Goal: Complete application form: Complete application form

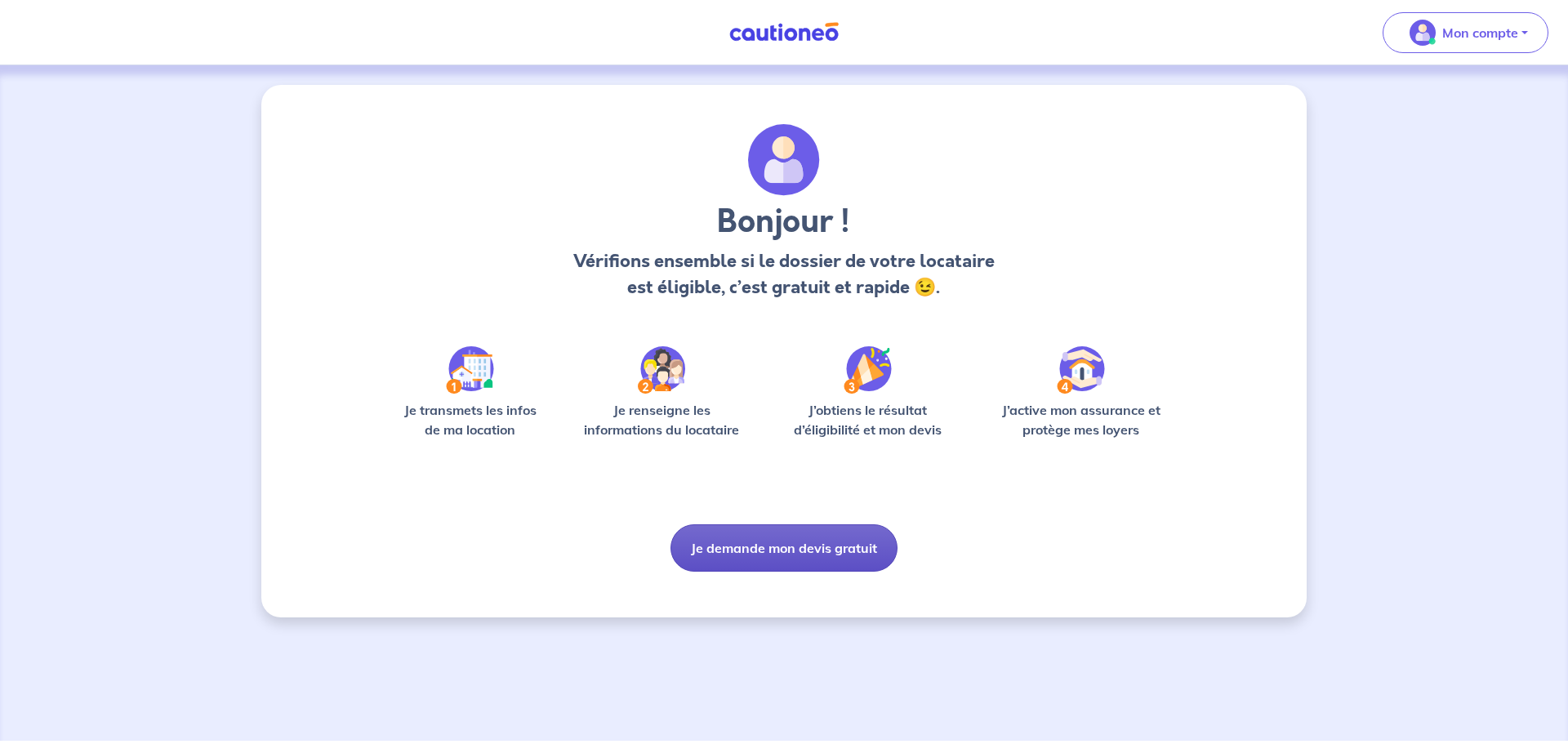
click at [782, 544] on button "Je demande mon devis gratuit" at bounding box center [784, 548] width 227 height 48
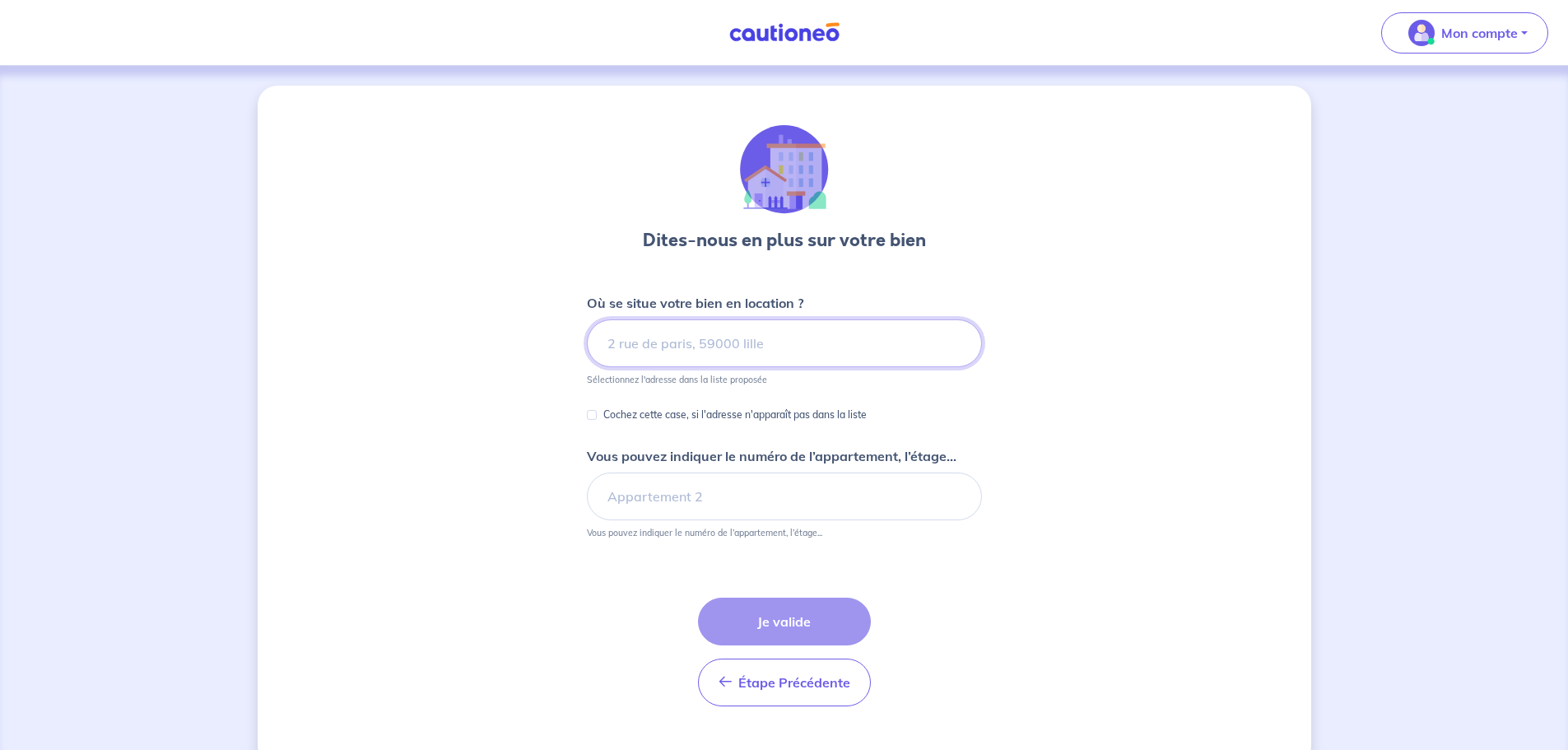
click at [613, 338] on input at bounding box center [784, 343] width 395 height 48
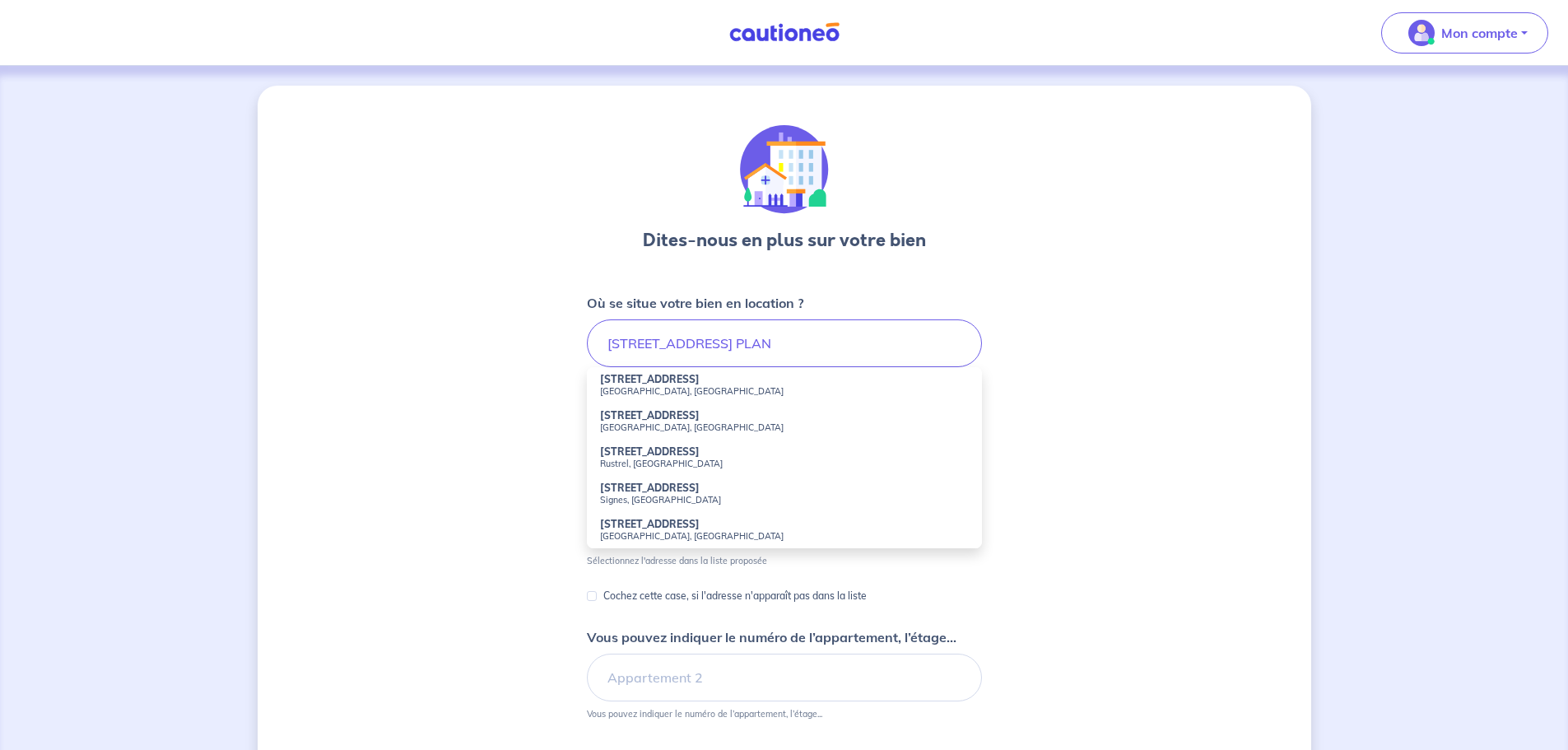
click at [622, 380] on strong "[STREET_ADDRESS]" at bounding box center [649, 379] width 99 height 12
type input "[STREET_ADDRESS]"
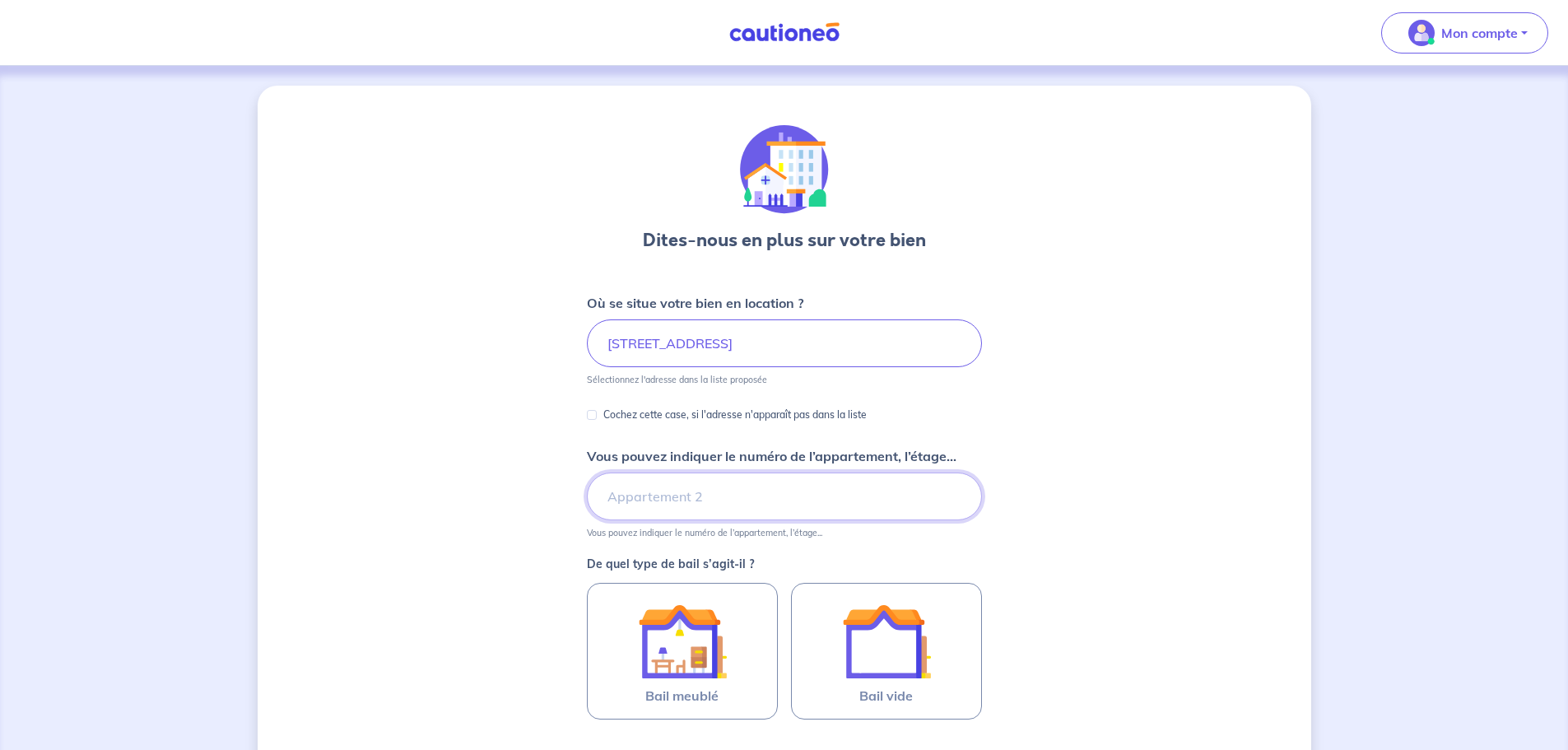
click at [641, 507] on input "Vous pouvez indiquer le numéro de l’appartement, l’étage..." at bounding box center [784, 497] width 395 height 48
type input "2"
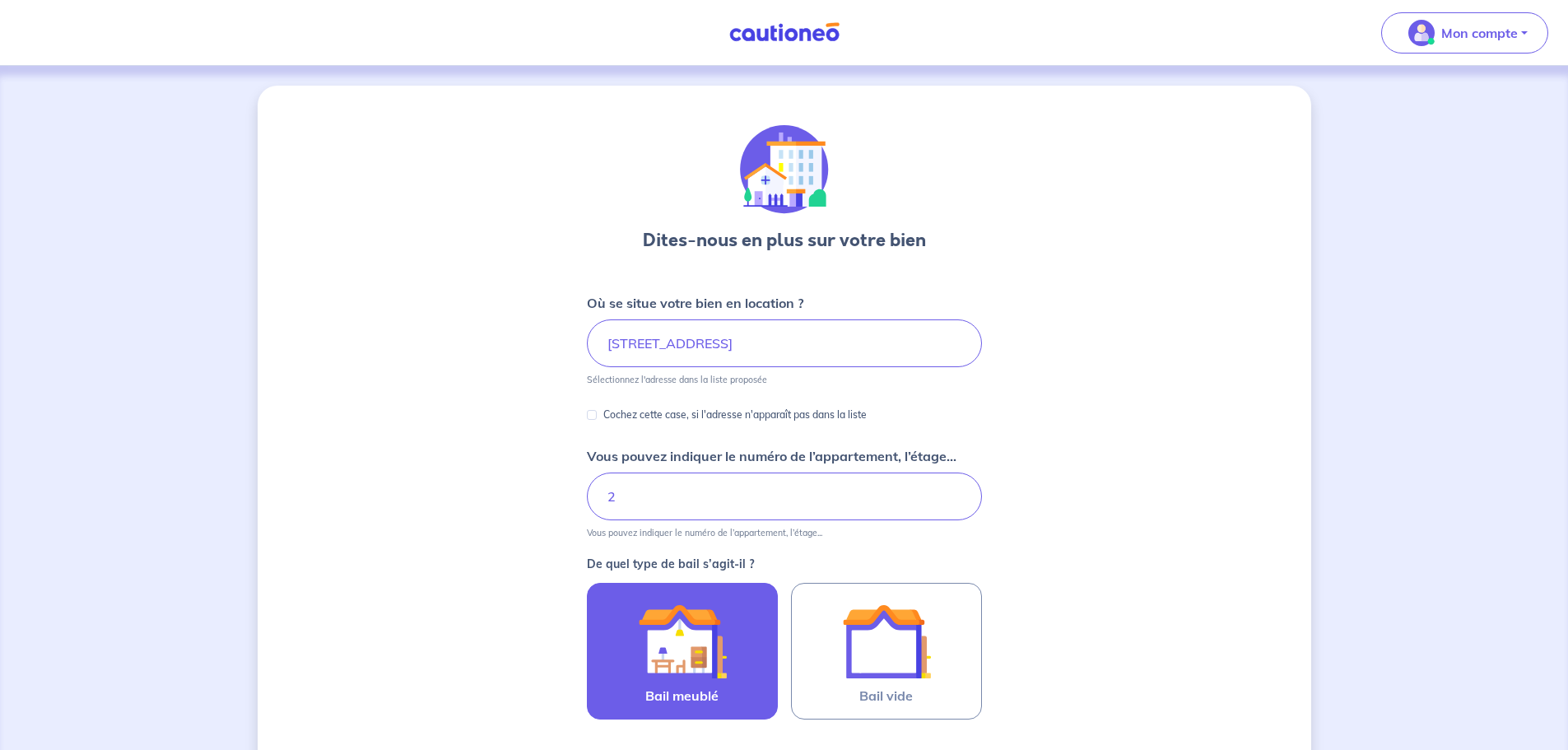
click at [724, 639] on img at bounding box center [683, 641] width 89 height 89
click at [0, 0] on input "Bail meublé" at bounding box center [0, 0] width 0 height 0
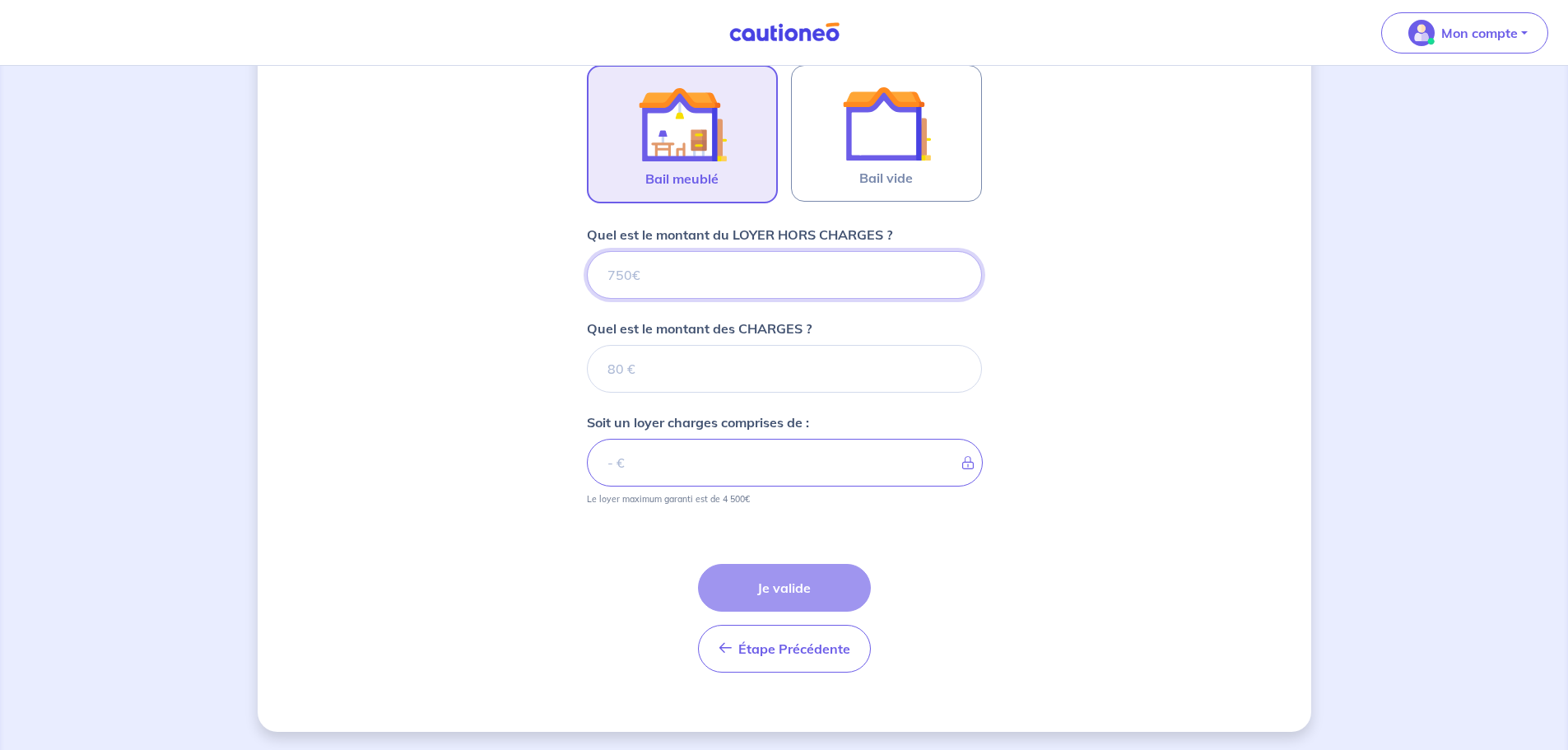
scroll to position [520, 0]
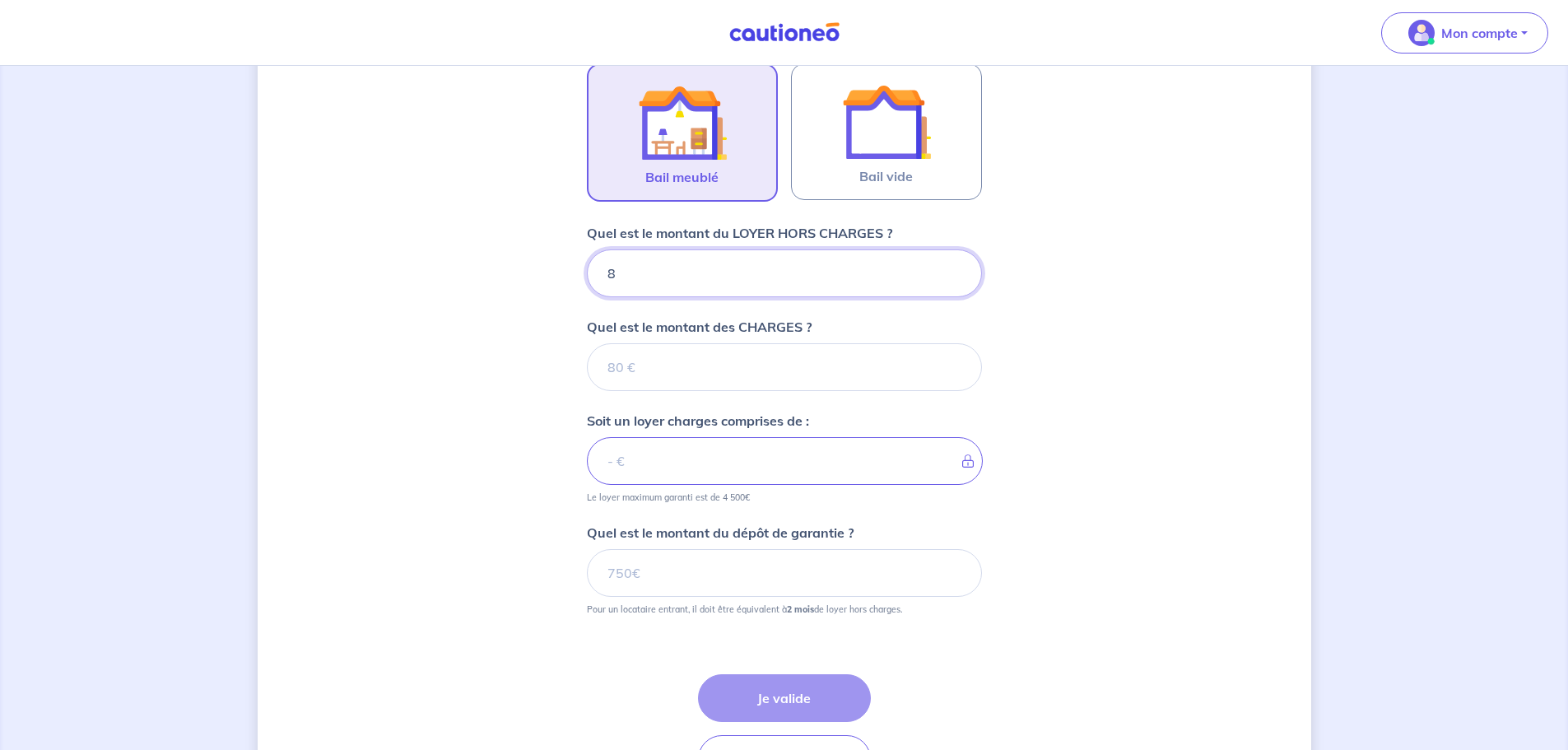
type input "80"
type input "800"
click at [619, 378] on input "Quel est le montant des CHARGES ?" at bounding box center [784, 367] width 395 height 48
type input "90"
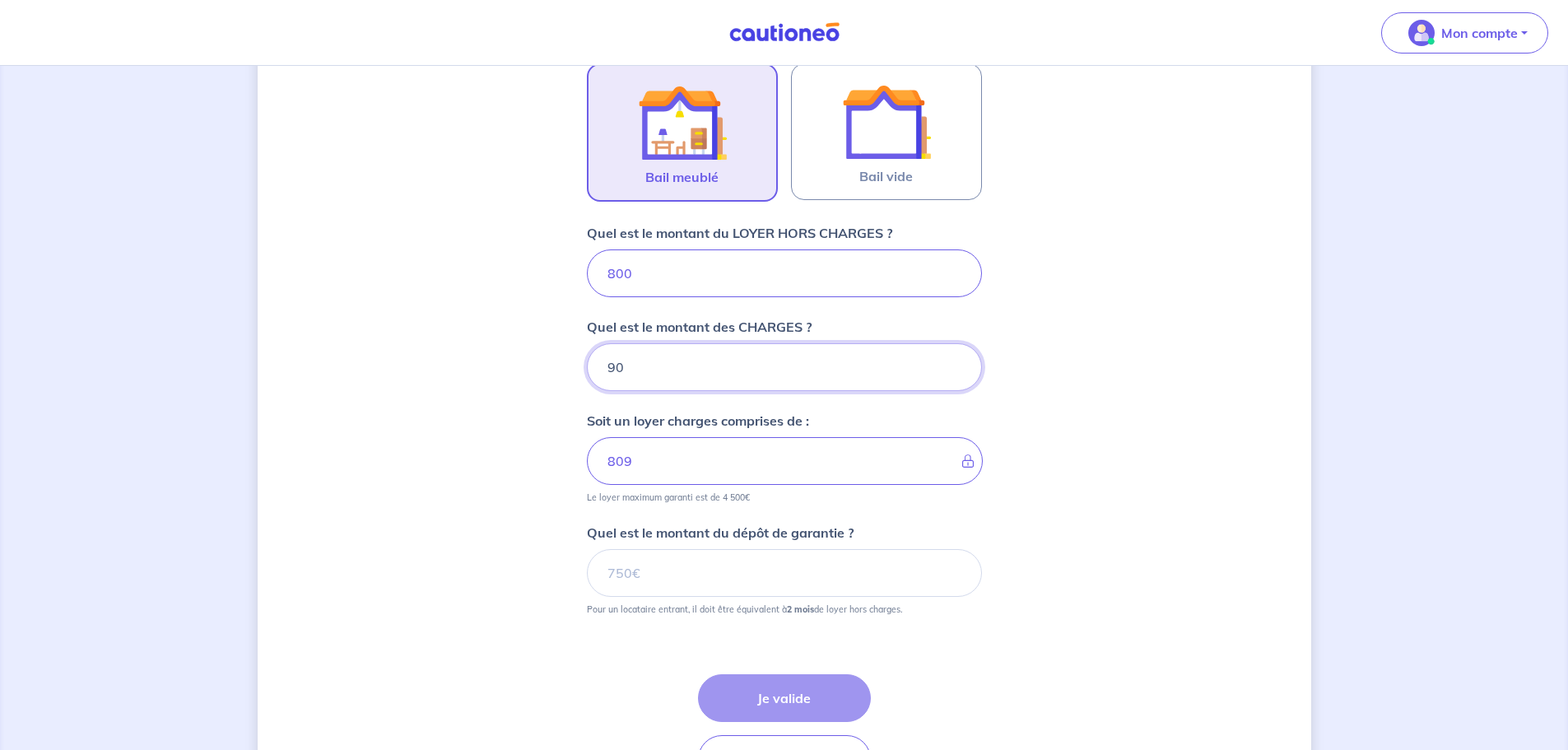
type input "890"
type input "90"
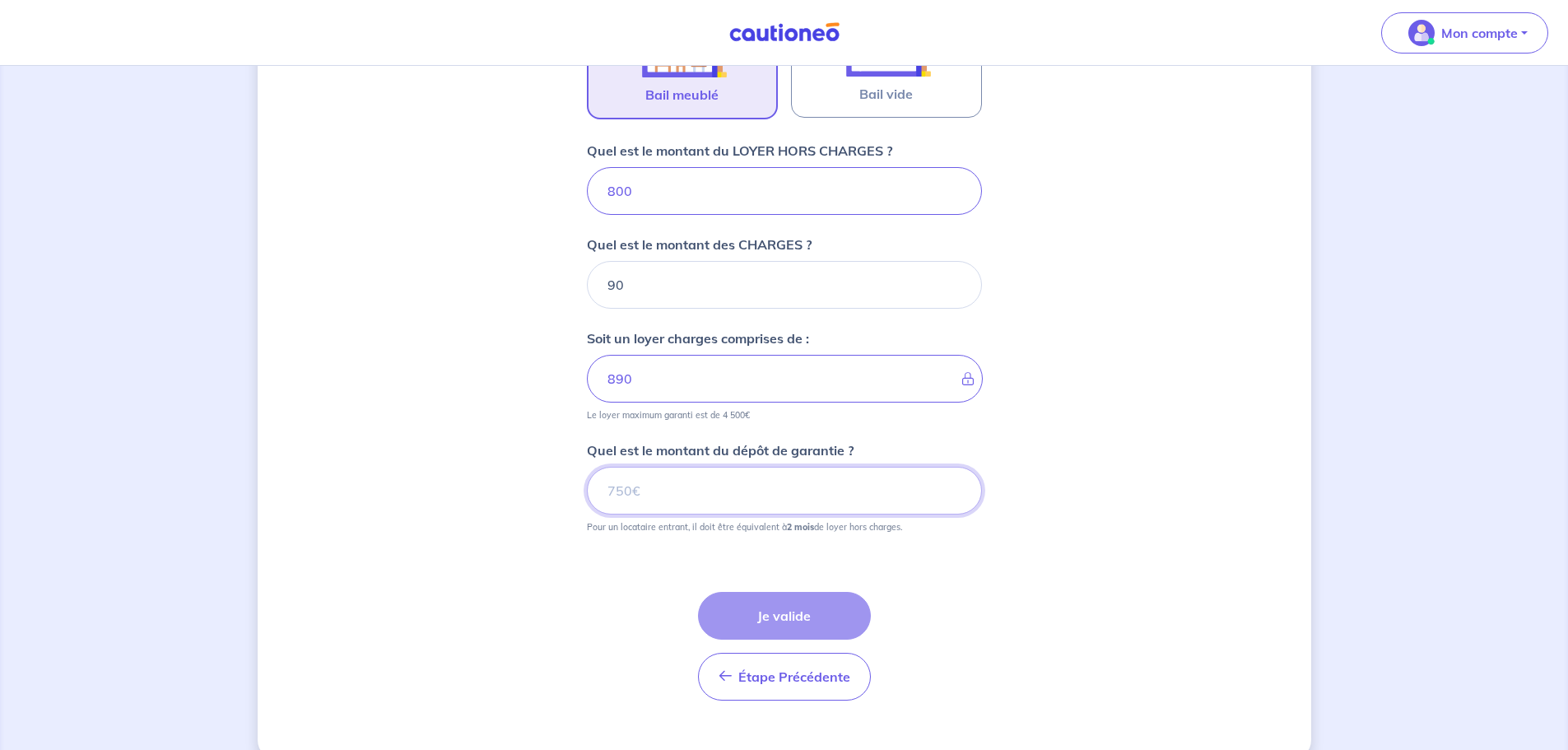
click at [611, 490] on input "Quel est le montant du dépôt de garantie ?" at bounding box center [784, 490] width 395 height 48
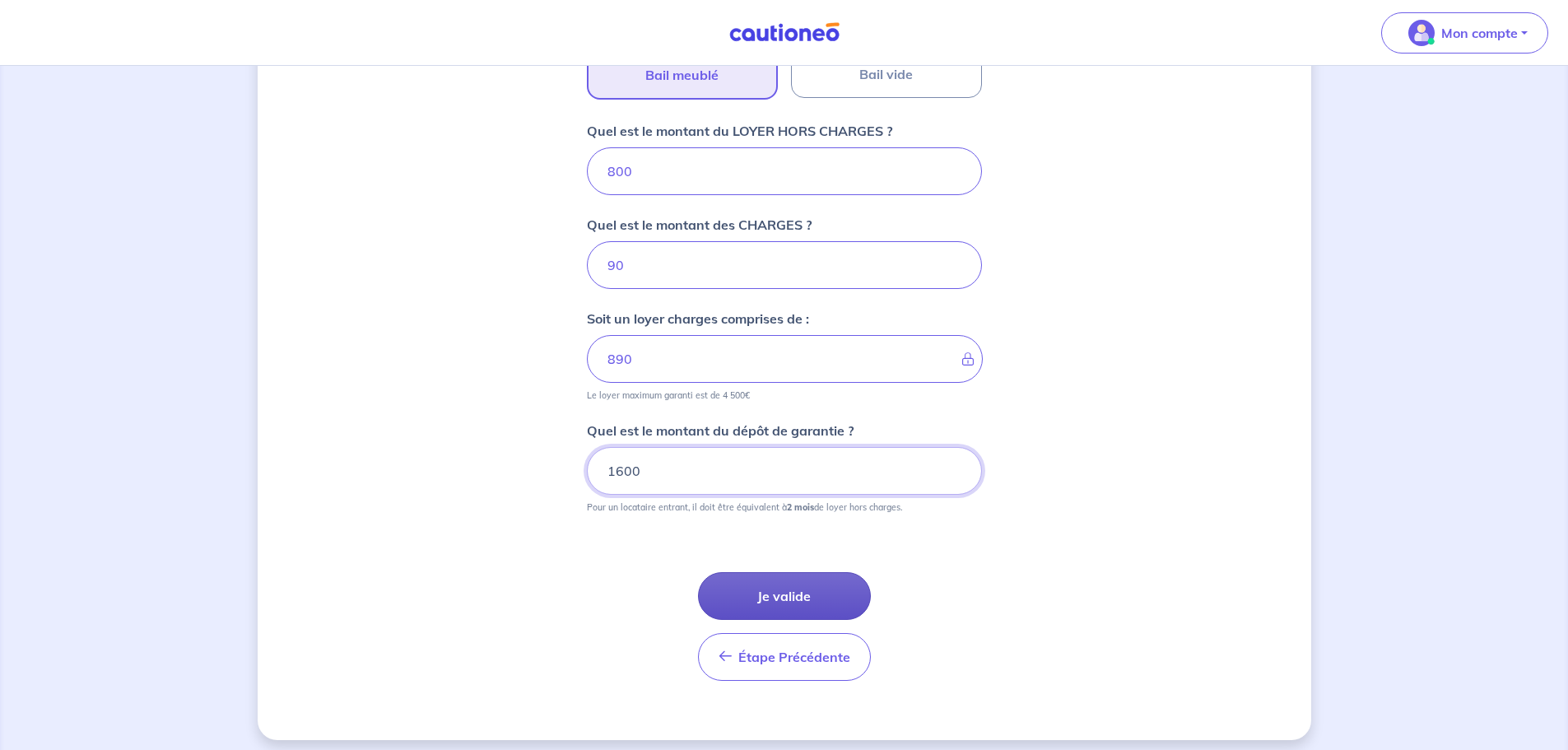
scroll to position [632, 0]
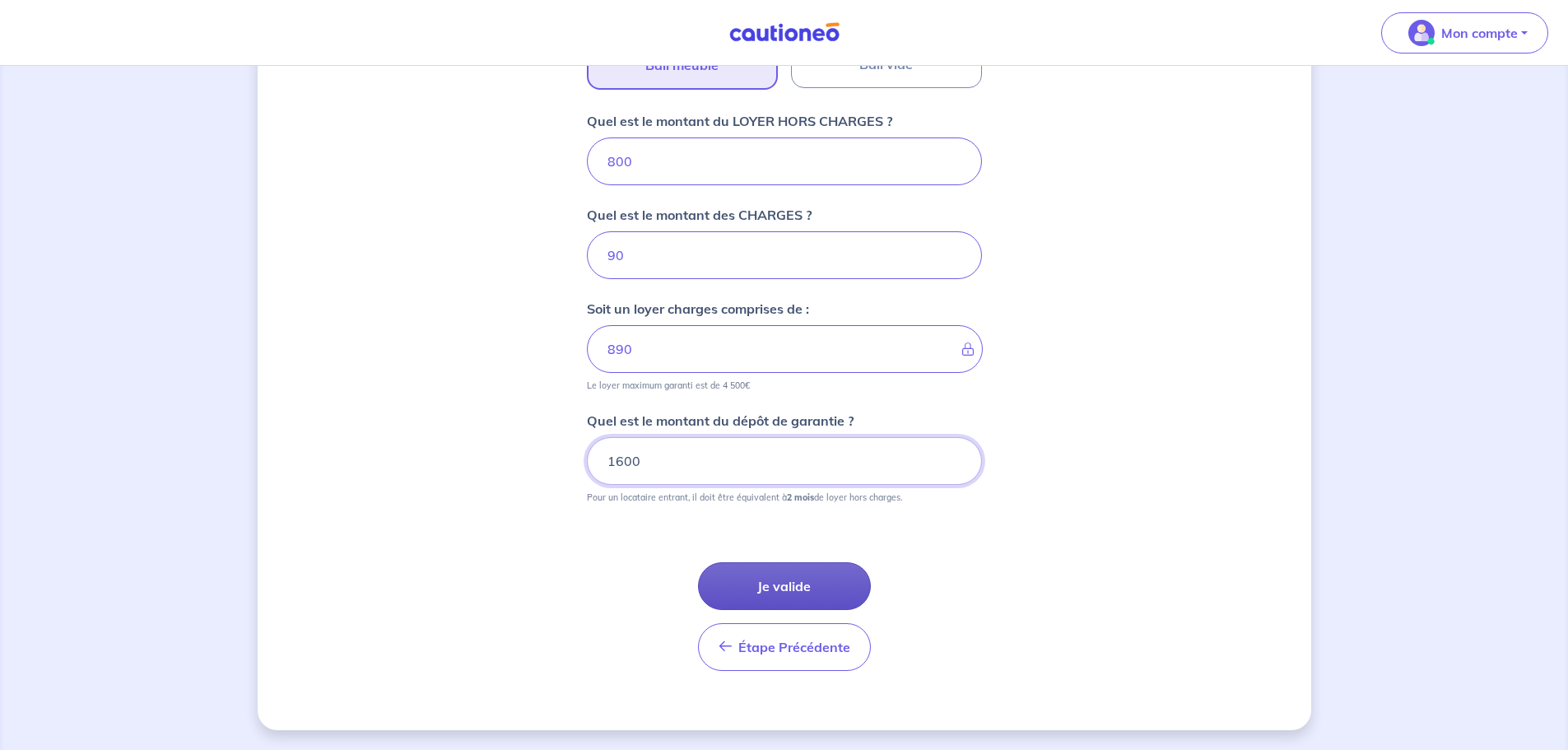
type input "1600"
click at [765, 587] on button "Je valide" at bounding box center [784, 586] width 173 height 48
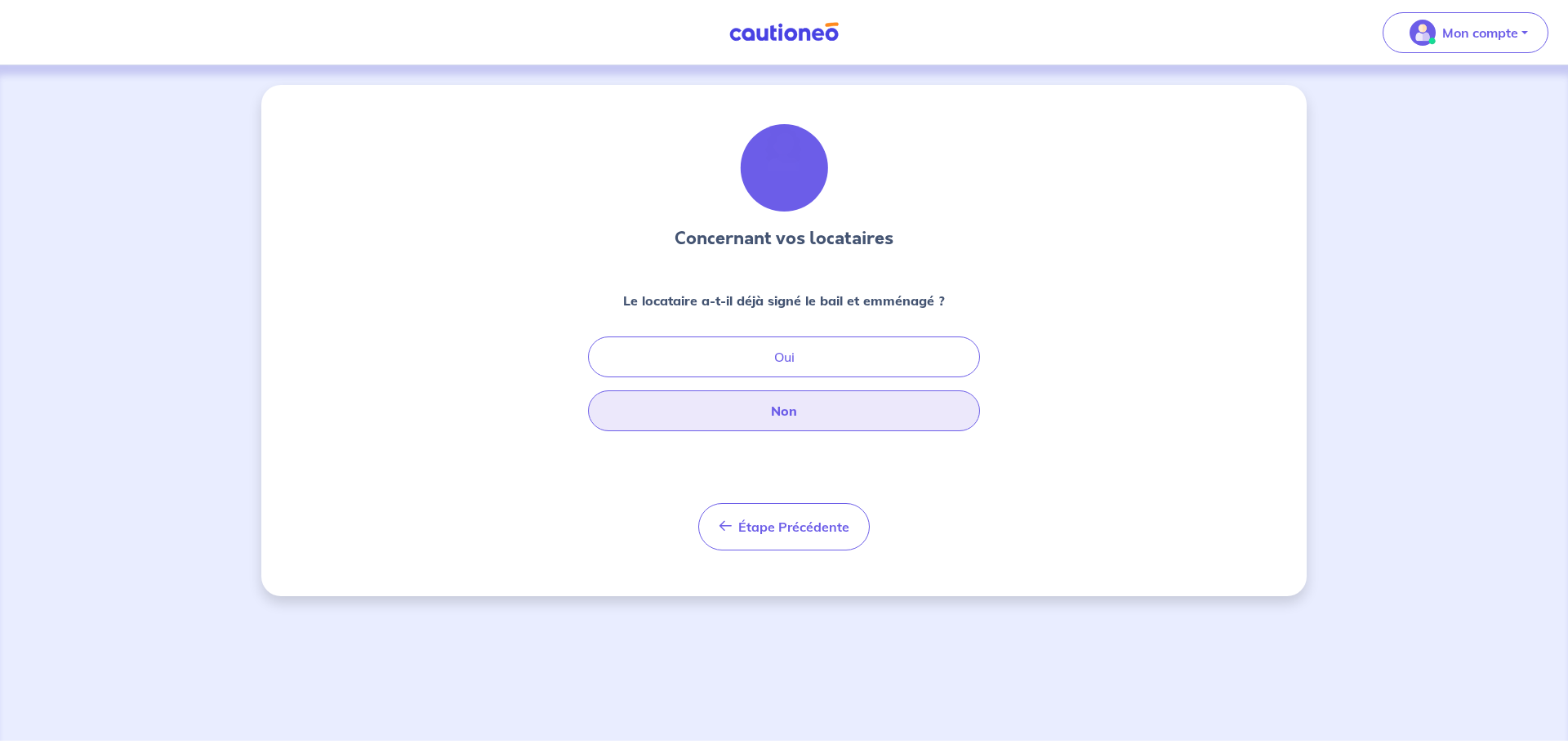
click at [778, 414] on button "Non" at bounding box center [784, 410] width 392 height 41
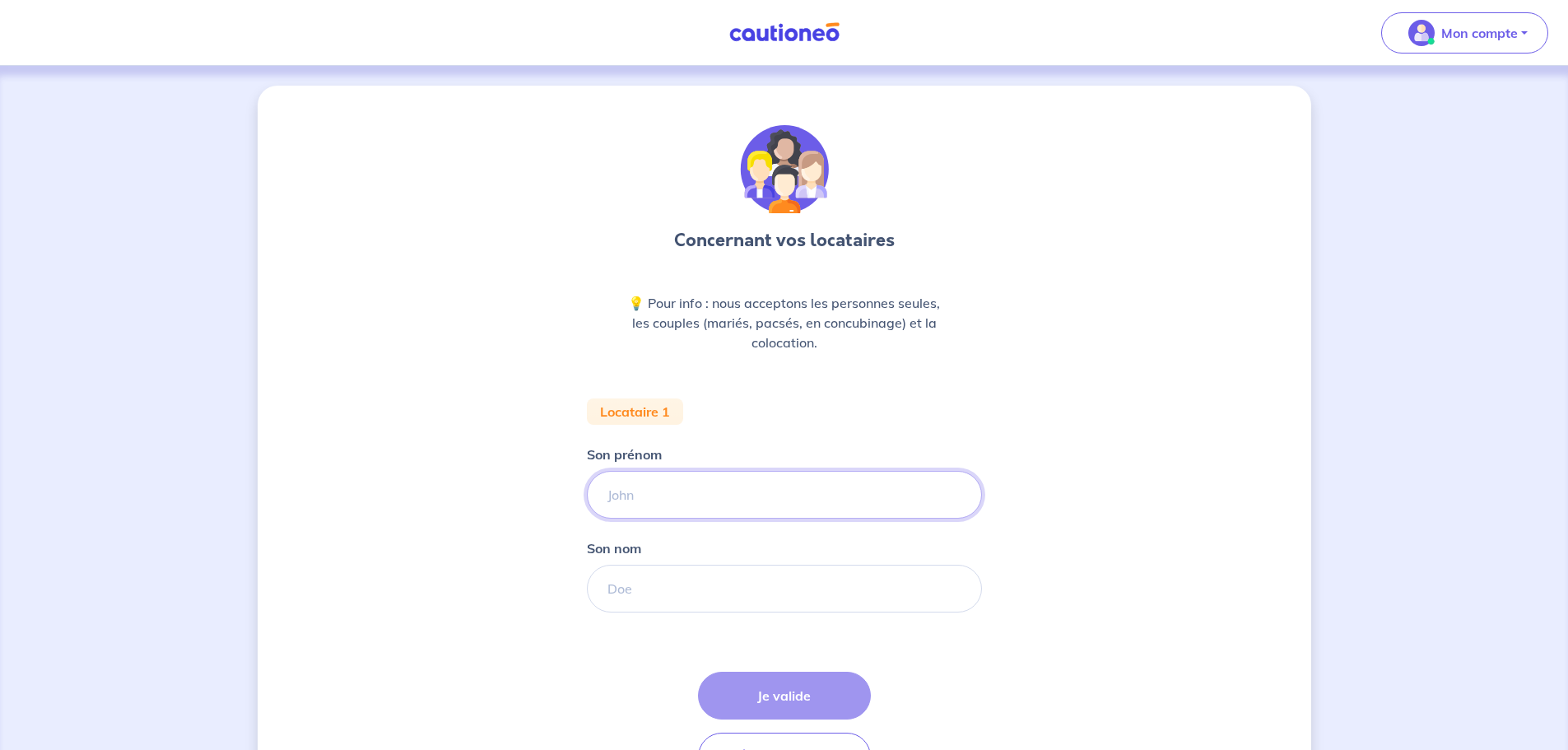
click at [670, 501] on input "Son prénom" at bounding box center [784, 495] width 395 height 48
type input "SEBASTIEN"
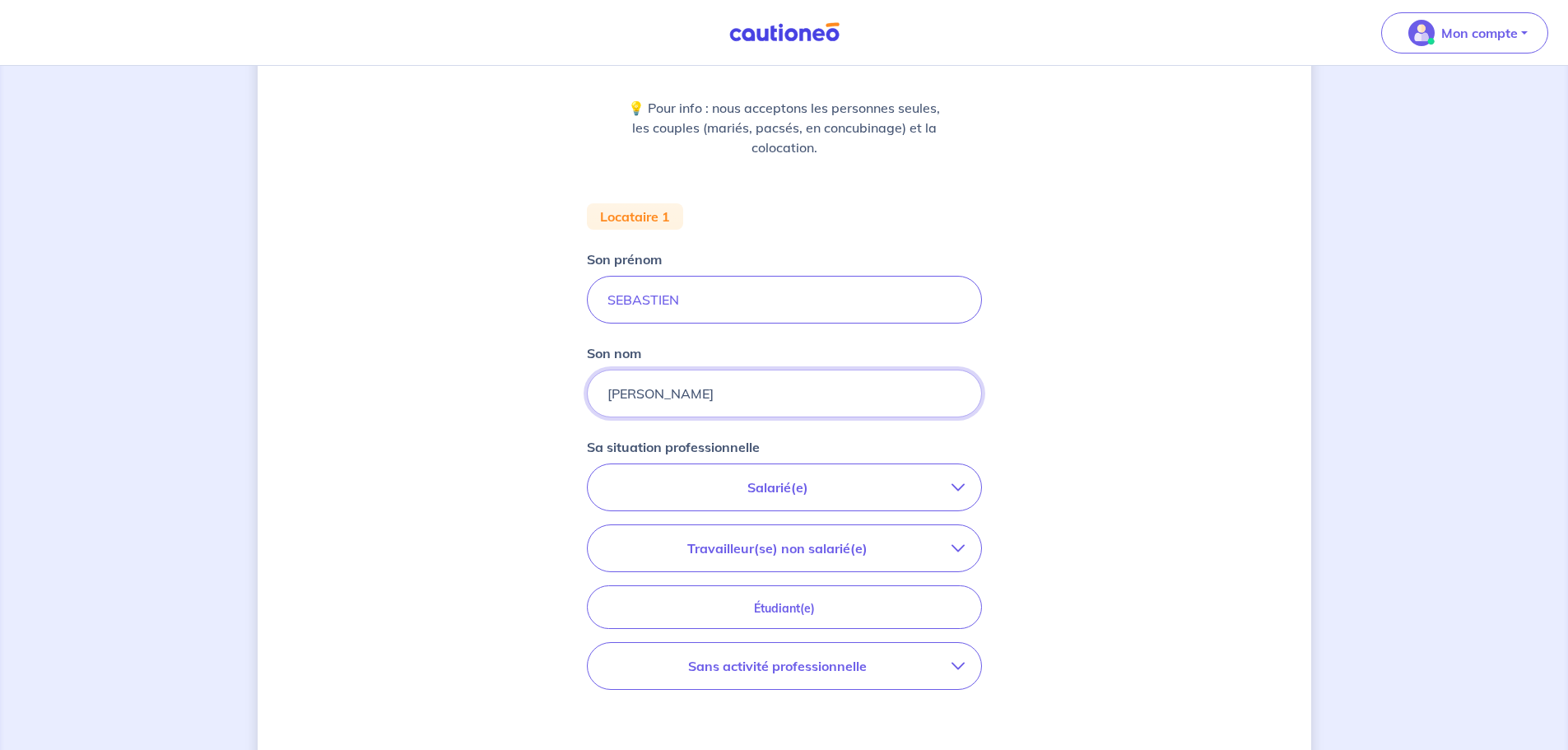
scroll to position [247, 0]
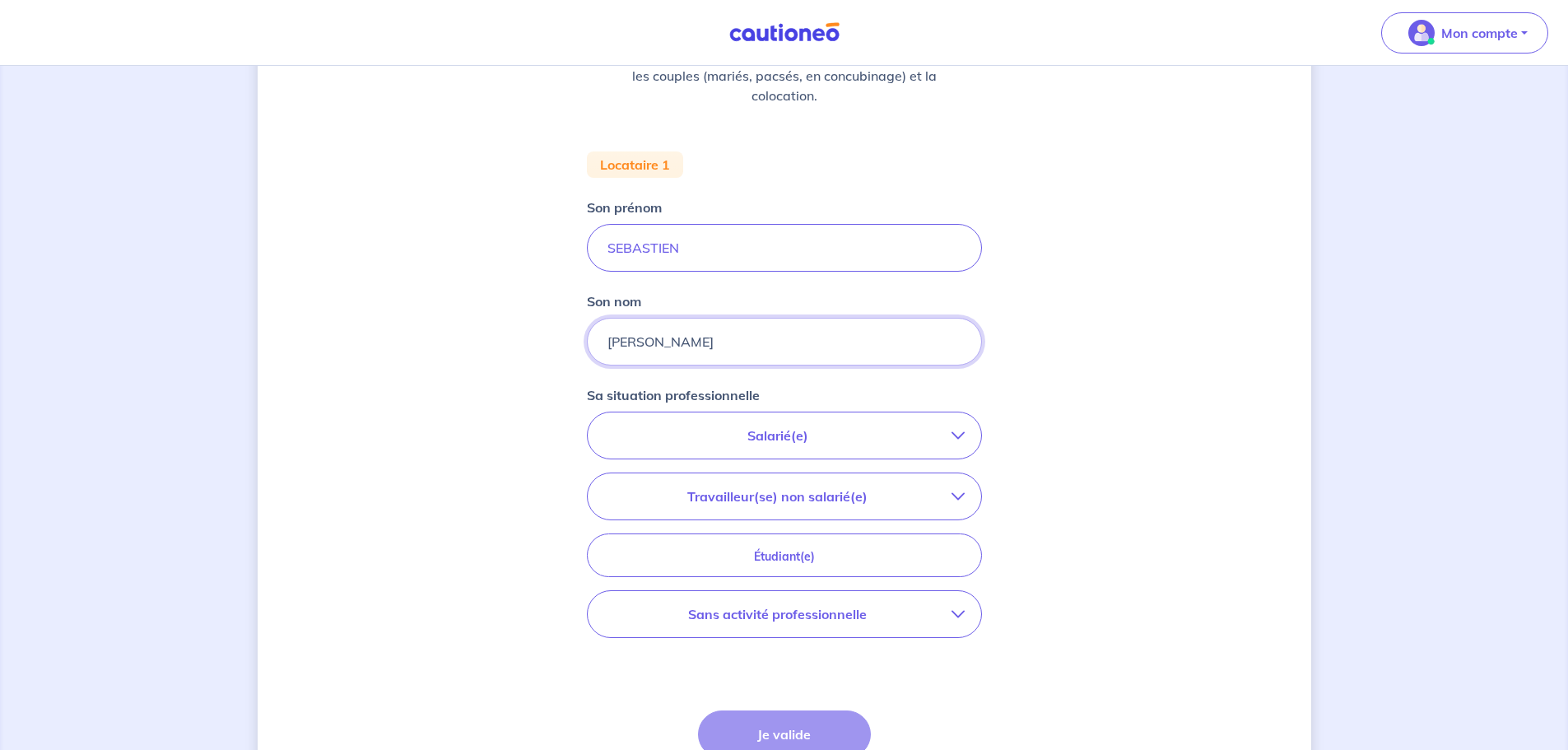
type input "[PERSON_NAME]"
click at [800, 433] on p "Salarié(e)" at bounding box center [777, 436] width 347 height 20
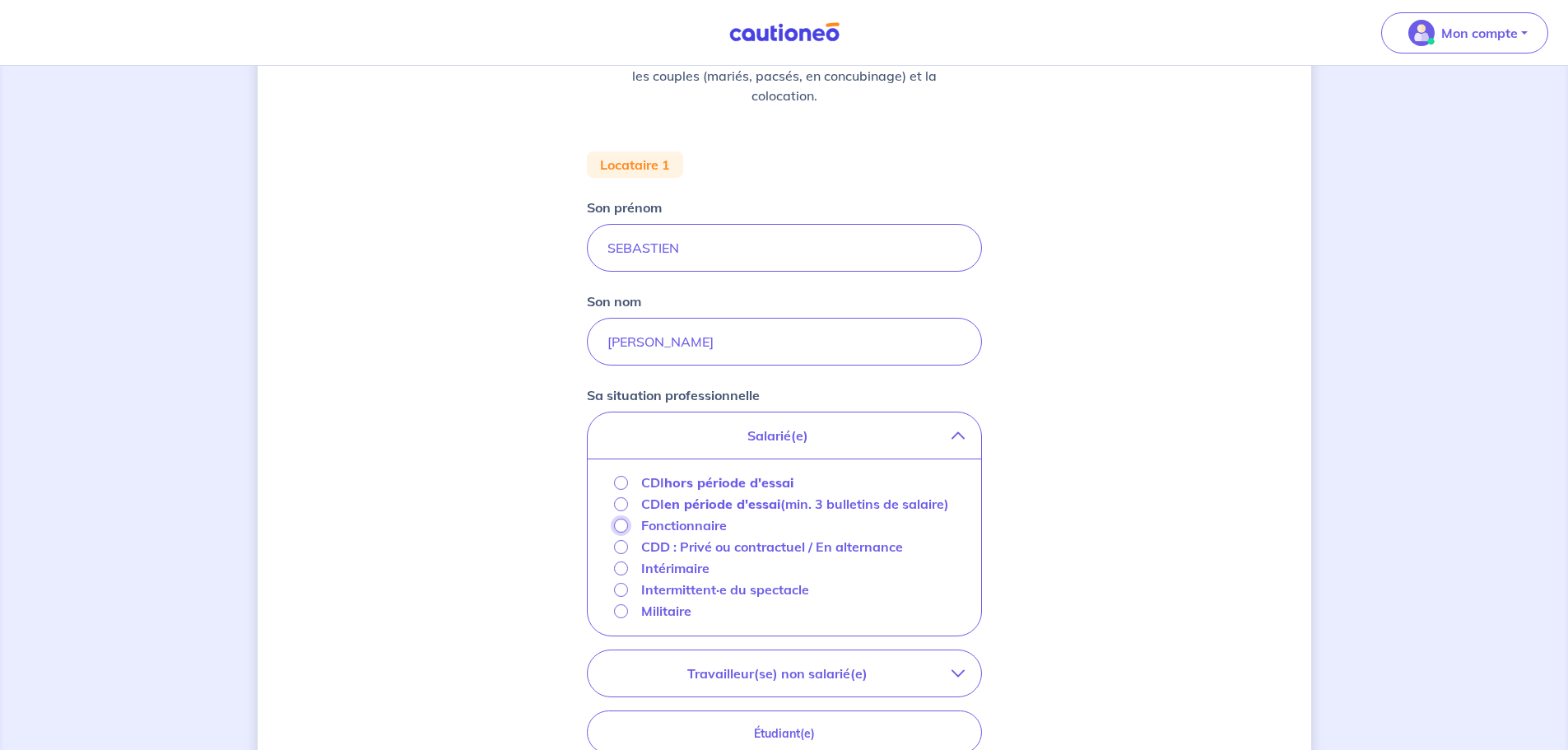
click at [622, 533] on input "Fonctionnaire" at bounding box center [621, 526] width 14 height 14
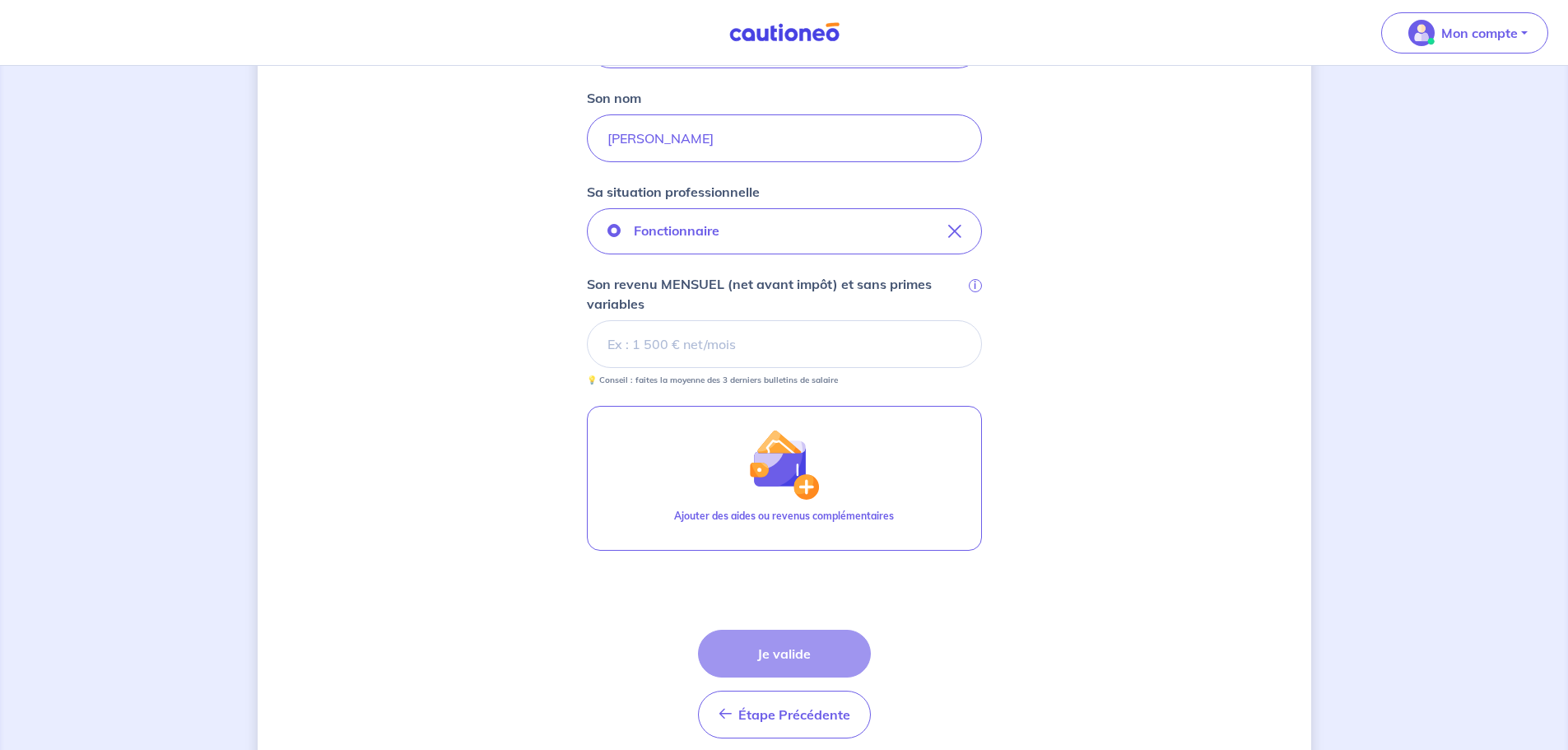
scroll to position [494, 0]
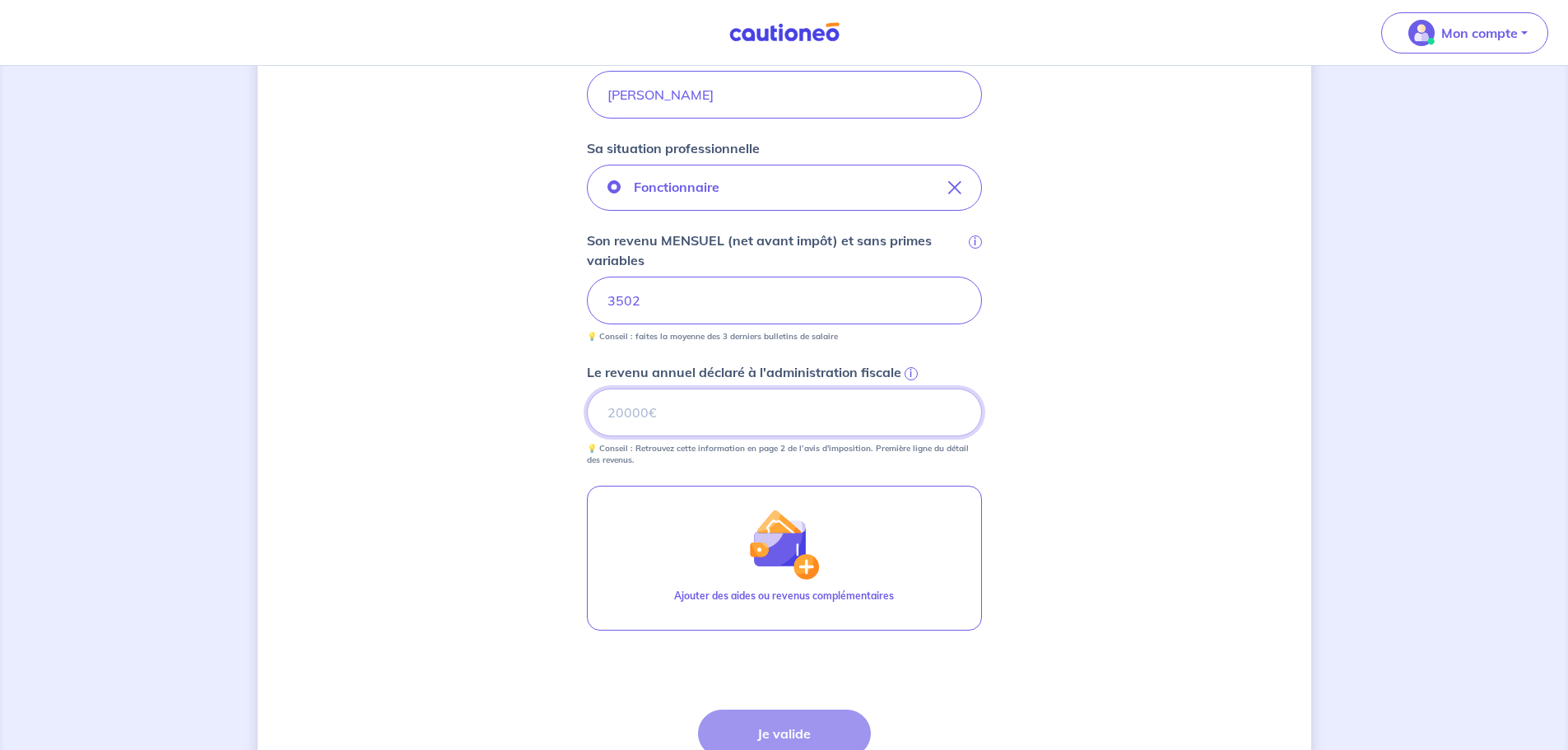
click at [643, 416] on input "Le revenu annuel déclaré à l'administration fiscale i" at bounding box center [784, 412] width 395 height 48
click at [909, 373] on span "i" at bounding box center [911, 374] width 13 height 13
click at [909, 389] on input "Le revenu annuel déclaré à l'administration fiscale i" at bounding box center [784, 412] width 395 height 48
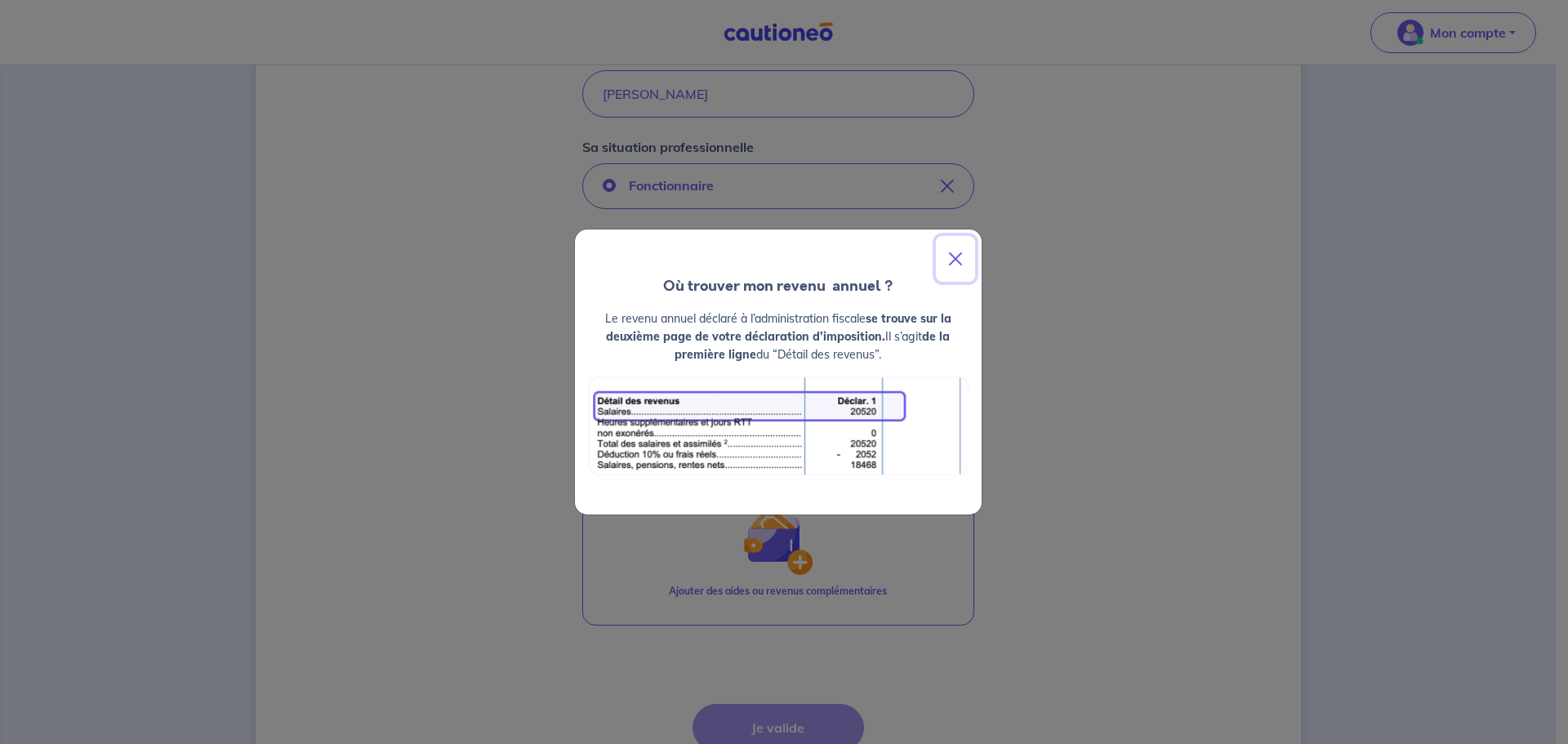
click at [950, 261] on button "Close" at bounding box center [955, 258] width 39 height 46
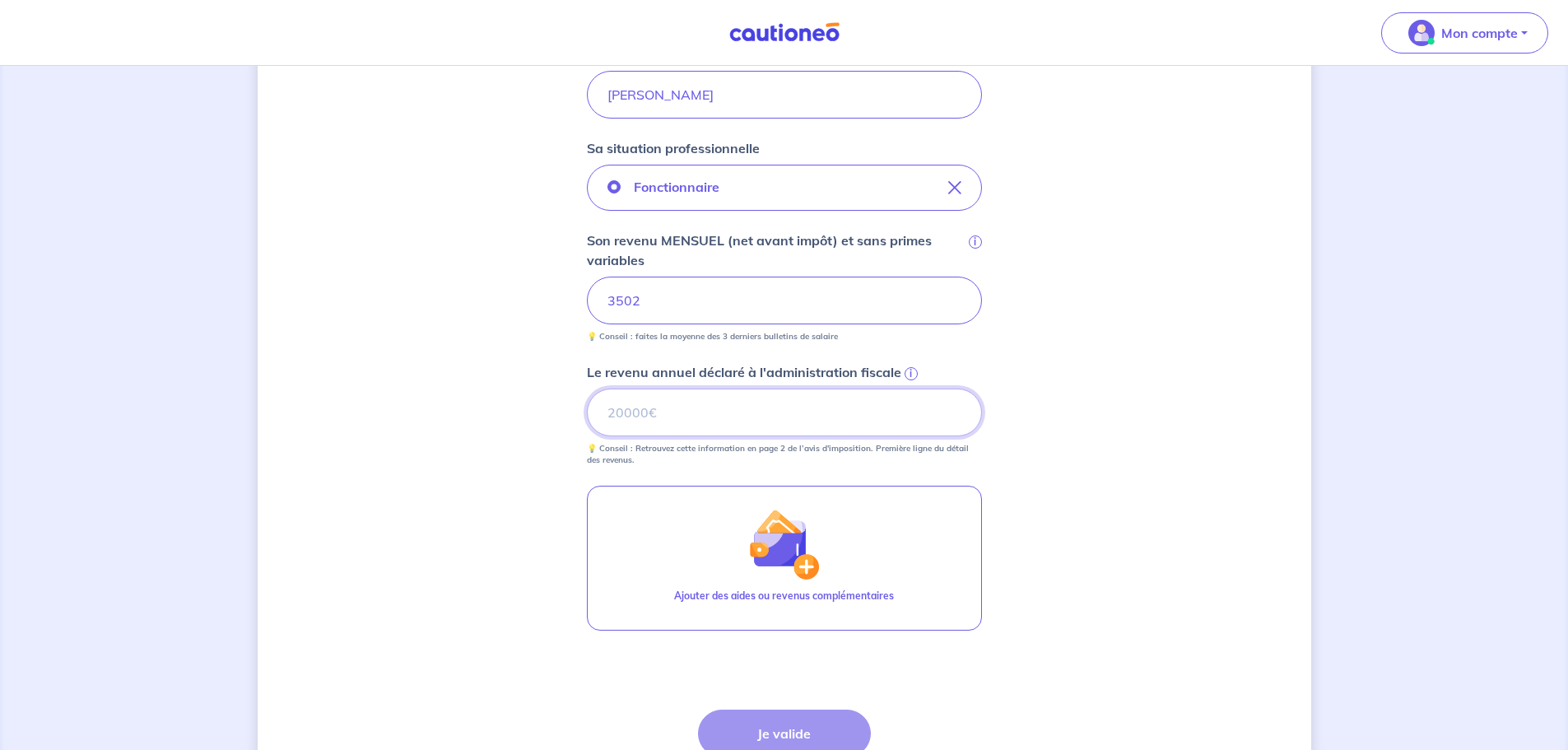
click at [608, 421] on input "Le revenu annuel déclaré à l'administration fiscale i" at bounding box center [784, 412] width 395 height 48
type input "86419"
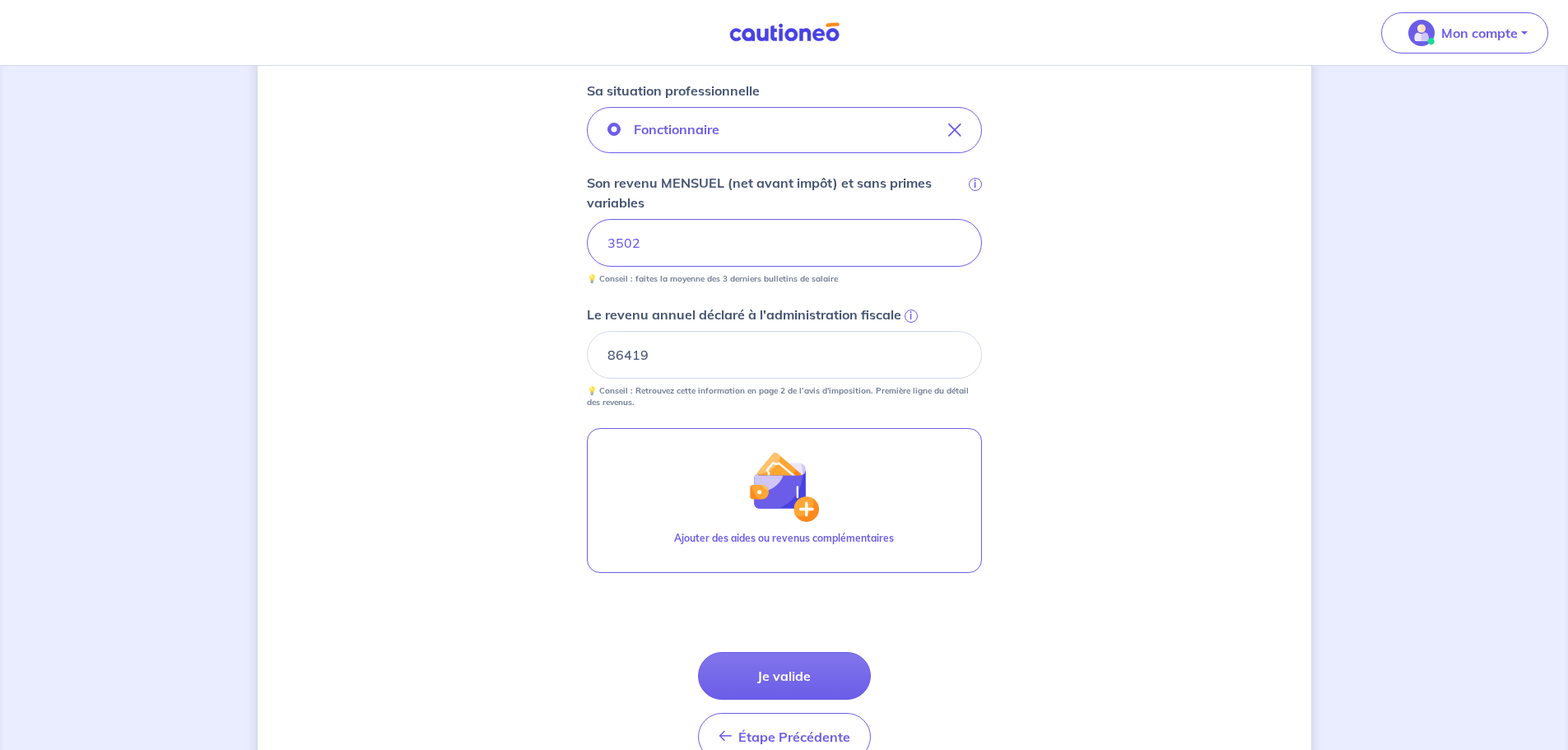
scroll to position [577, 0]
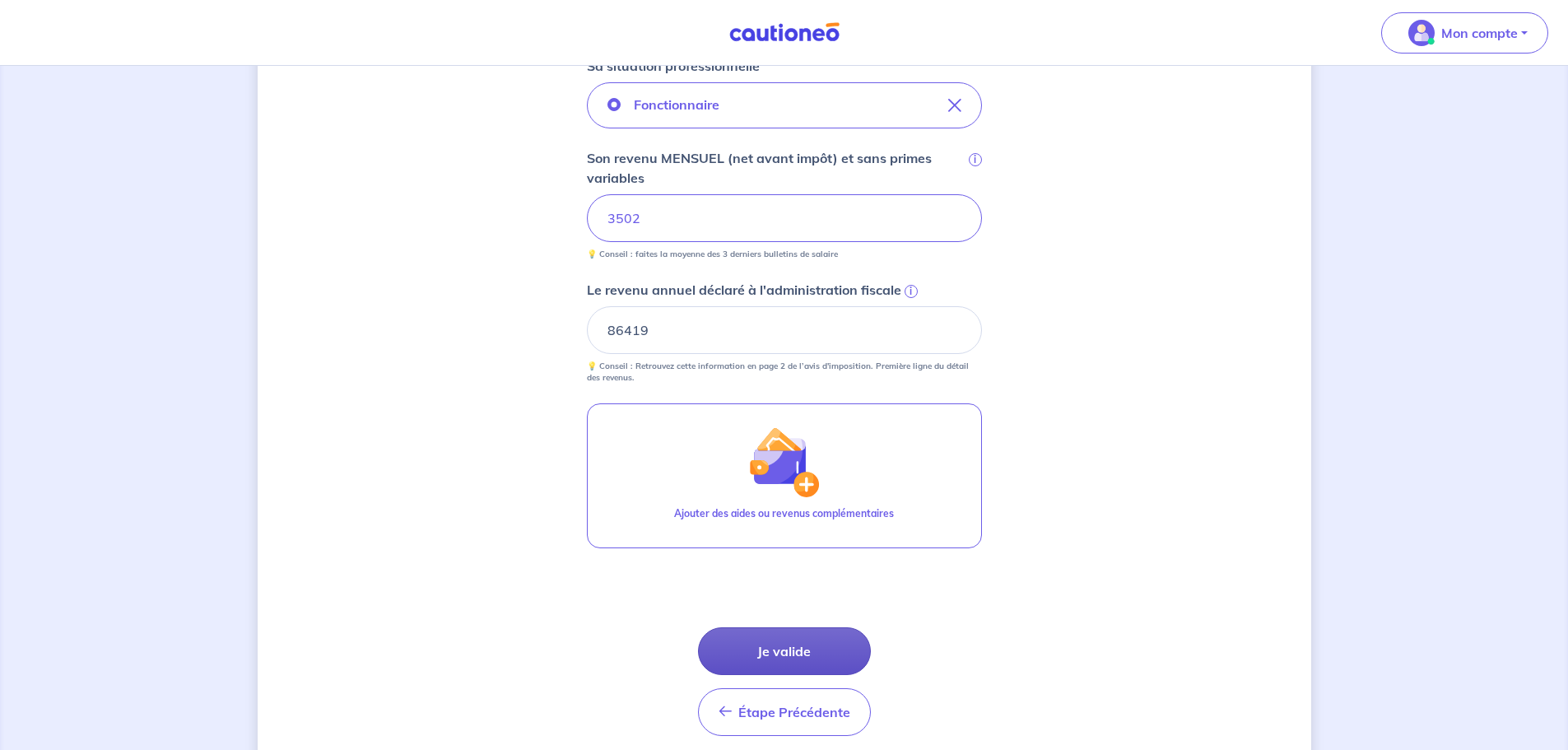
click at [777, 655] on button "Je valide" at bounding box center [784, 651] width 173 height 48
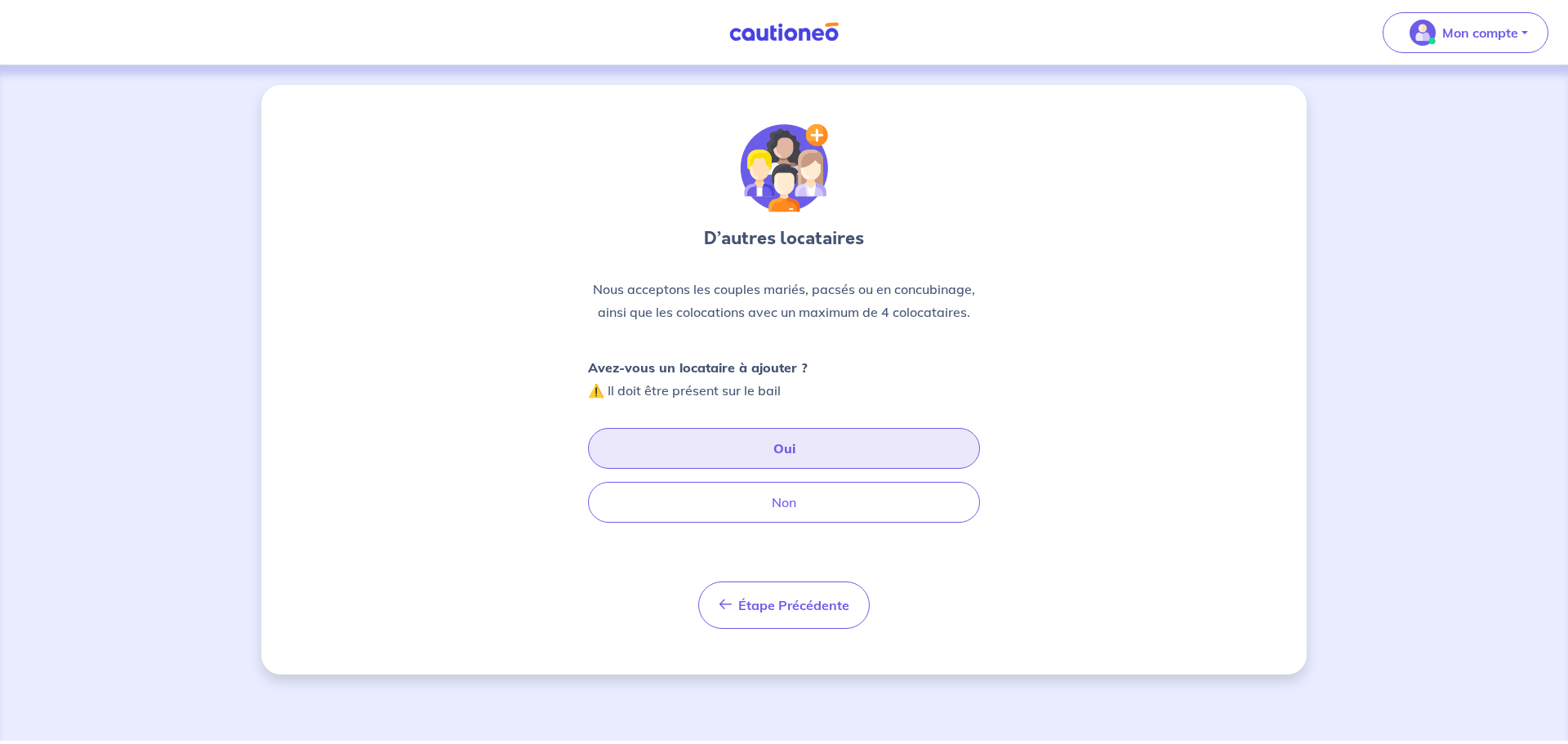
click at [731, 428] on button "Oui" at bounding box center [784, 448] width 392 height 41
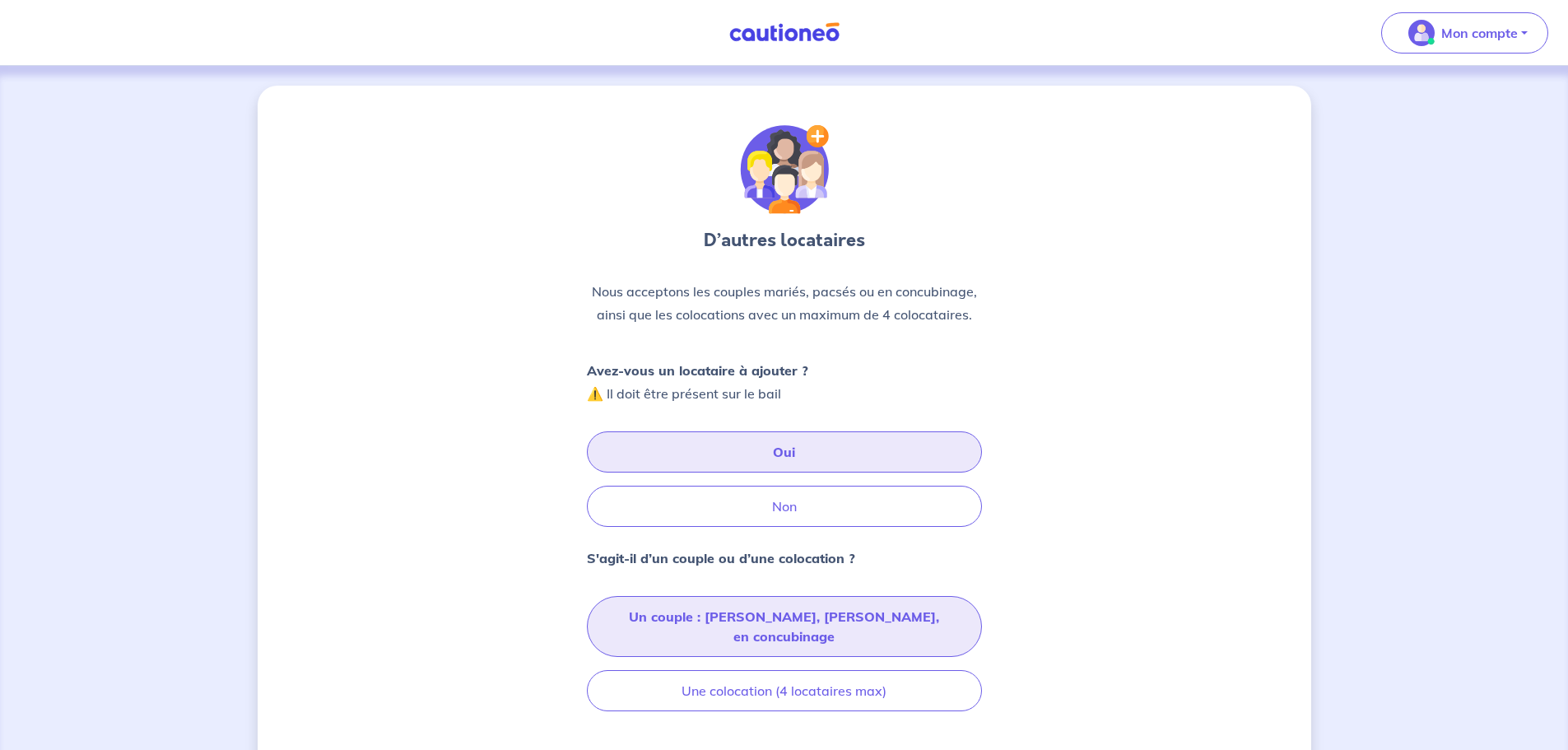
click at [724, 621] on button "Un couple : marié, pacsé, en concubinage" at bounding box center [784, 626] width 395 height 61
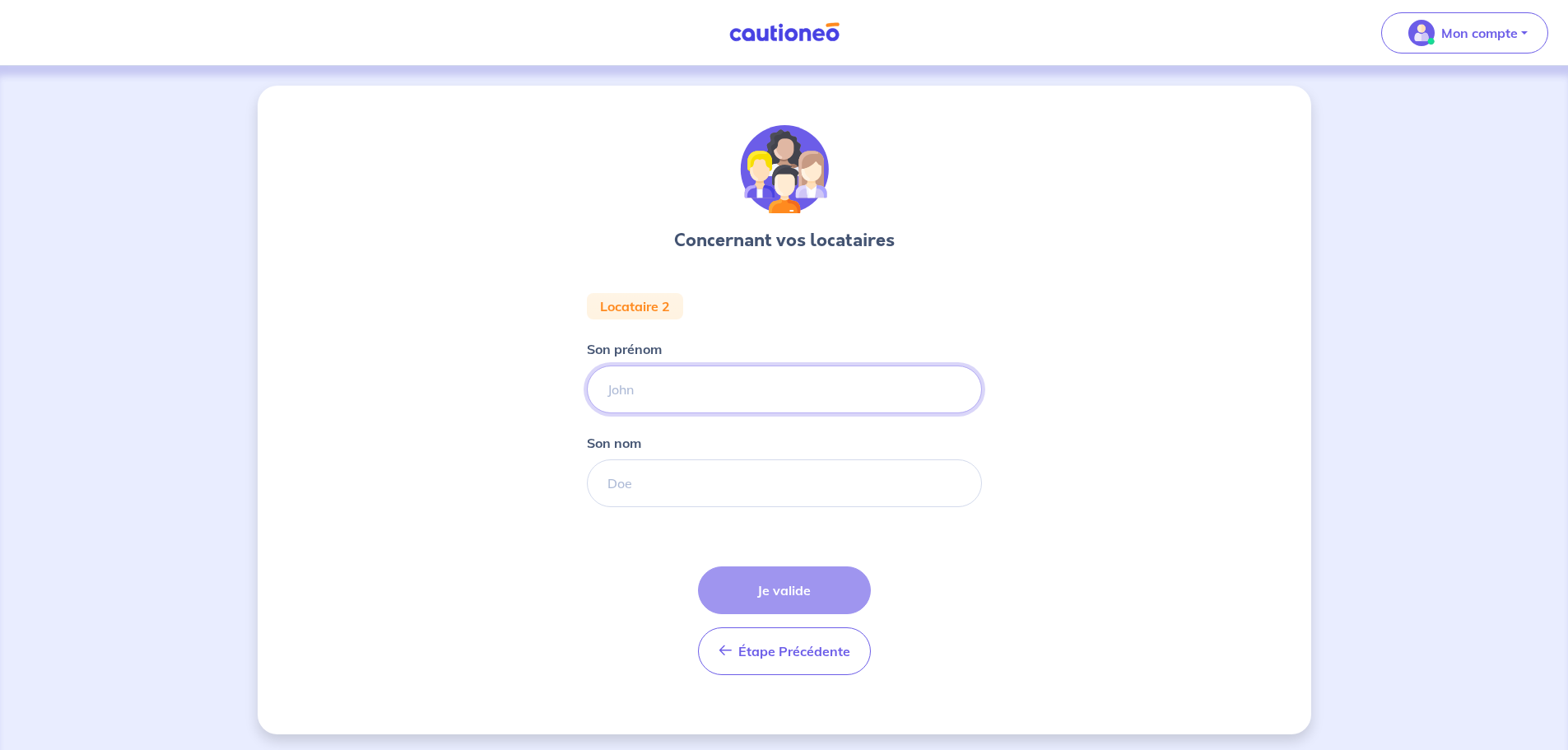
click at [611, 384] on input "Son prénom" at bounding box center [784, 389] width 395 height 48
type input "LIDIA"
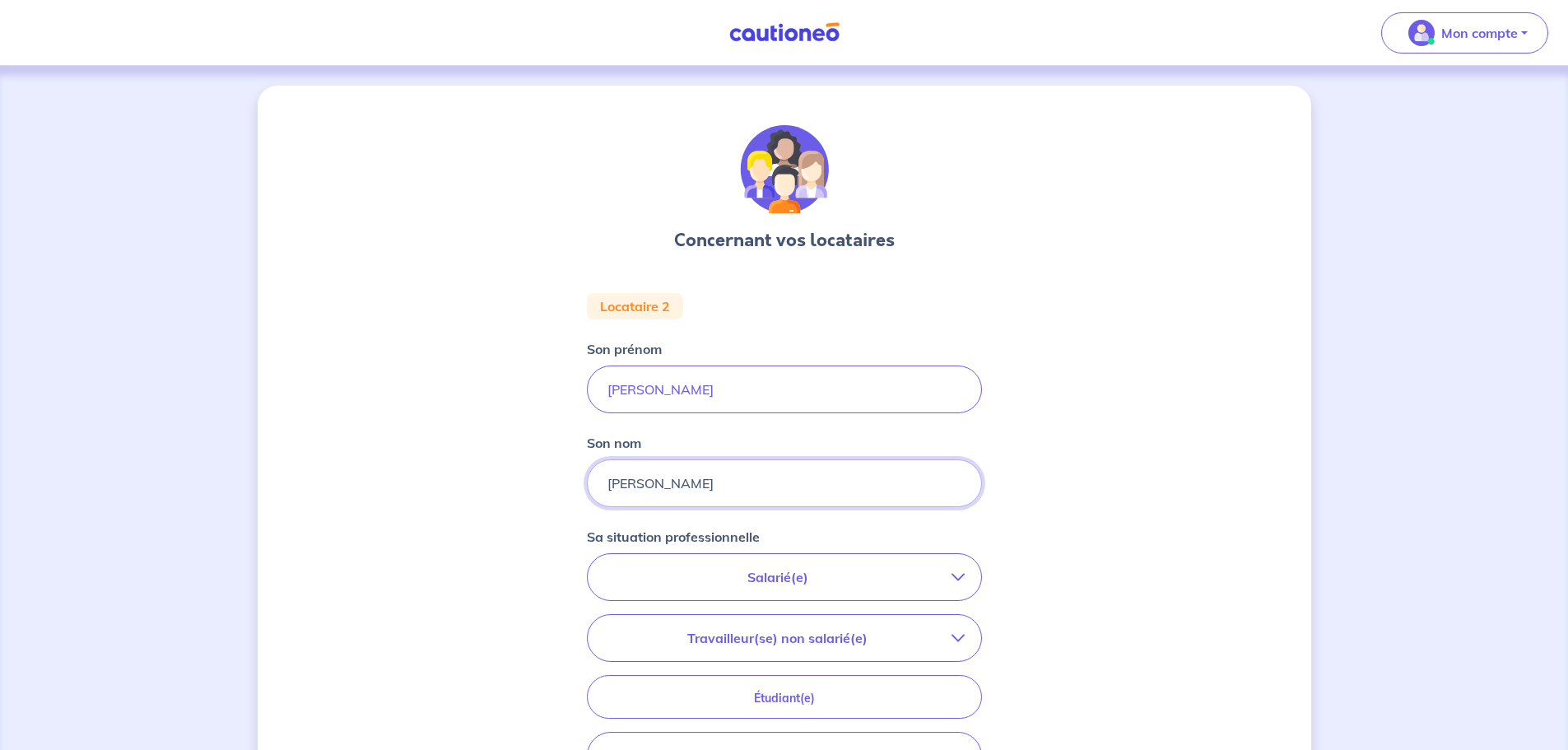
type input "VASSEUR"
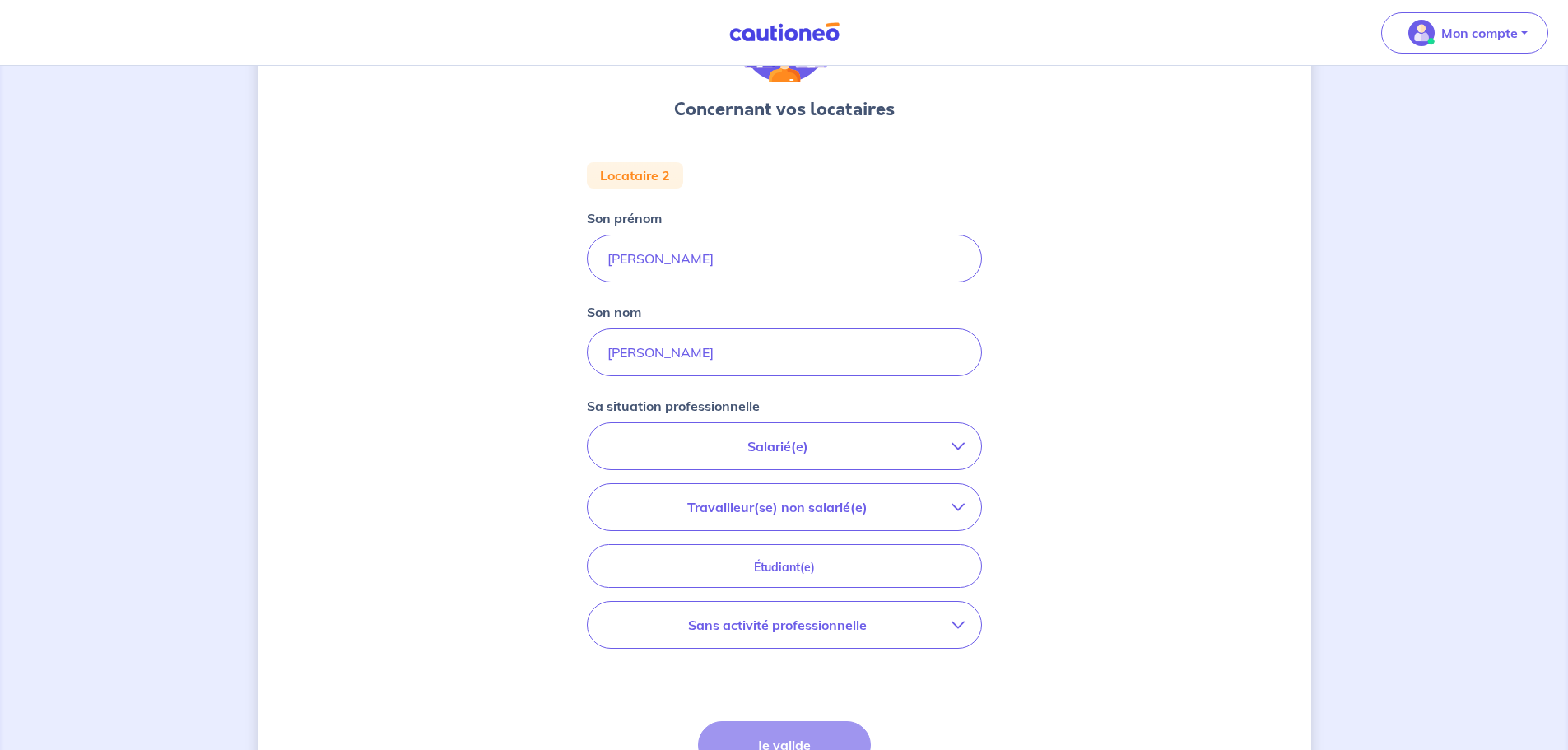
scroll to position [165, 0]
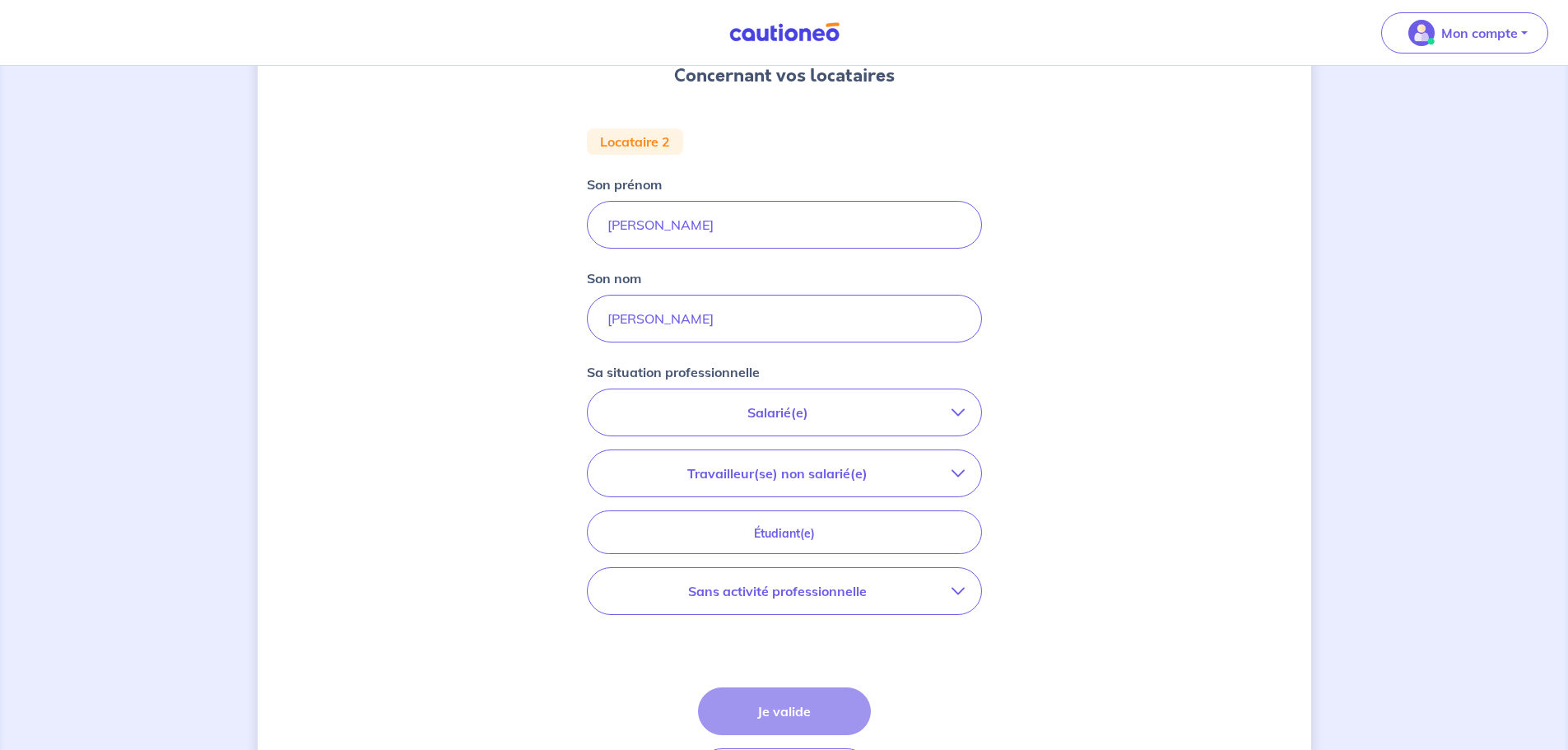
click at [710, 403] on p "Salarié(e)" at bounding box center [777, 412] width 347 height 20
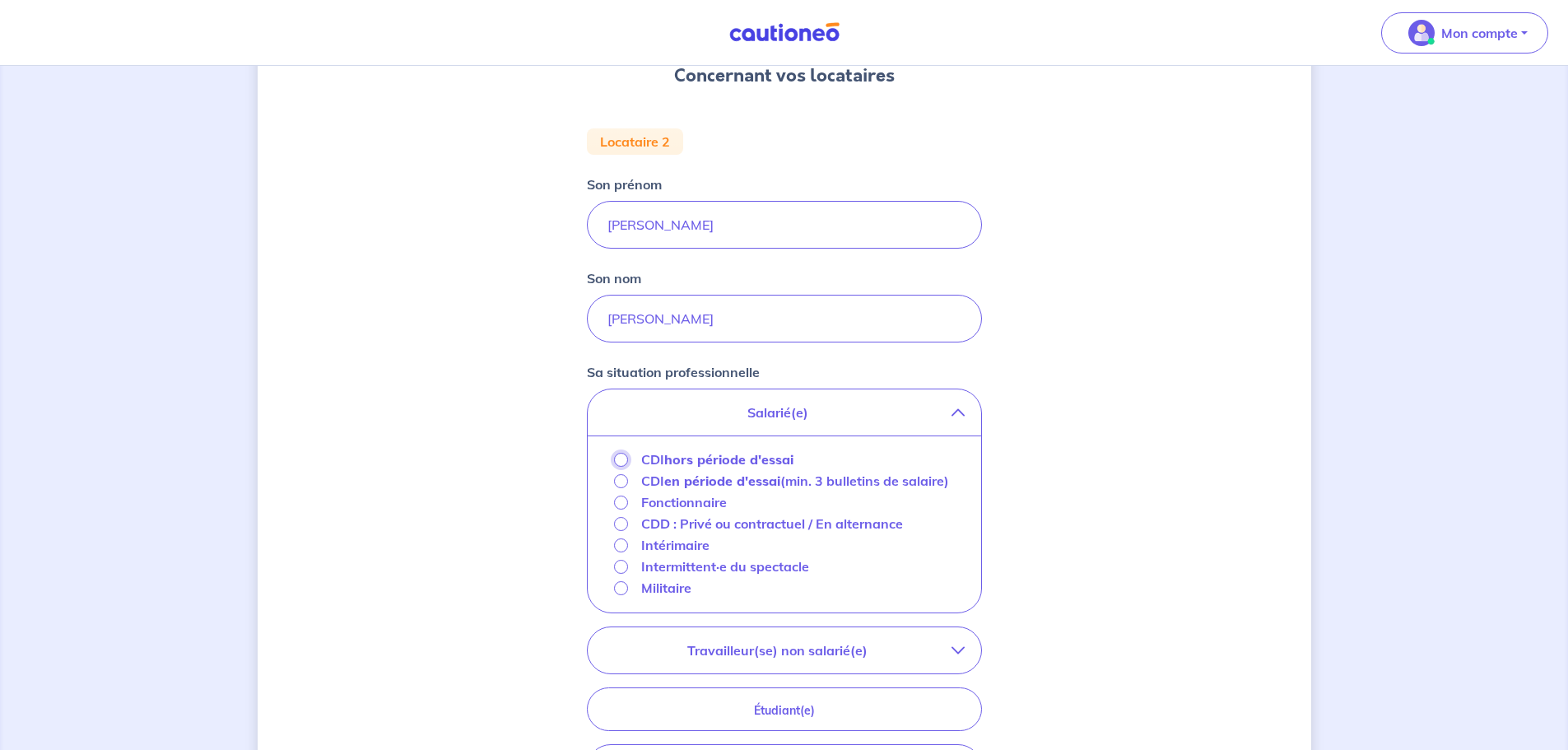
click at [623, 460] on input "CDI hors période d'essai" at bounding box center [621, 460] width 14 height 14
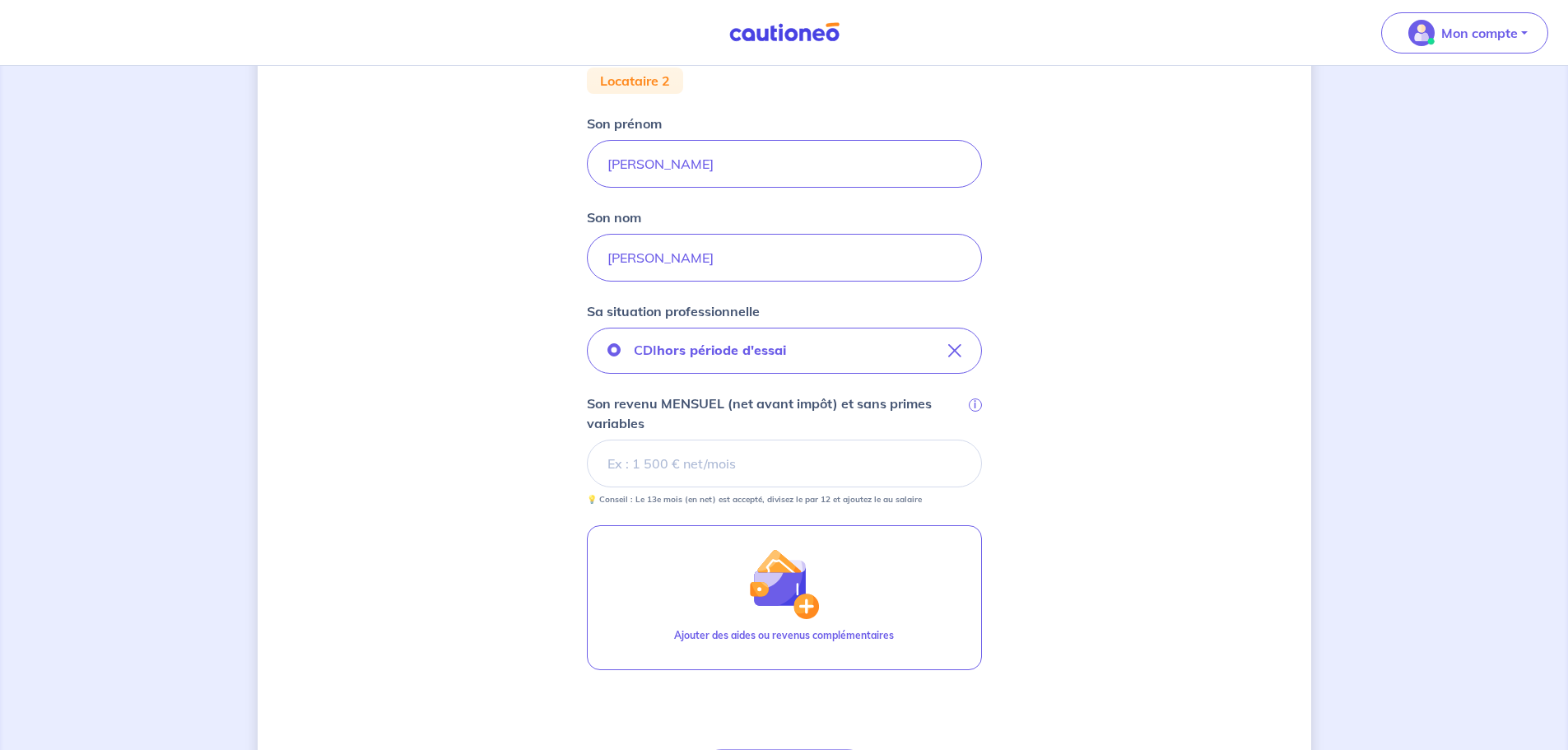
scroll to position [329, 0]
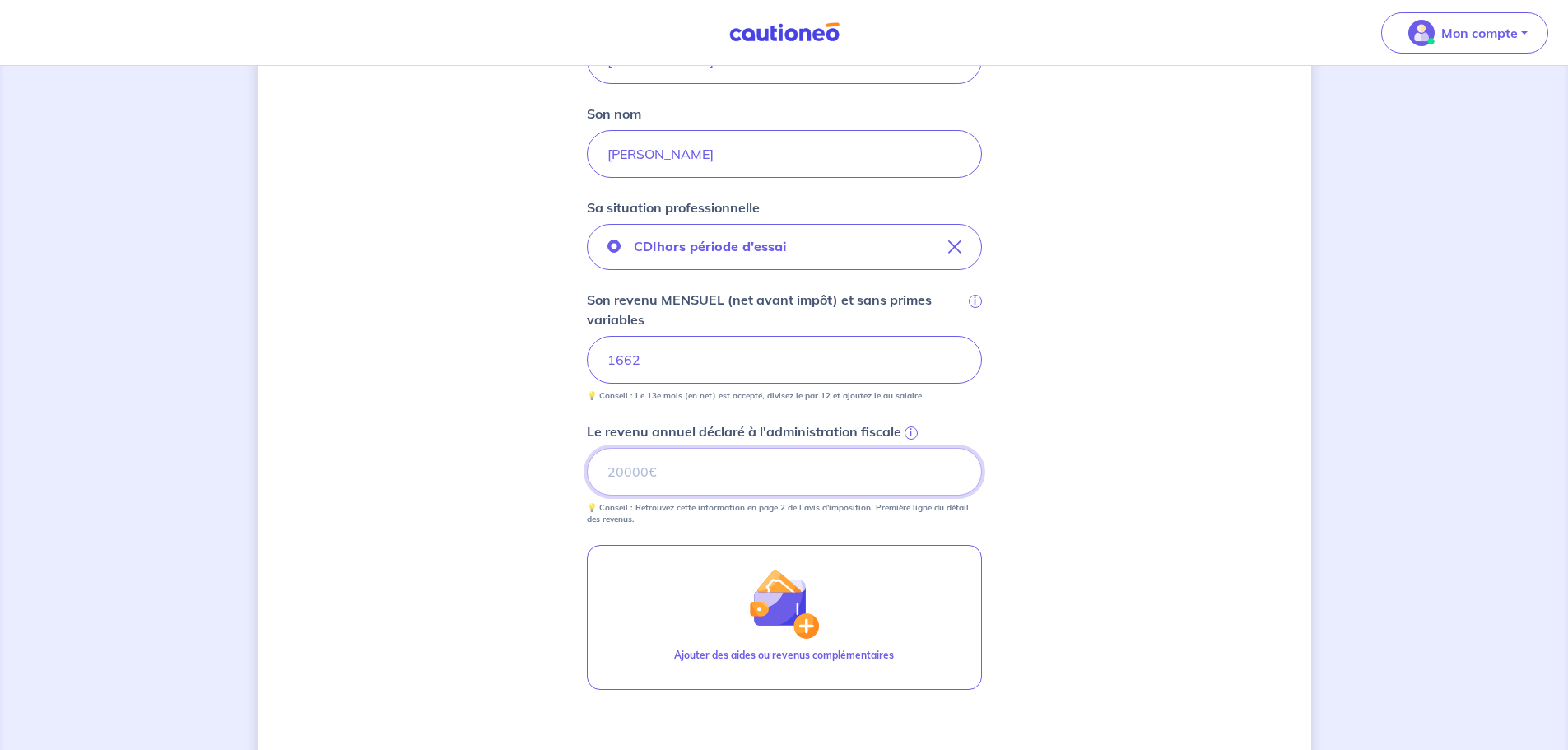
click at [624, 473] on input "Le revenu annuel déclaré à l'administration fiscale i" at bounding box center [784, 471] width 395 height 48
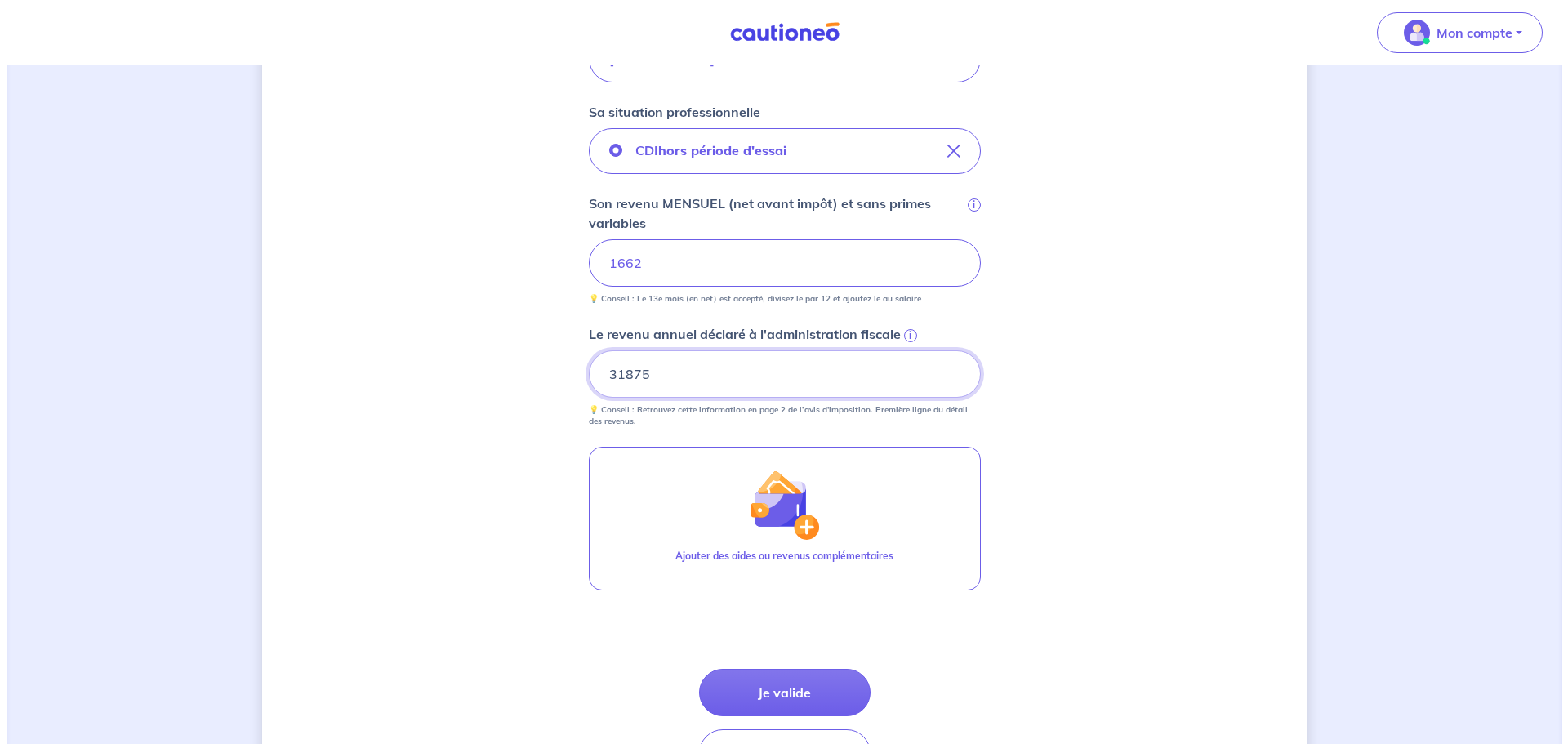
scroll to position [490, 0]
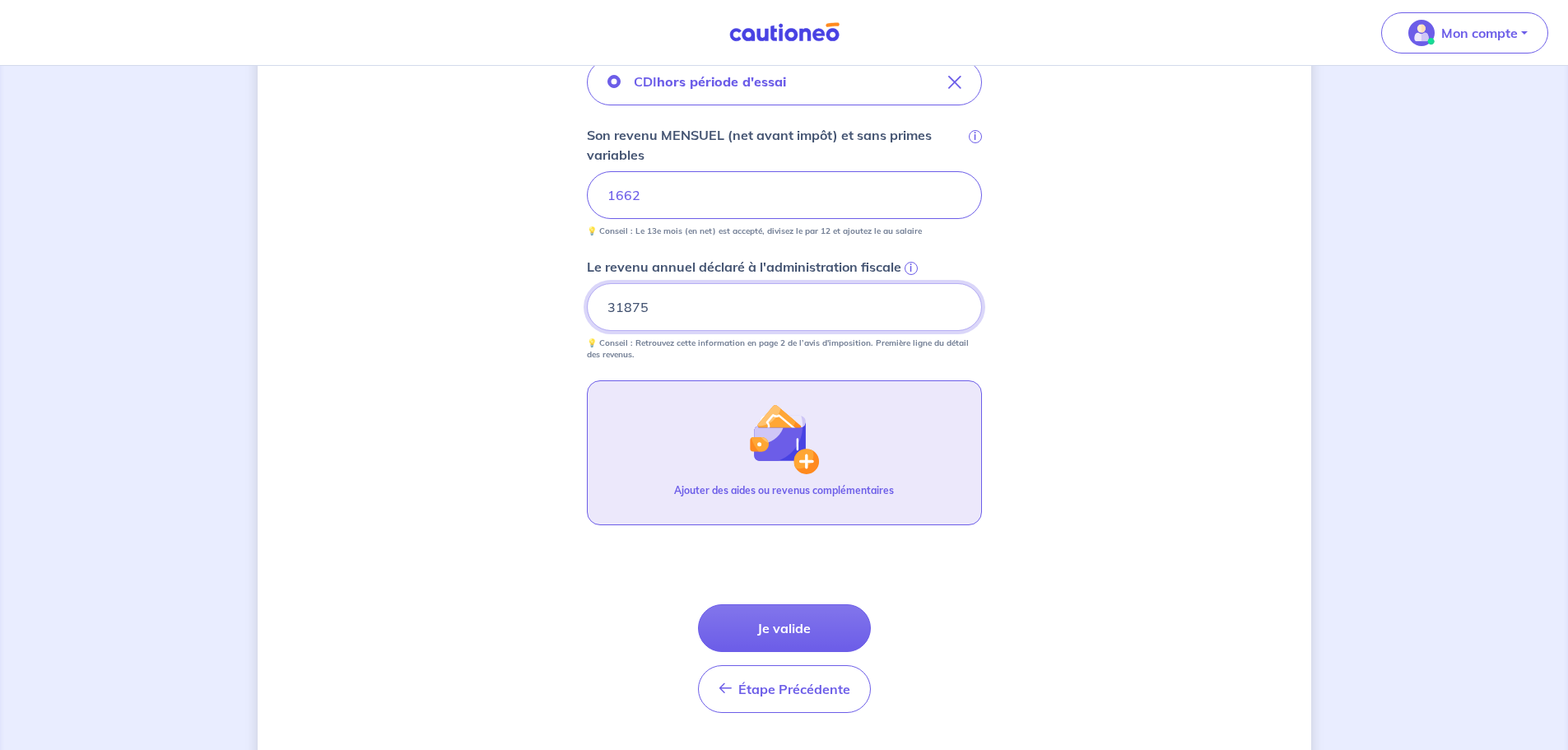
type input "31875"
click at [741, 486] on p "Ajouter des aides ou revenus complémentaires" at bounding box center [784, 490] width 219 height 15
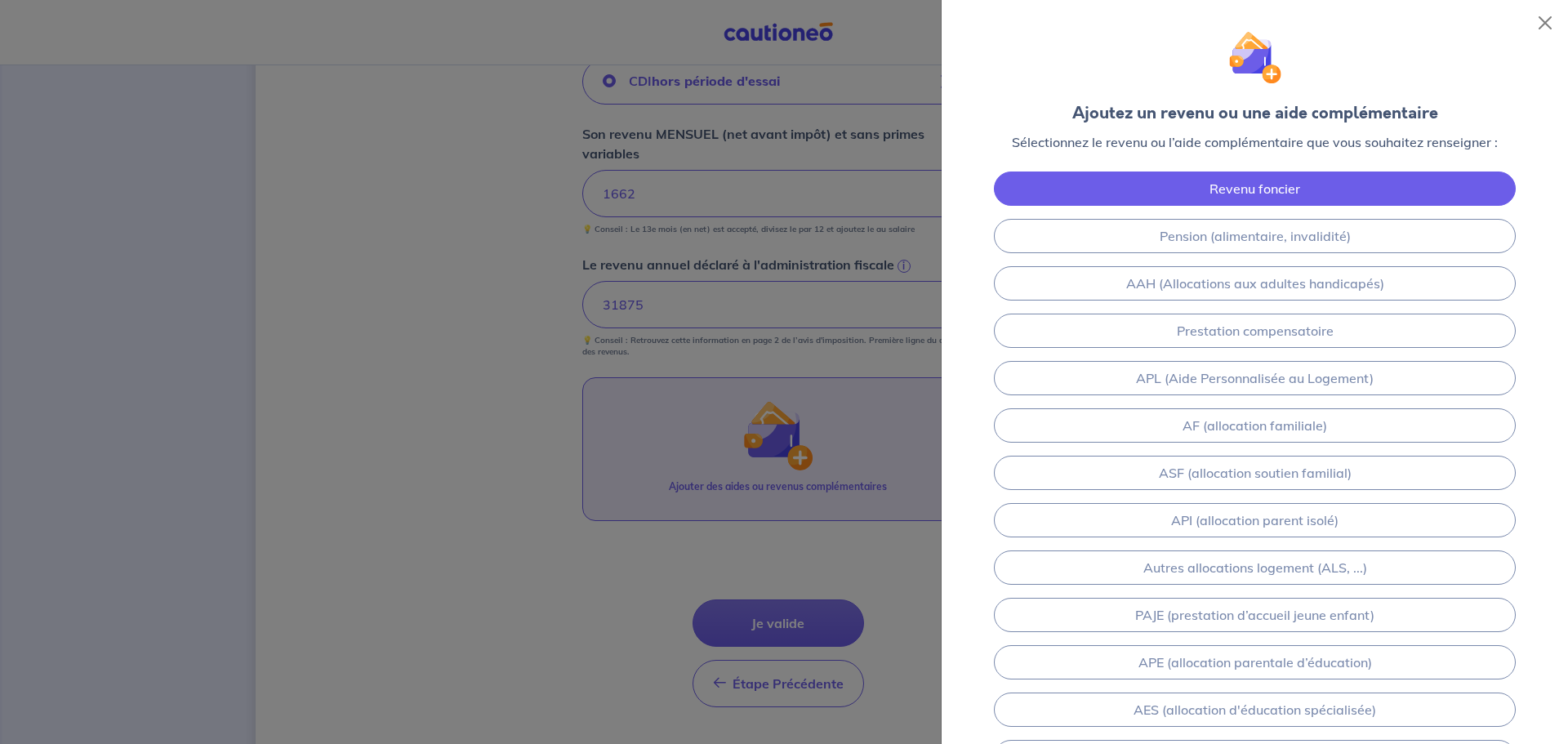
click at [1210, 194] on link "Revenu foncier" at bounding box center [1255, 189] width 522 height 35
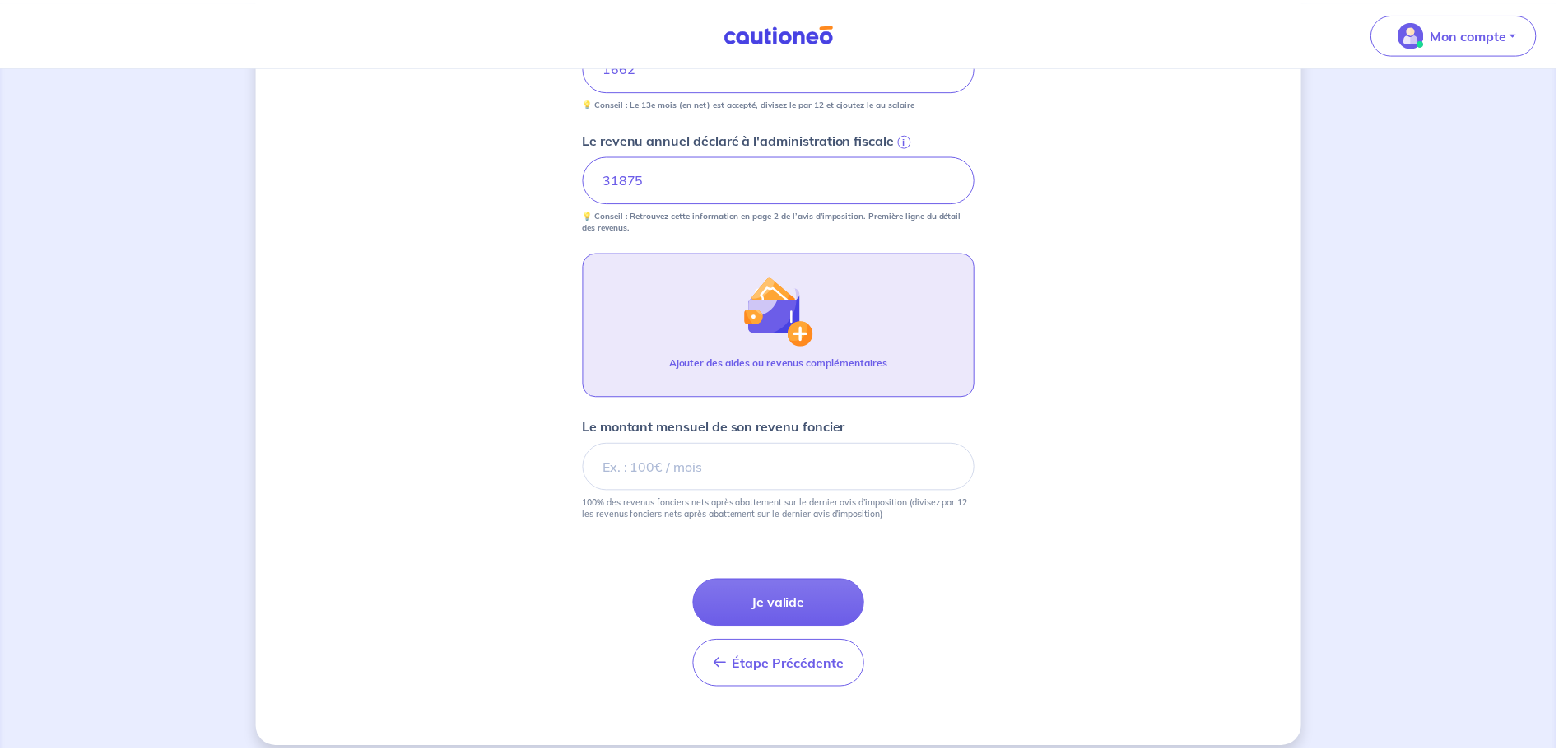
scroll to position [640, 0]
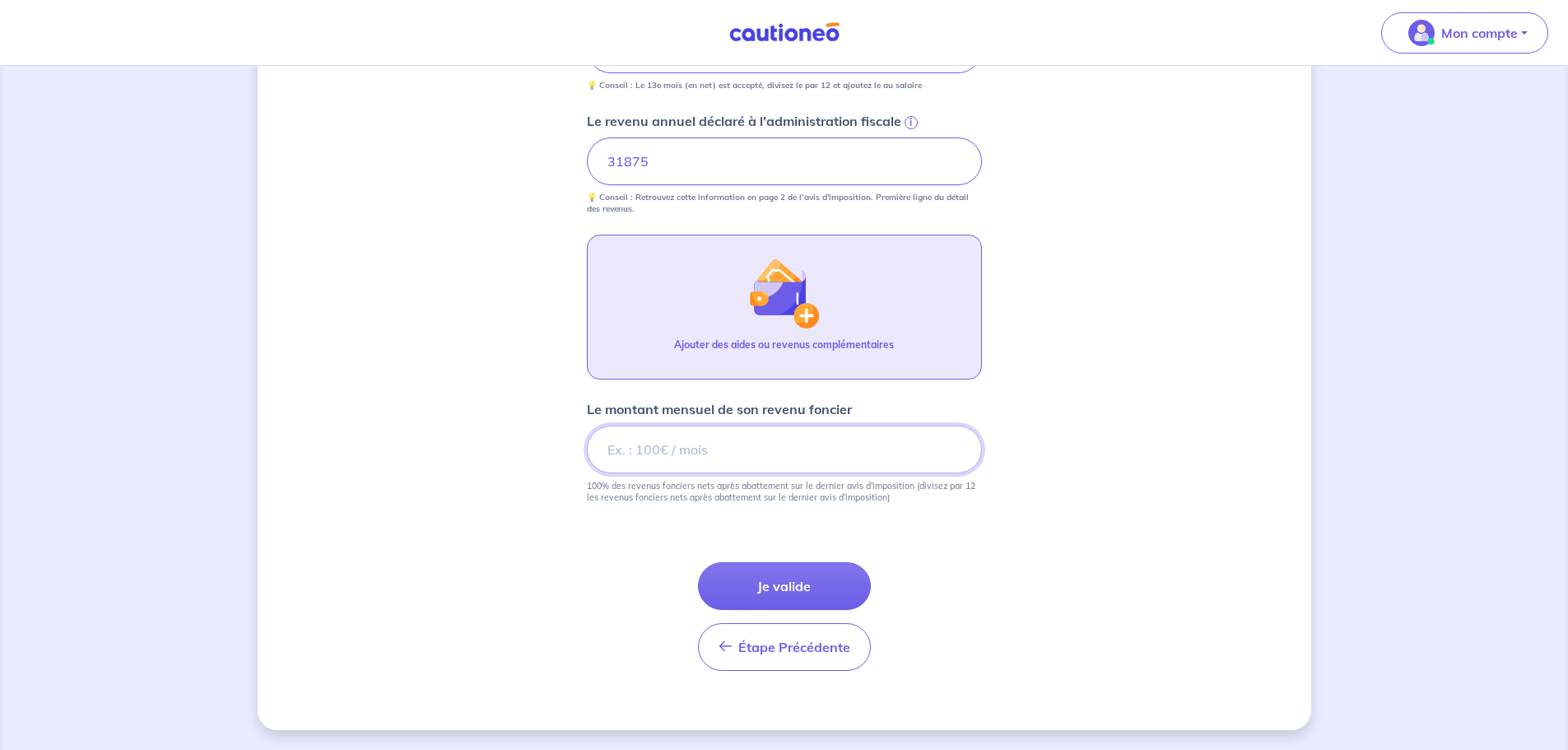
click at [670, 455] on input "Le montant mensuel de son revenu foncier" at bounding box center [784, 449] width 395 height 48
type input "2390"
click at [775, 585] on button "Je valide" at bounding box center [784, 586] width 173 height 48
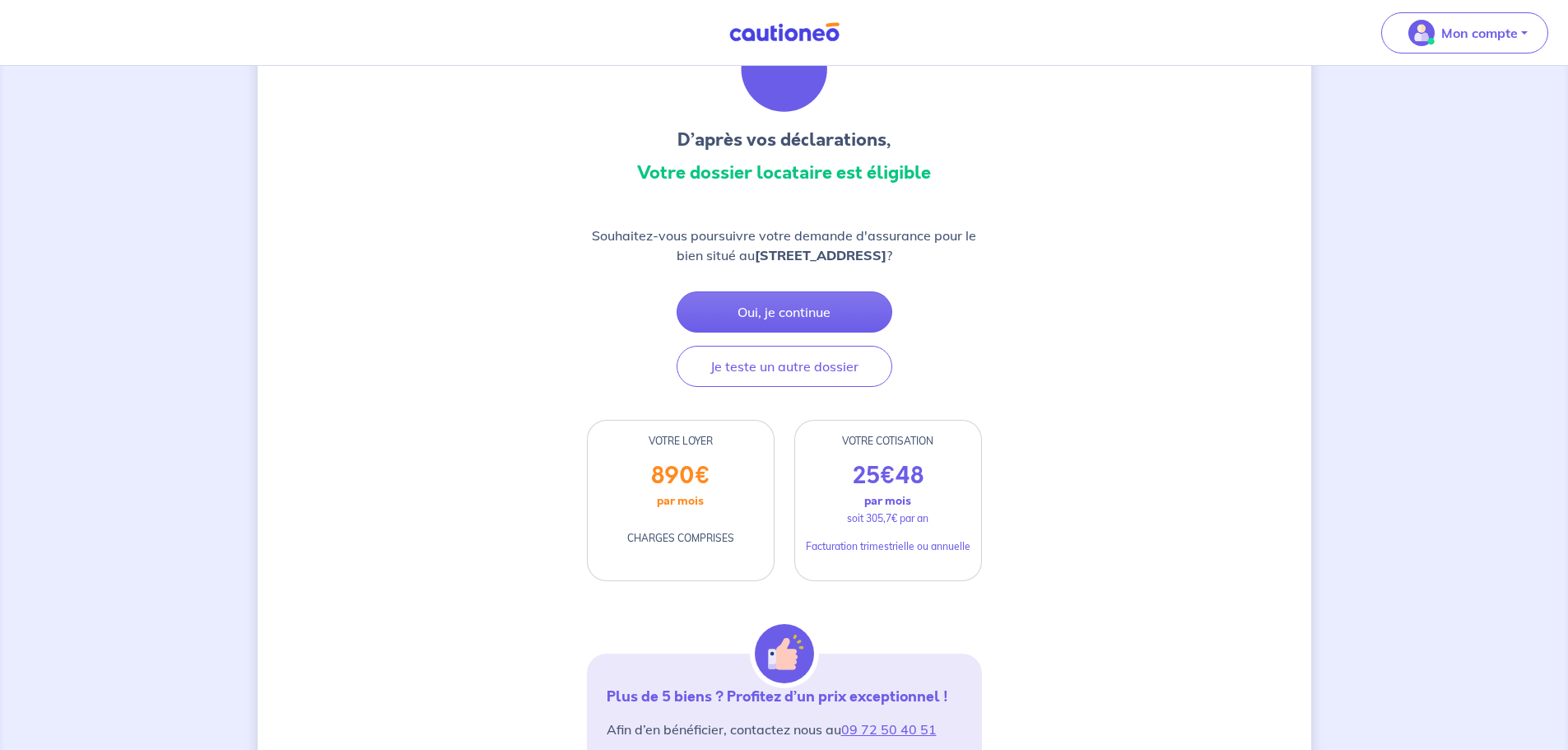
scroll to position [83, 0]
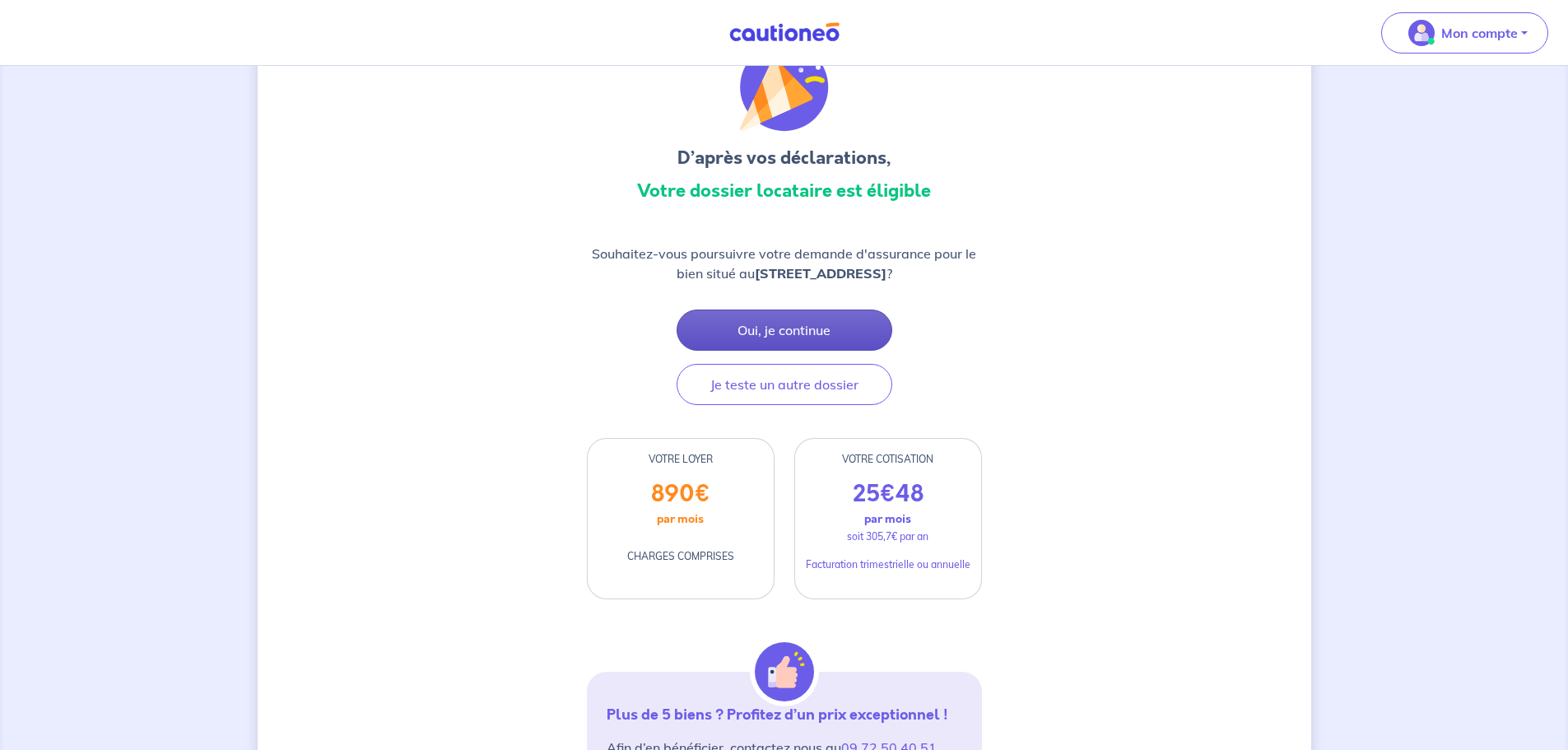
click at [777, 322] on button "Oui, je continue" at bounding box center [784, 329] width 216 height 41
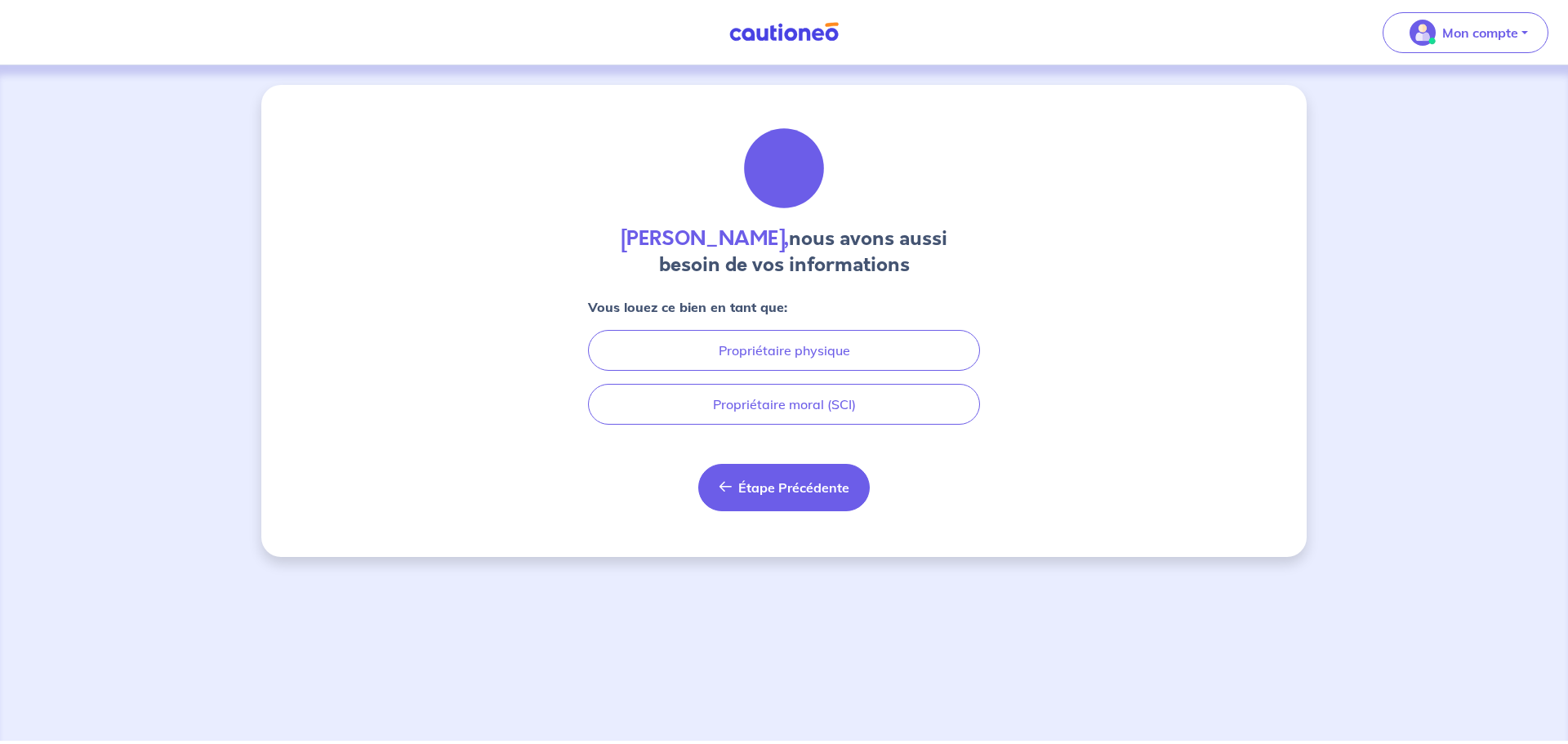
click at [747, 496] on button "Étape Précédente Précédent" at bounding box center [784, 487] width 172 height 48
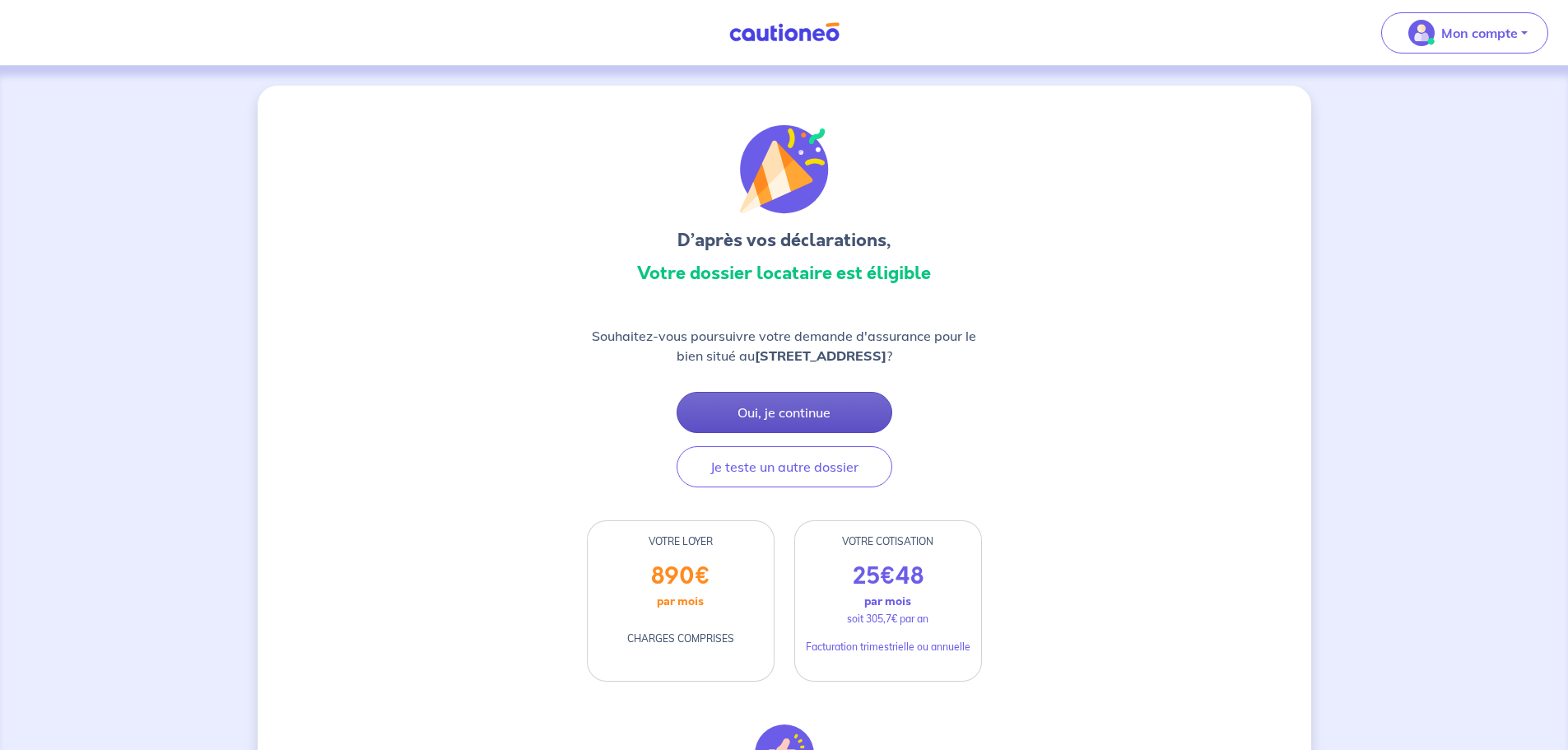
click at [751, 408] on button "Oui, je continue" at bounding box center [784, 412] width 216 height 41
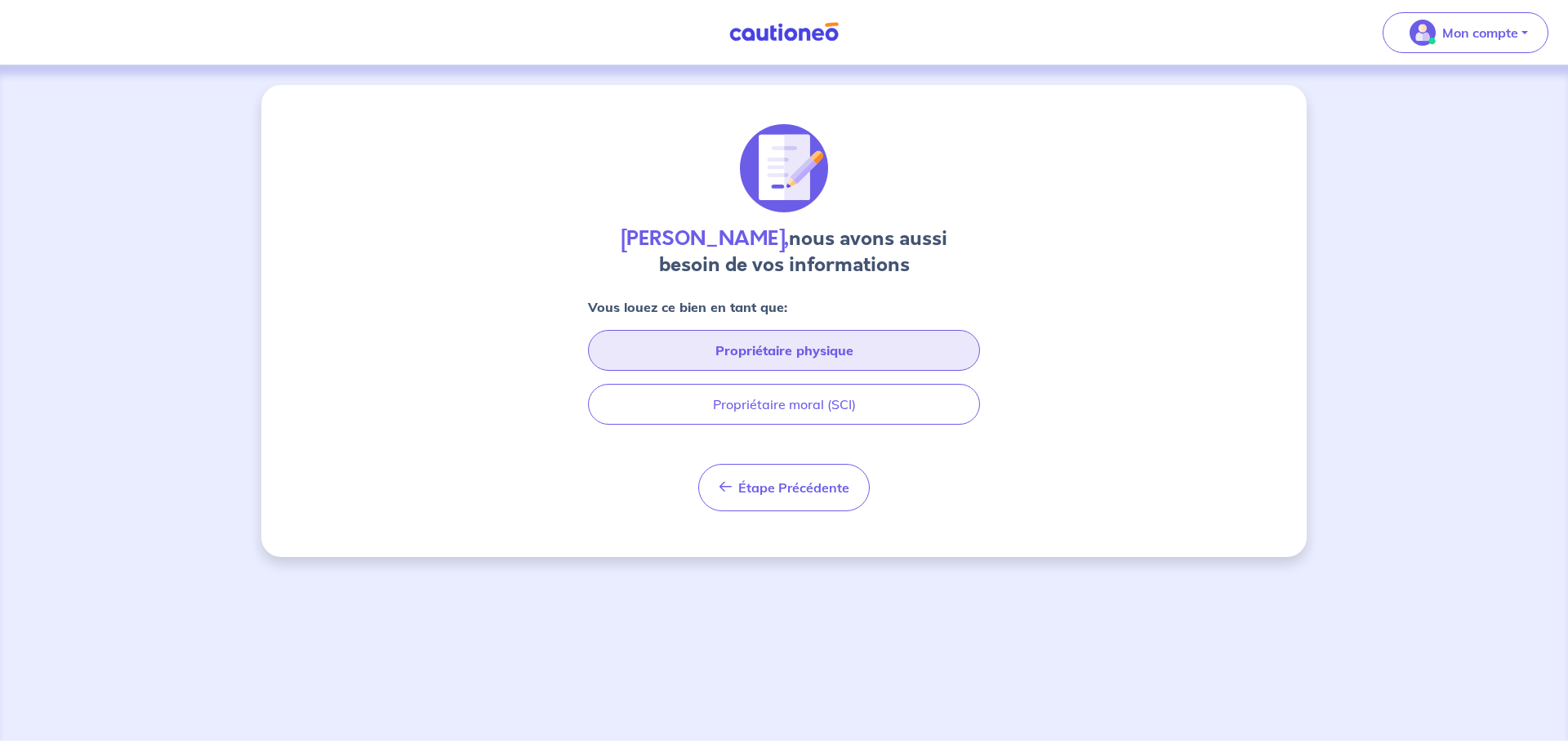
click at [771, 349] on button "Propriétaire physique" at bounding box center [784, 350] width 392 height 41
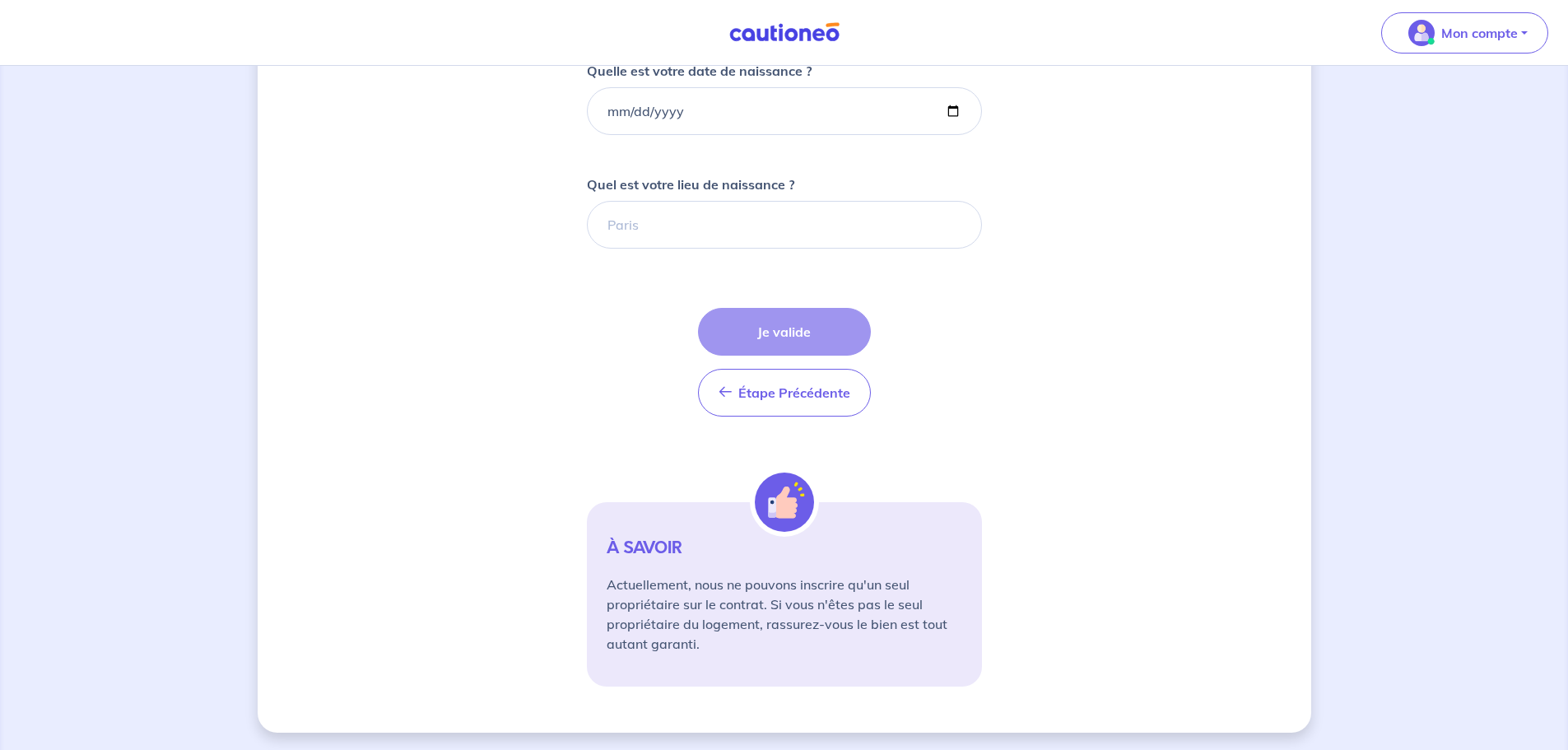
scroll to position [421, 0]
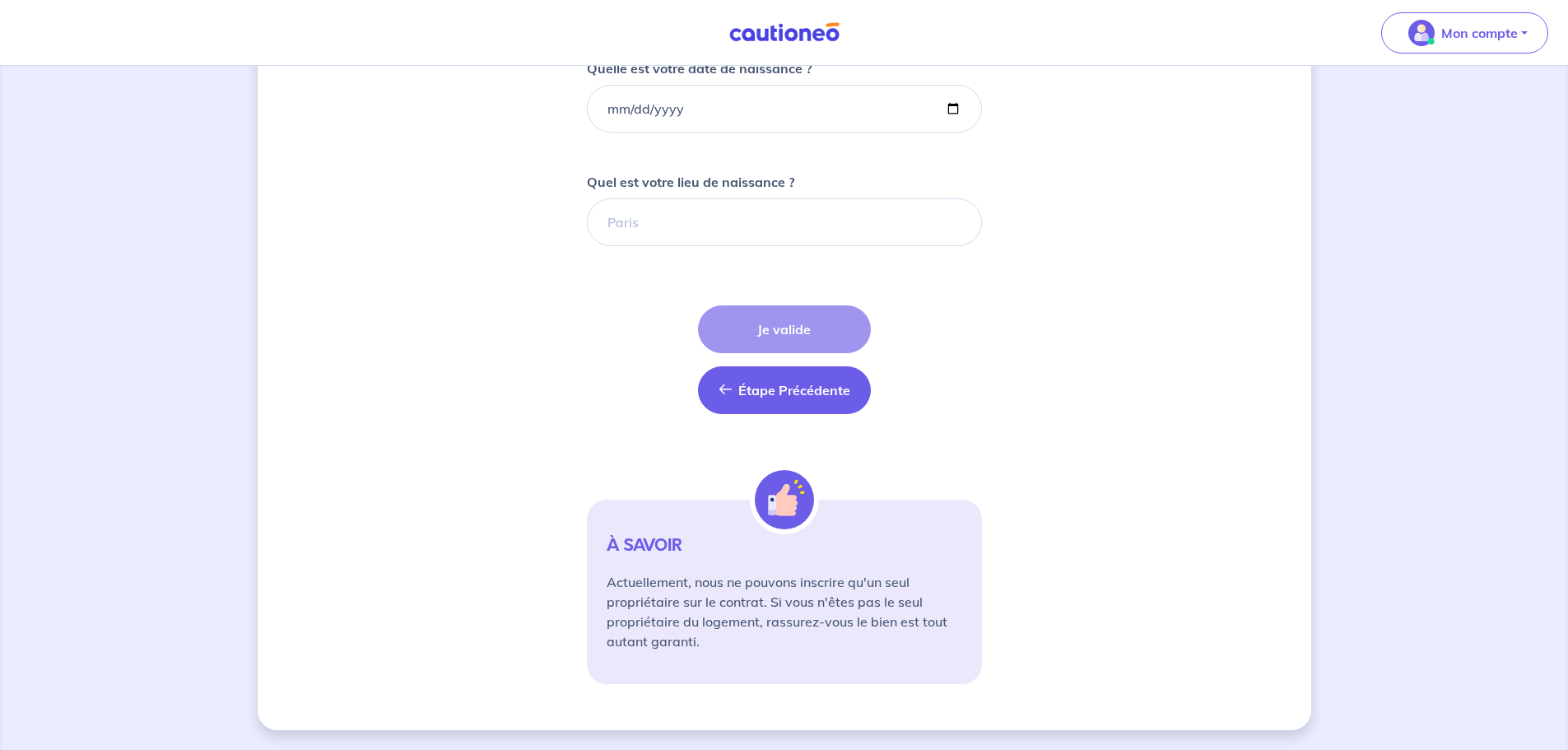
click at [771, 390] on span "Étape Précédente" at bounding box center [794, 390] width 112 height 17
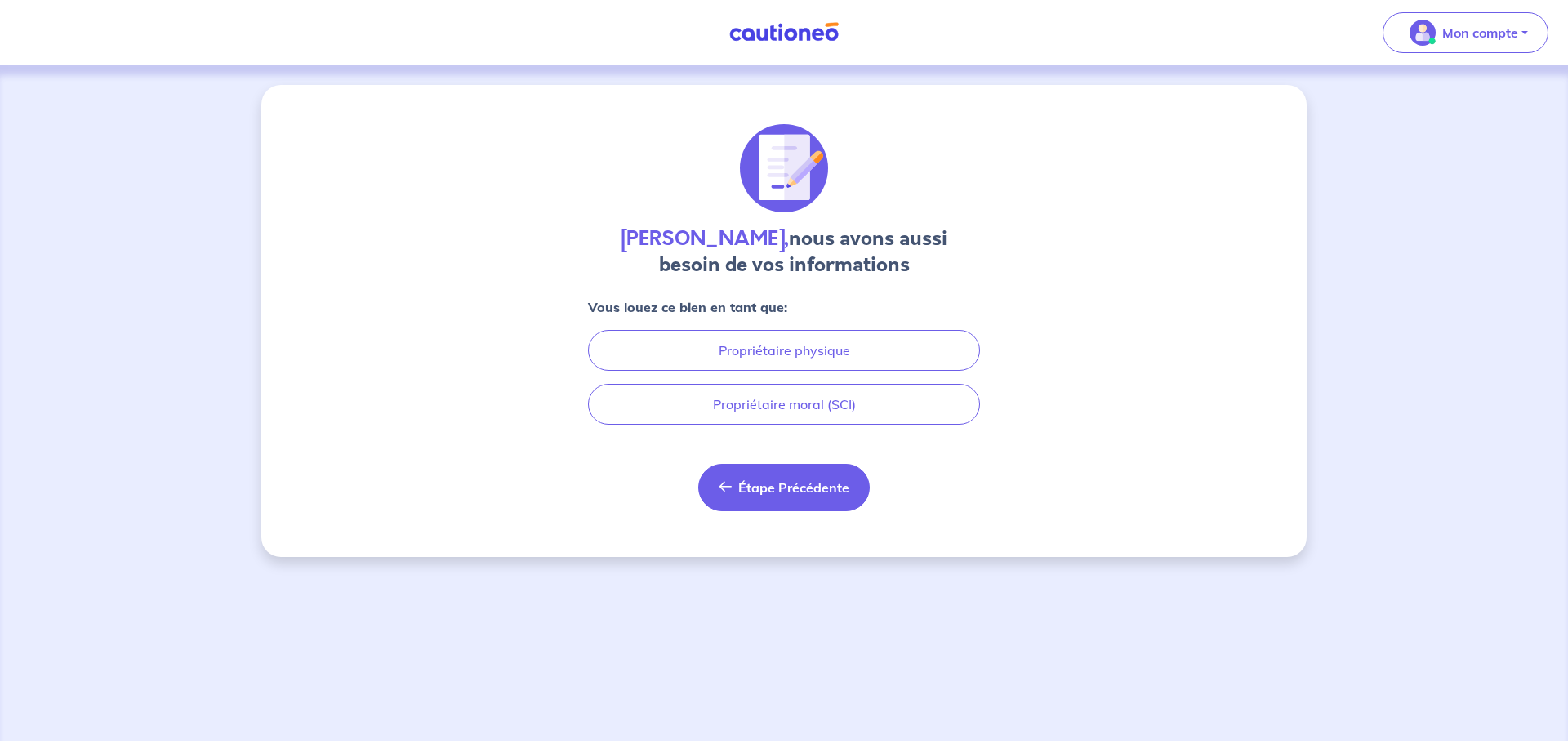
drag, startPoint x: 754, startPoint y: 466, endPoint x: 767, endPoint y: 502, distance: 38.3
click at [759, 484] on div "Claudie Lambert, nous avons aussi besoin de vos informations Vous louez ce bien…" at bounding box center [784, 318] width 392 height 387
click at [767, 501] on button "Étape Précédente Précédent" at bounding box center [784, 487] width 172 height 48
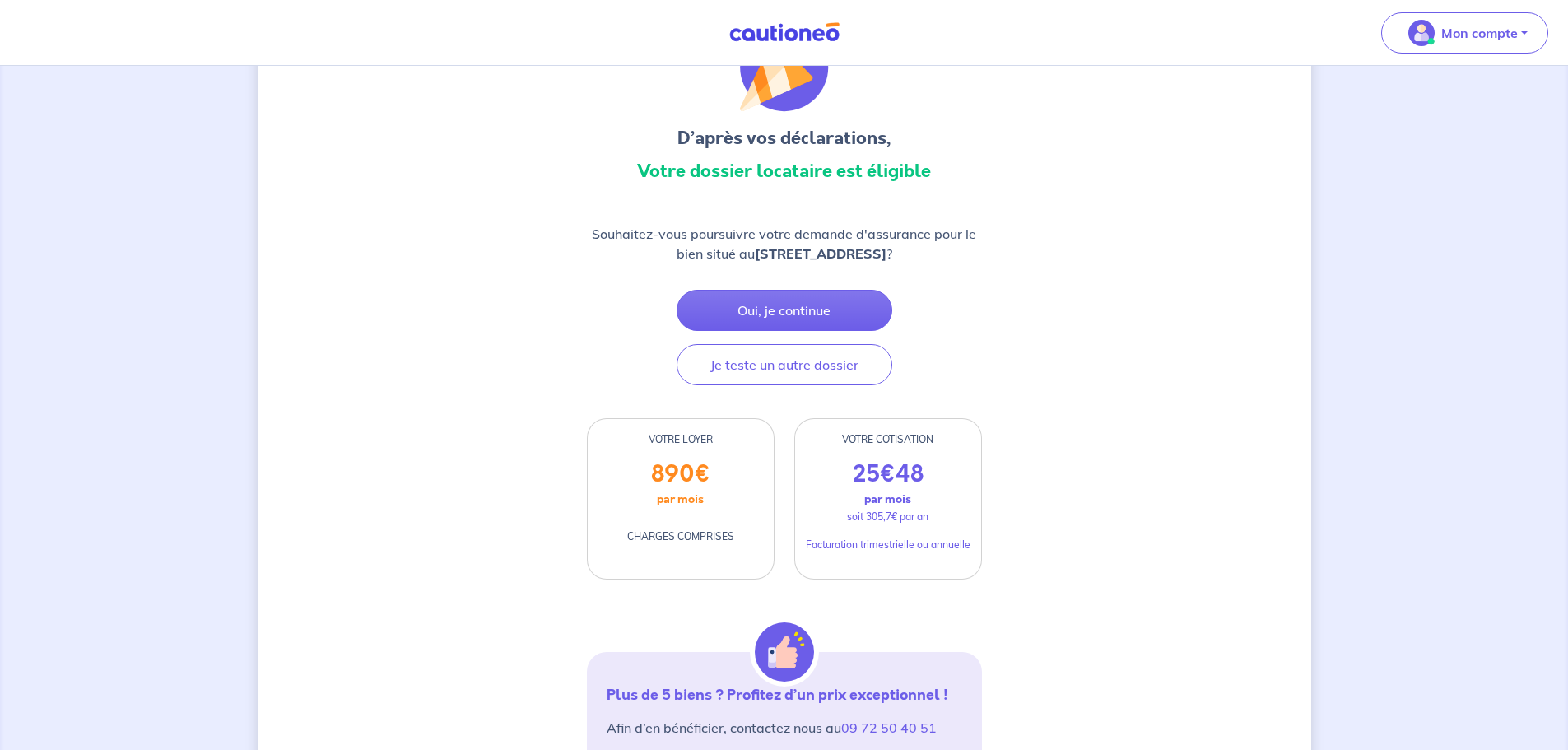
scroll to position [83, 0]
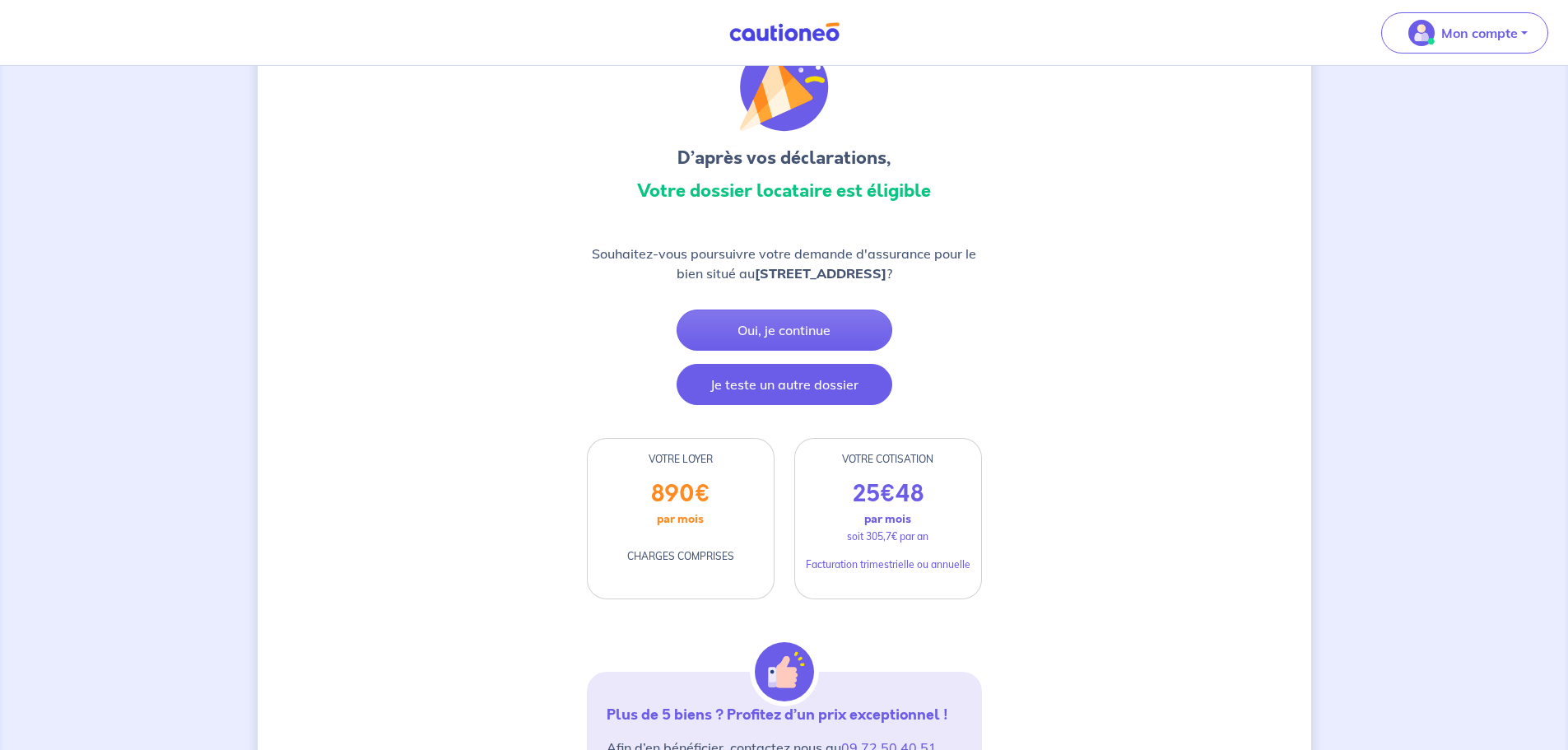
click at [710, 385] on button "Je teste un autre dossier" at bounding box center [784, 384] width 216 height 41
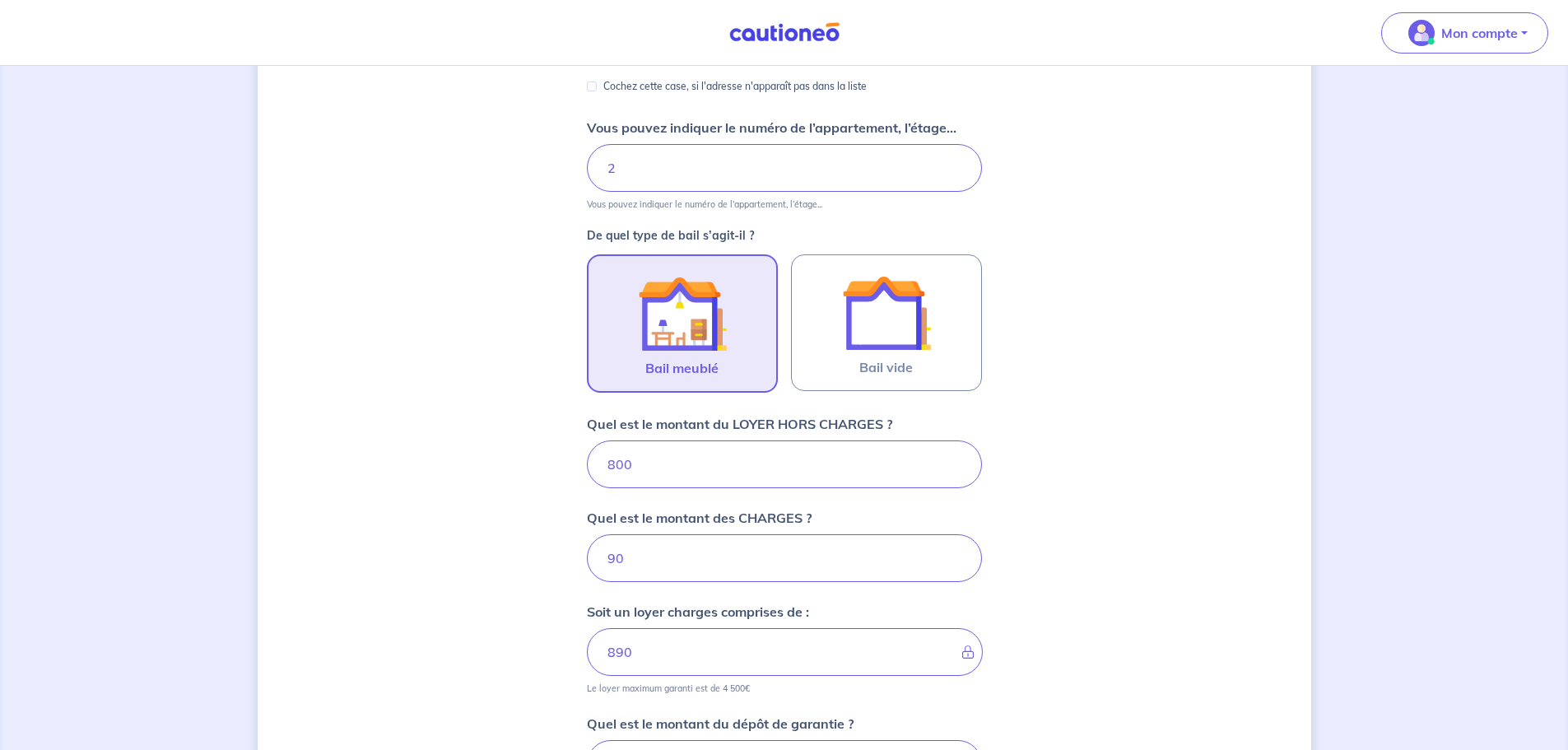
scroll to position [577, 0]
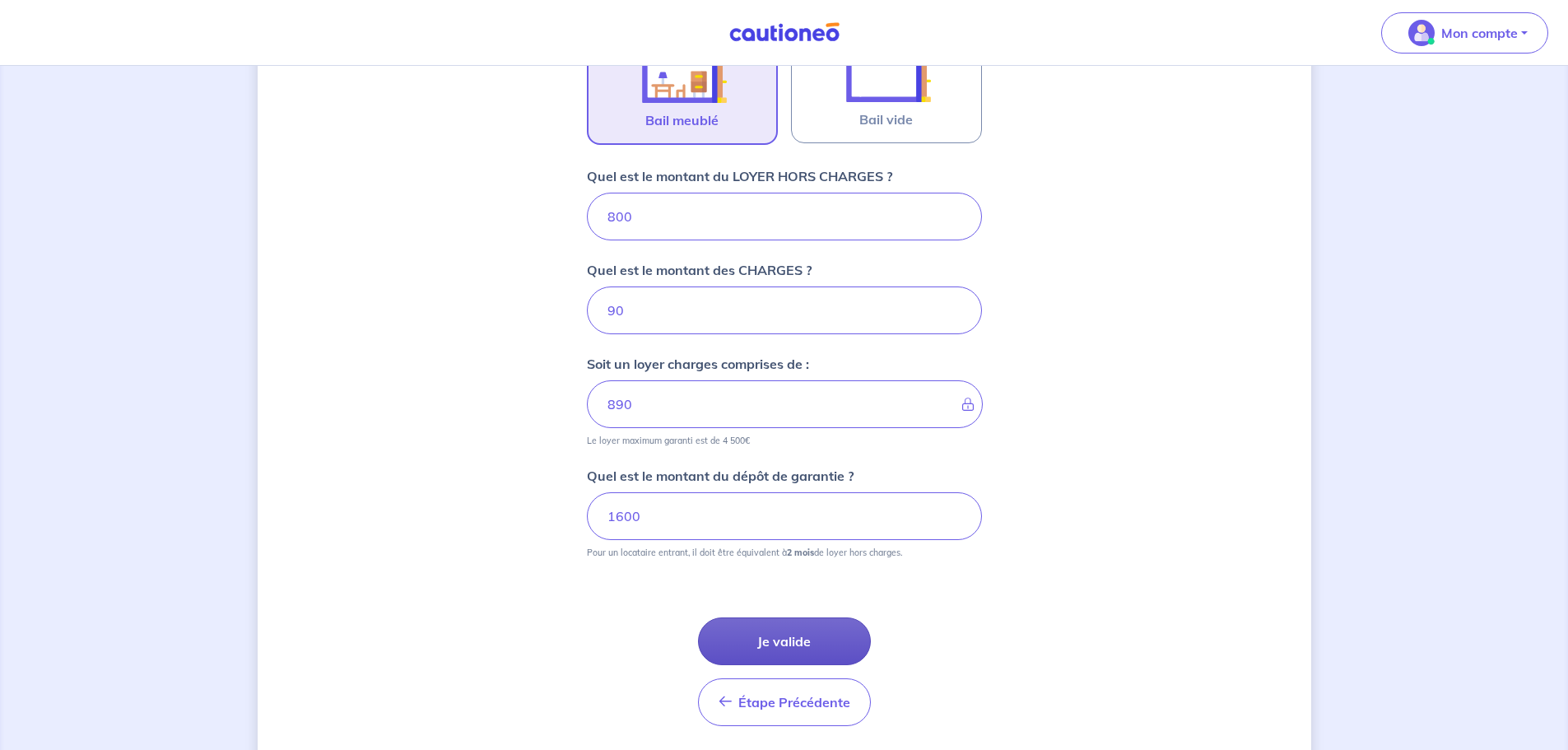
click at [772, 635] on button "Je valide" at bounding box center [784, 641] width 173 height 48
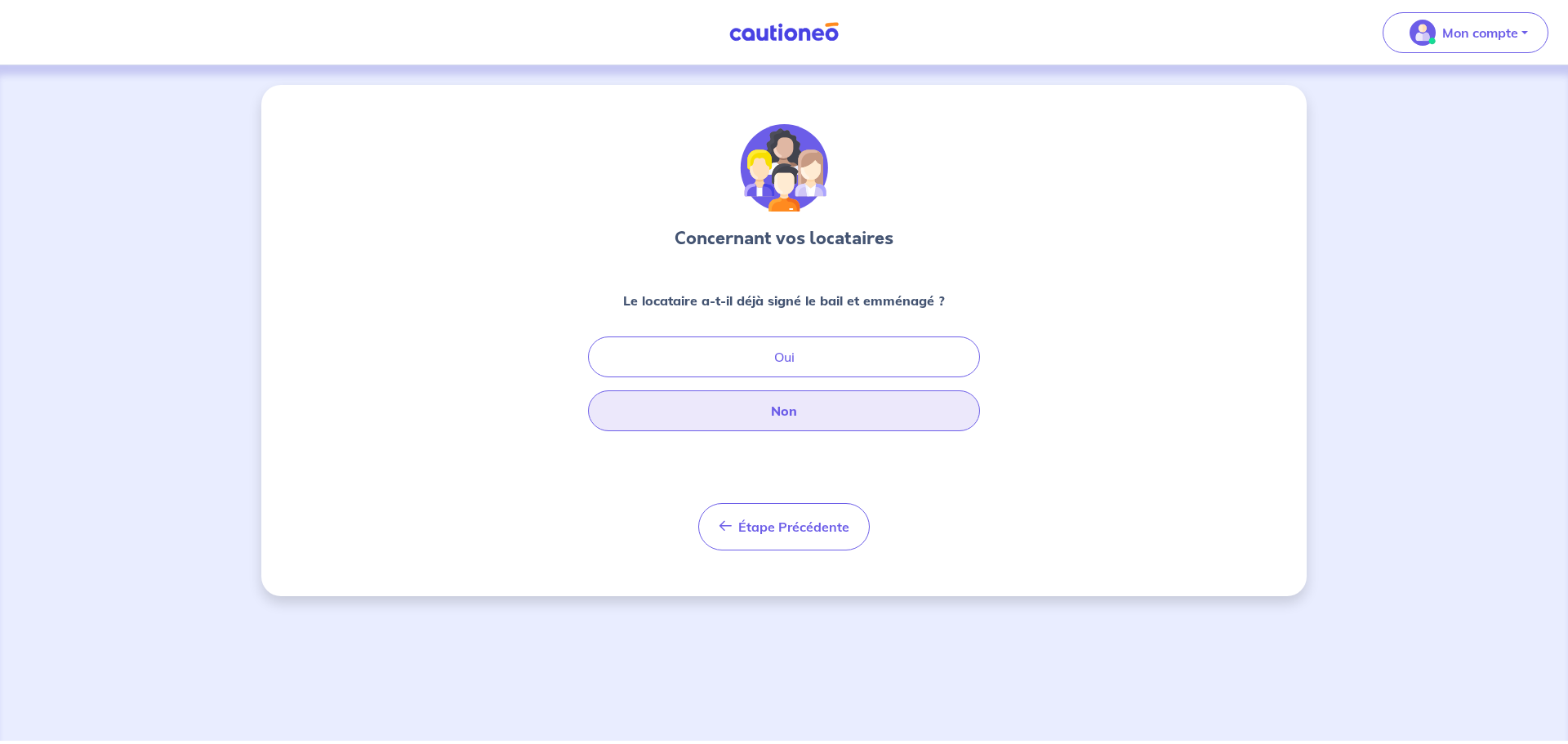
click at [790, 418] on button "Non" at bounding box center [784, 410] width 392 height 41
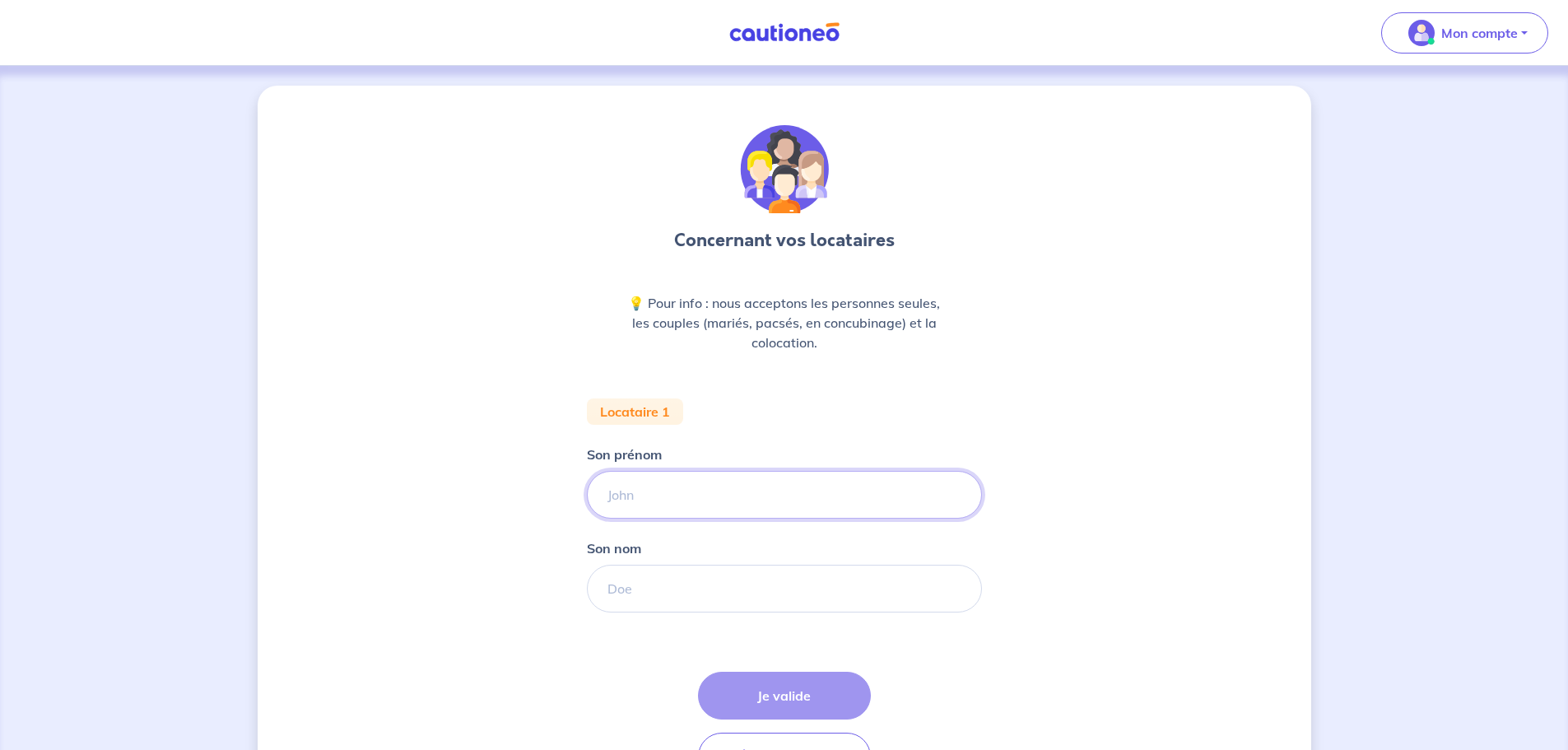
click at [611, 494] on input "Son prénom" at bounding box center [784, 495] width 395 height 48
type input "SEBASTIEN"
click at [648, 588] on input "Son nom" at bounding box center [784, 589] width 395 height 48
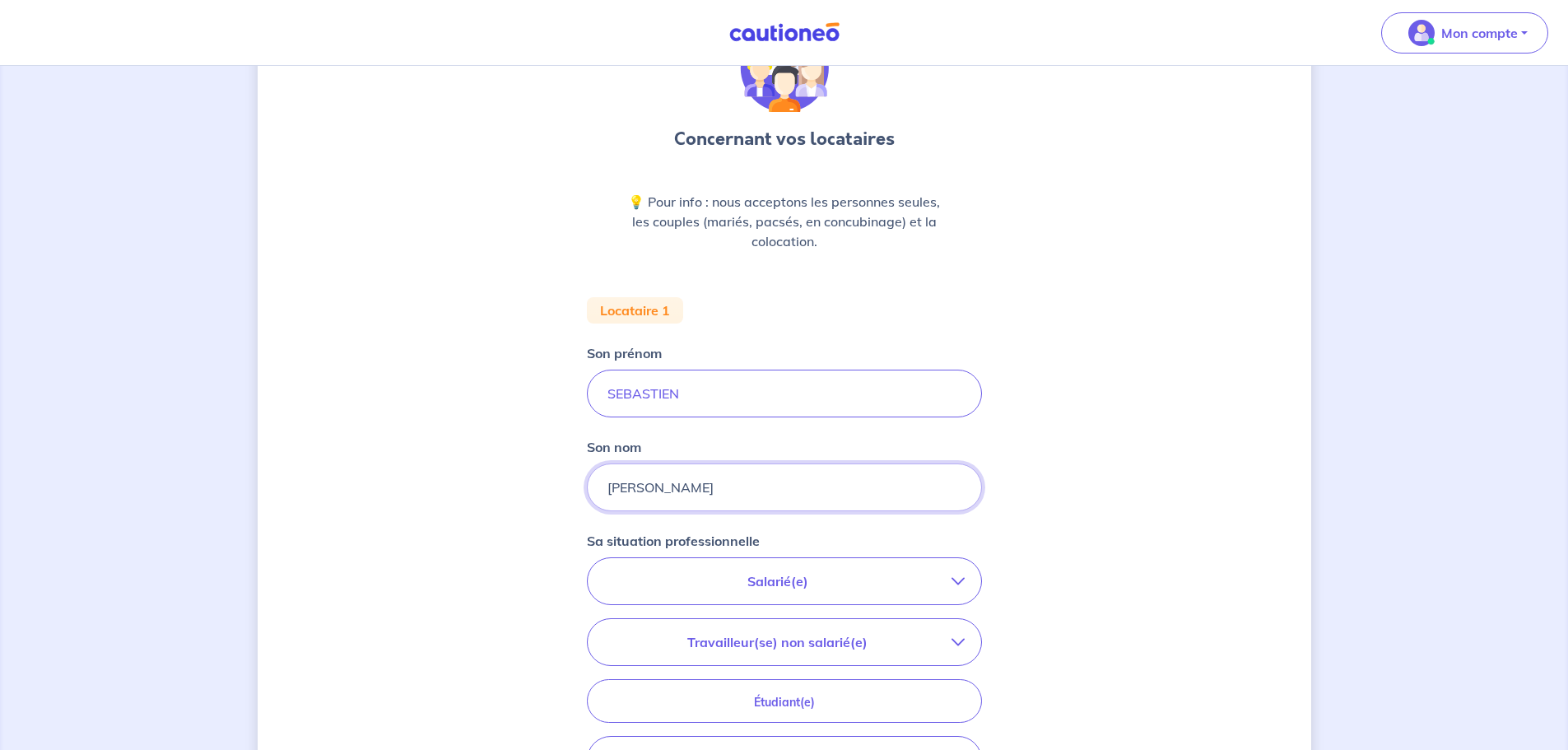
scroll to position [247, 0]
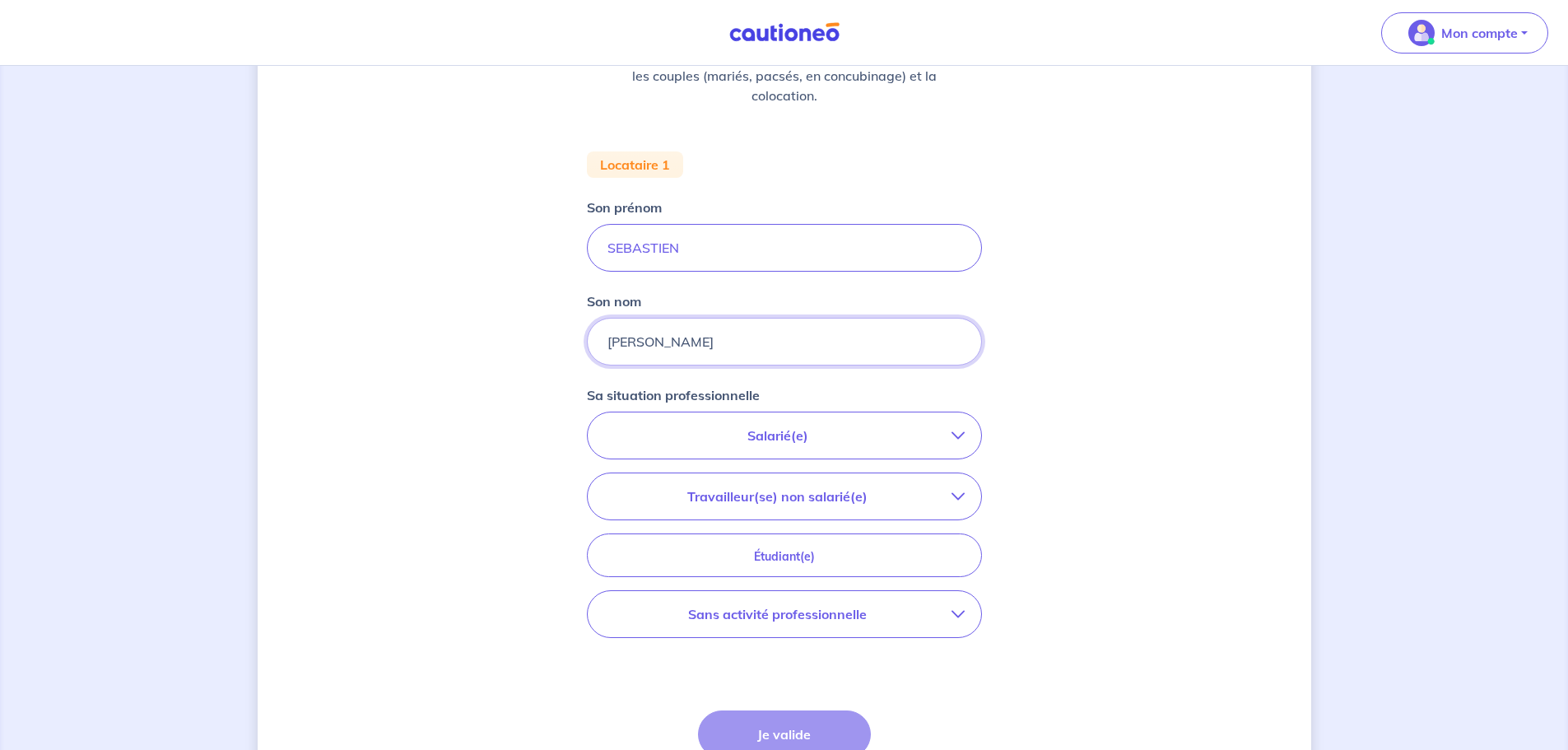
type input "VASSEUR"
click at [822, 445] on p "Salarié(e)" at bounding box center [777, 436] width 347 height 20
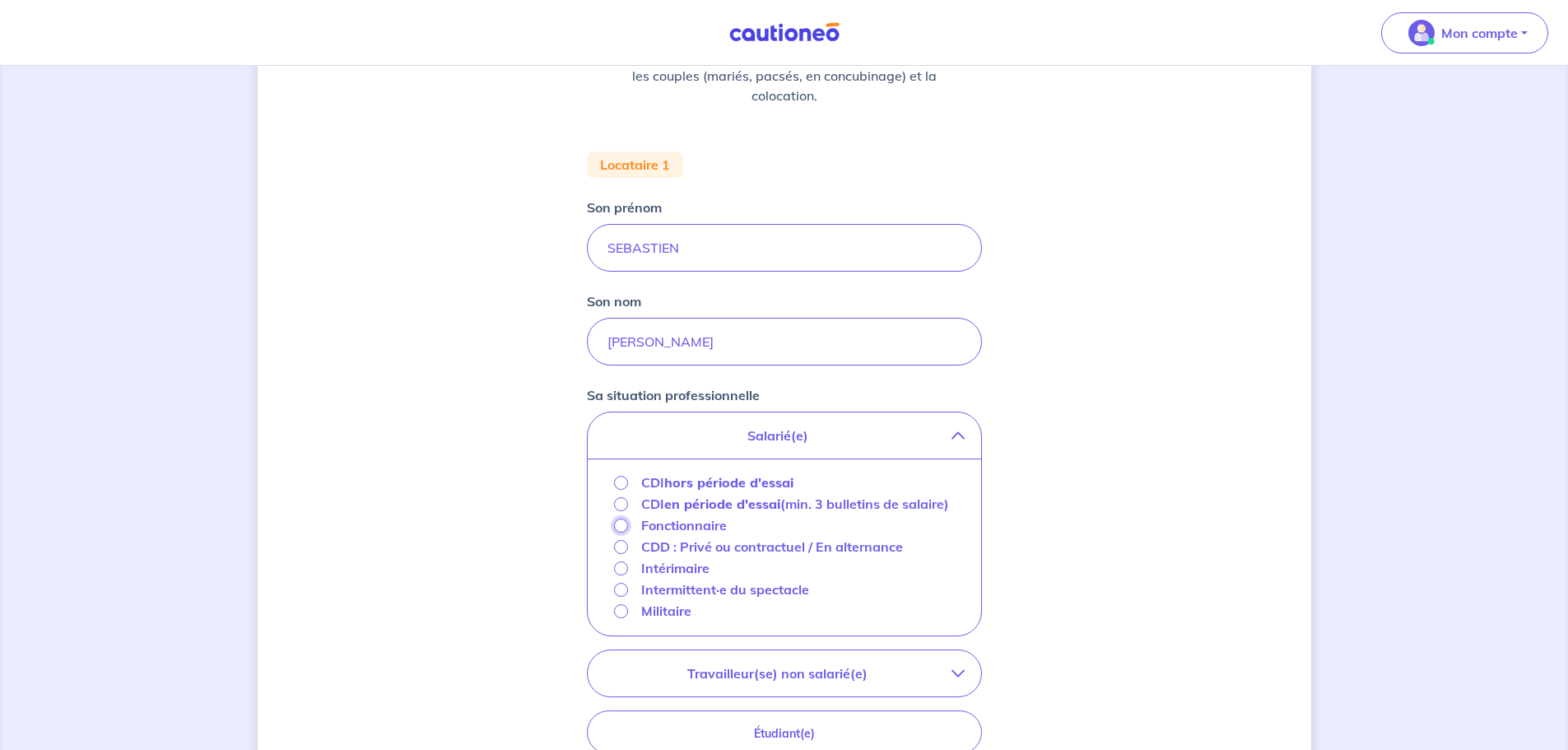
click at [626, 533] on input "Fonctionnaire" at bounding box center [621, 526] width 14 height 14
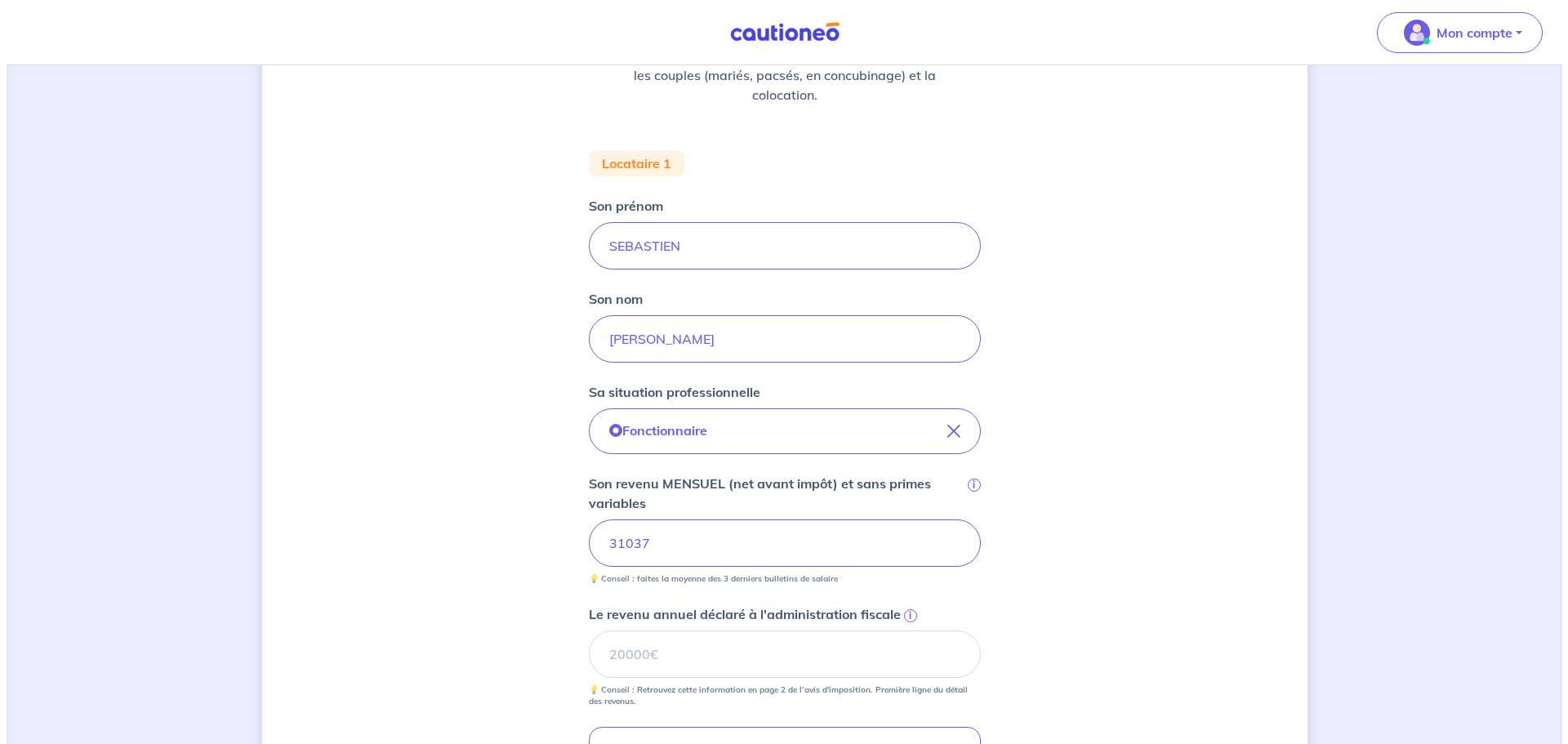
scroll to position [409, 0]
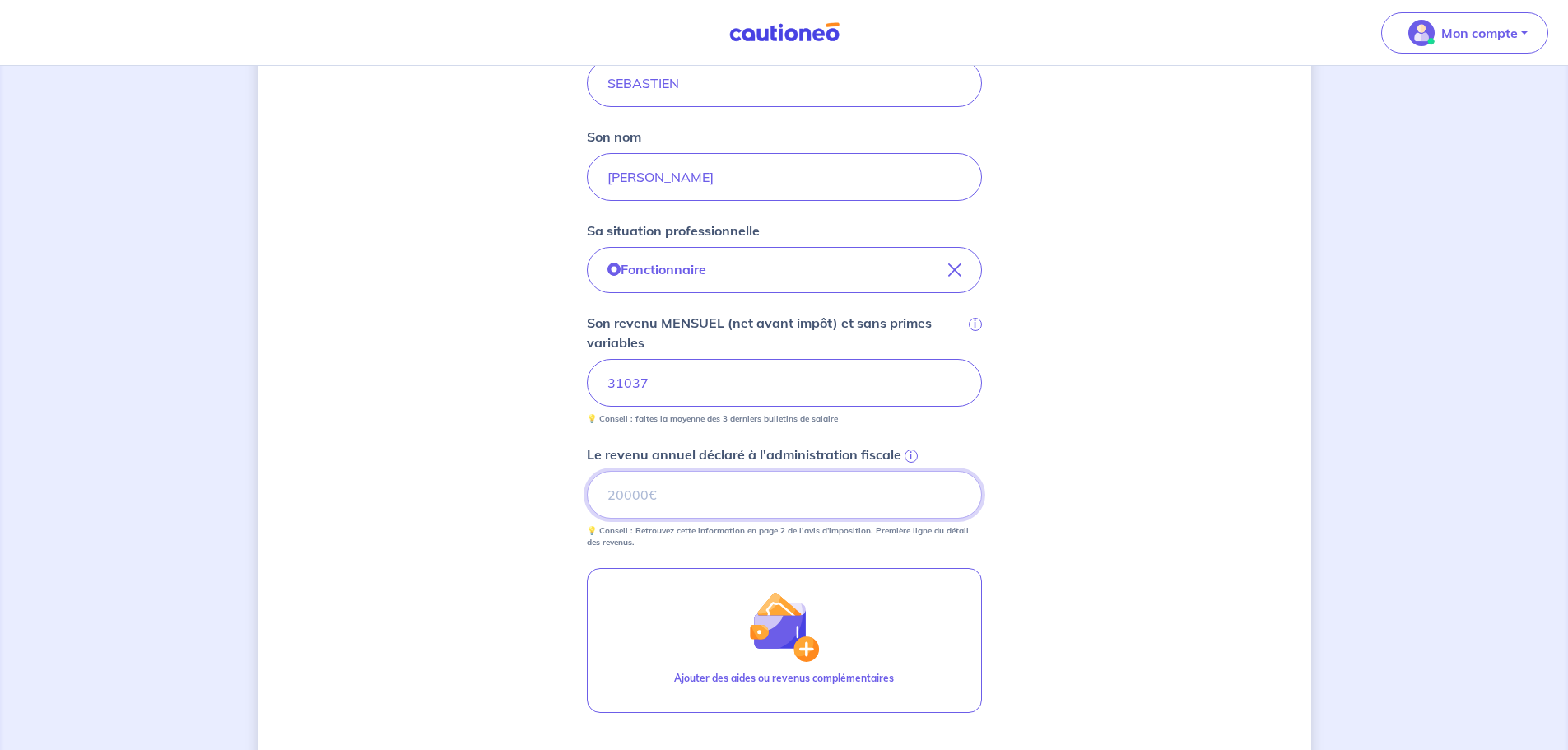
click at [628, 502] on input "Le revenu annuel déclaré à l'administration fiscale i" at bounding box center [784, 495] width 395 height 48
drag, startPoint x: 656, startPoint y: 389, endPoint x: 500, endPoint y: 396, distance: 156.2
click at [500, 396] on div "Concernant vos locataires 💡 Pour info : nous acceptons les personnes seules, le…" at bounding box center [784, 317] width 1053 height 1287
click at [625, 505] on input "Le revenu annuel déclaré à l'administration fiscale i" at bounding box center [784, 495] width 395 height 48
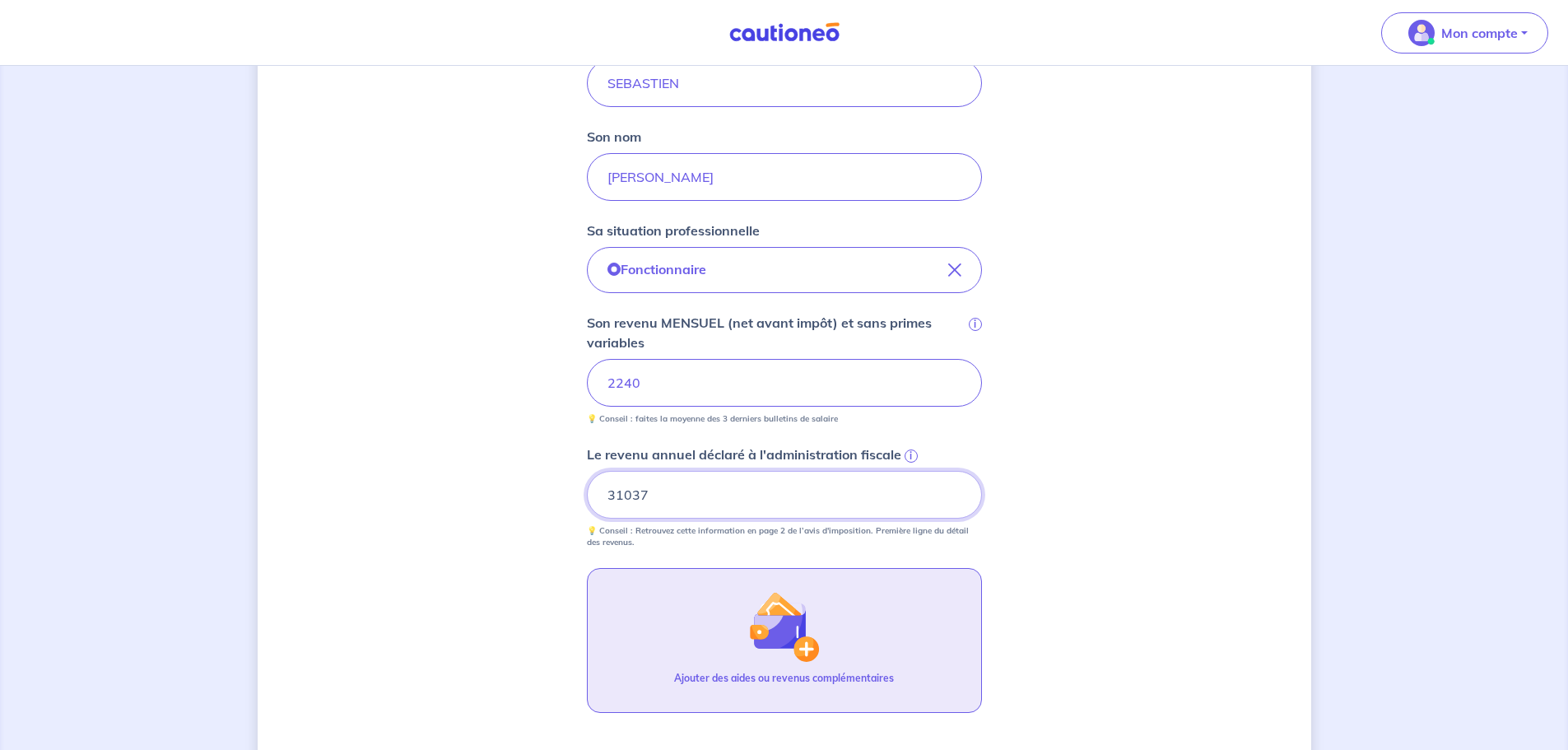
type input "31037"
click at [699, 624] on button "Ajouter des aides ou revenus complémentaires" at bounding box center [784, 640] width 395 height 145
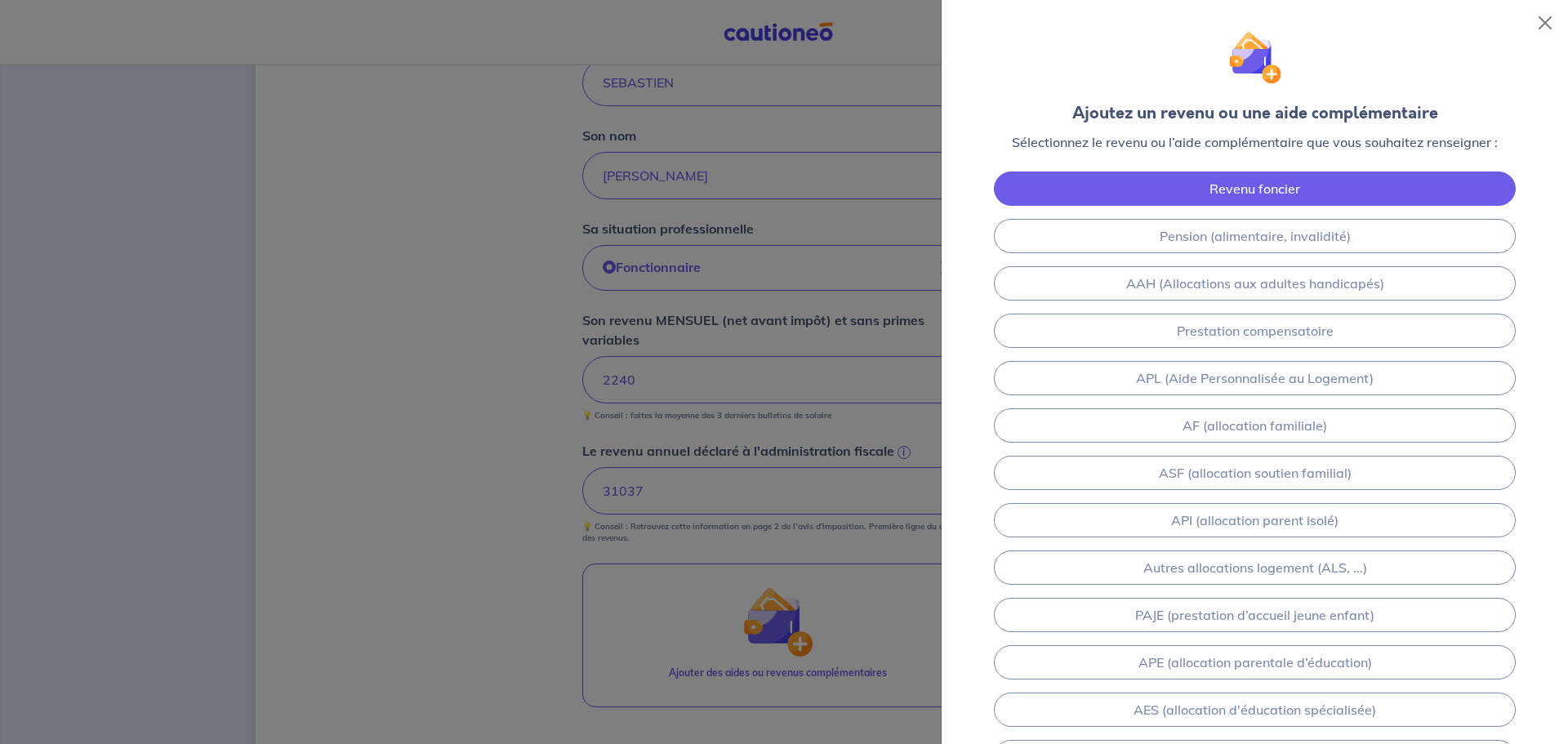
click at [1205, 188] on link "Revenu foncier" at bounding box center [1255, 189] width 522 height 35
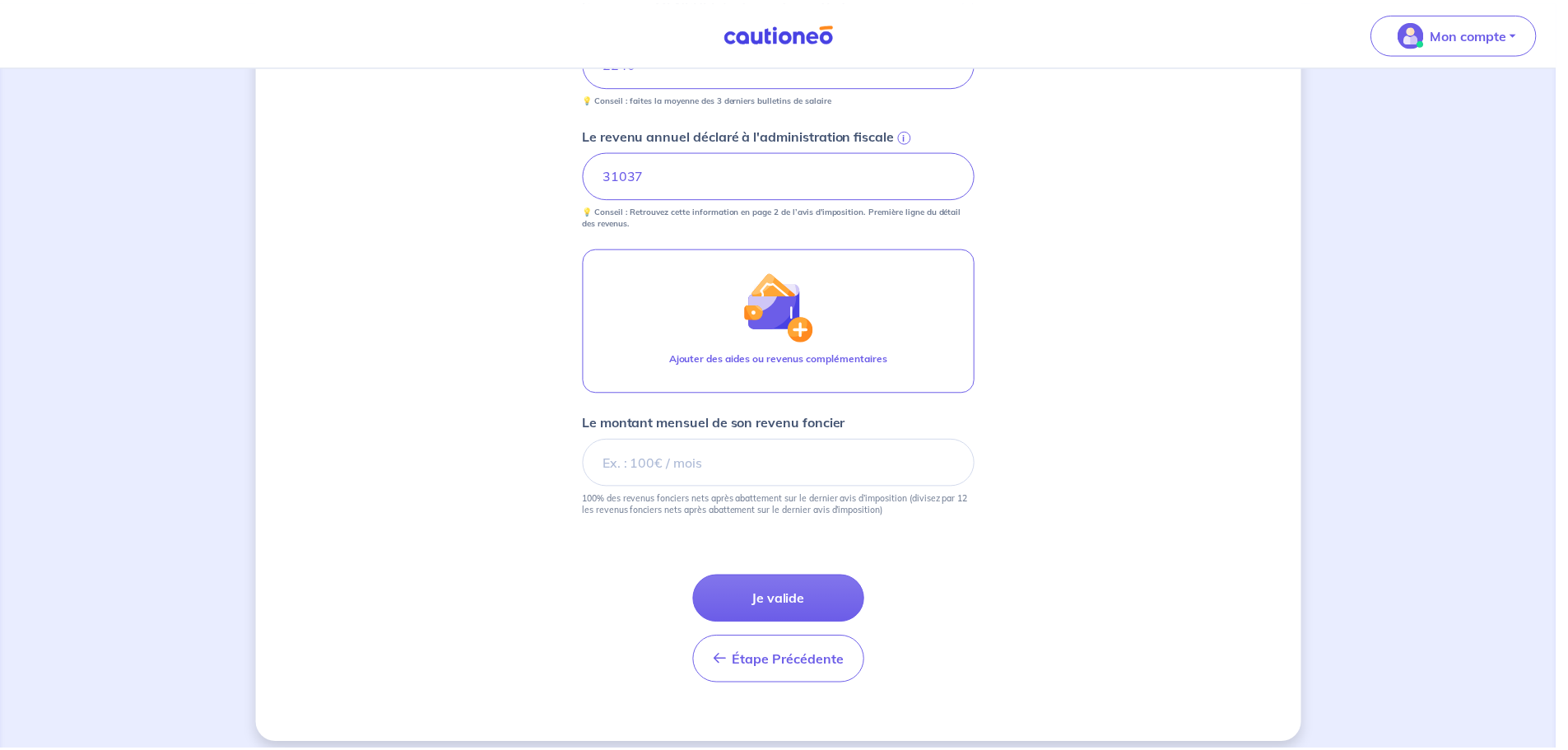
scroll to position [746, 0]
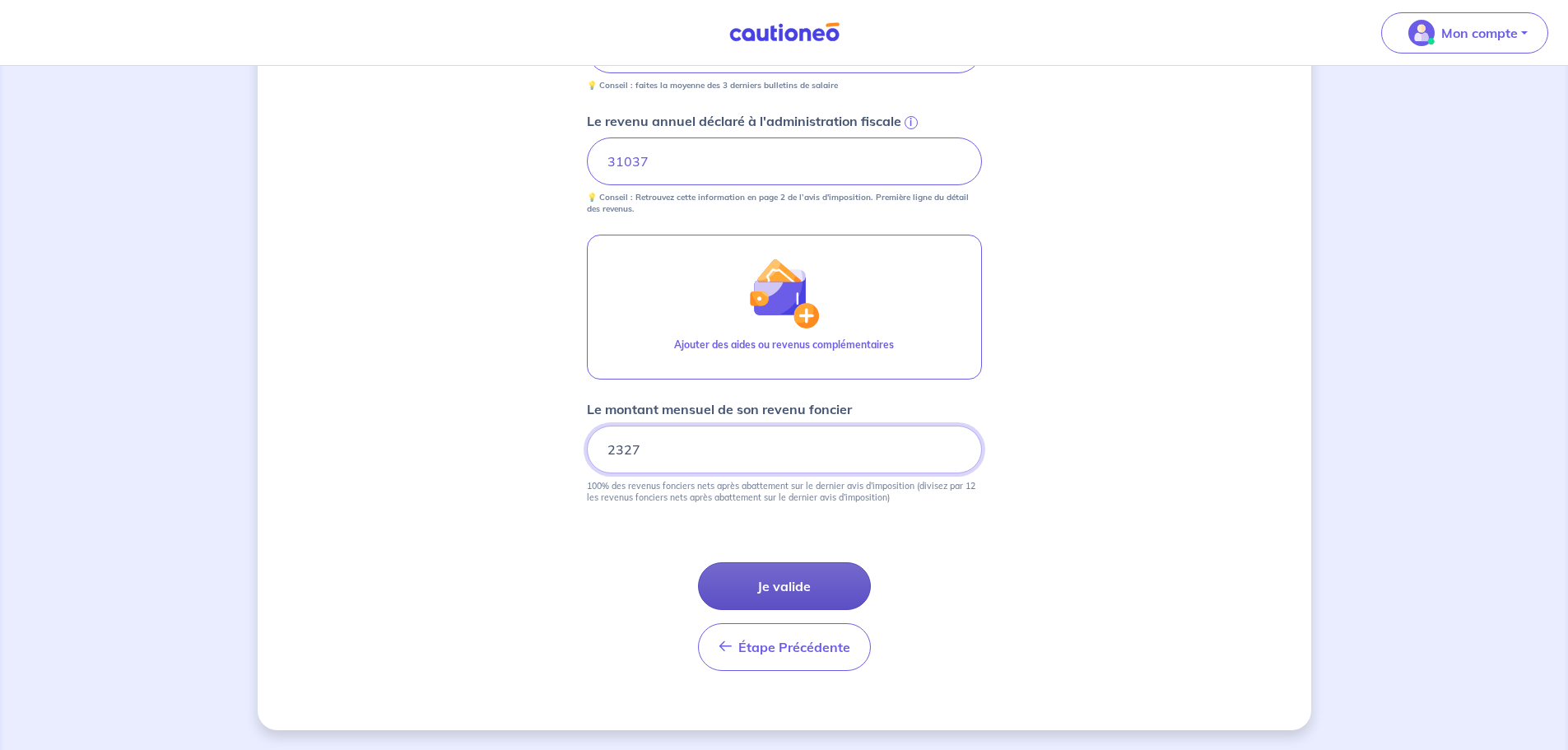
type input "2327"
click at [806, 591] on button "Je valide" at bounding box center [784, 586] width 173 height 48
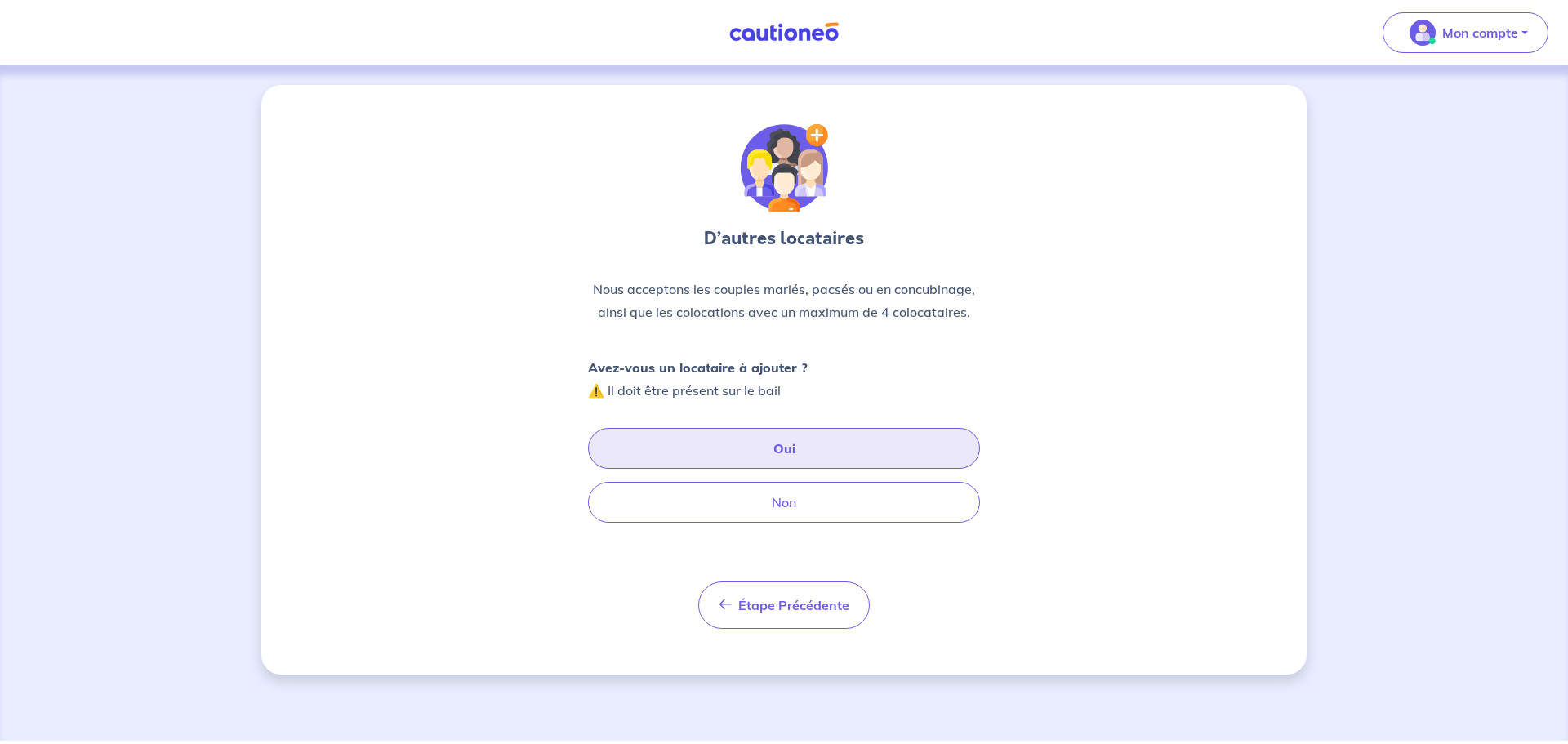
click at [726, 453] on button "Oui" at bounding box center [784, 448] width 392 height 41
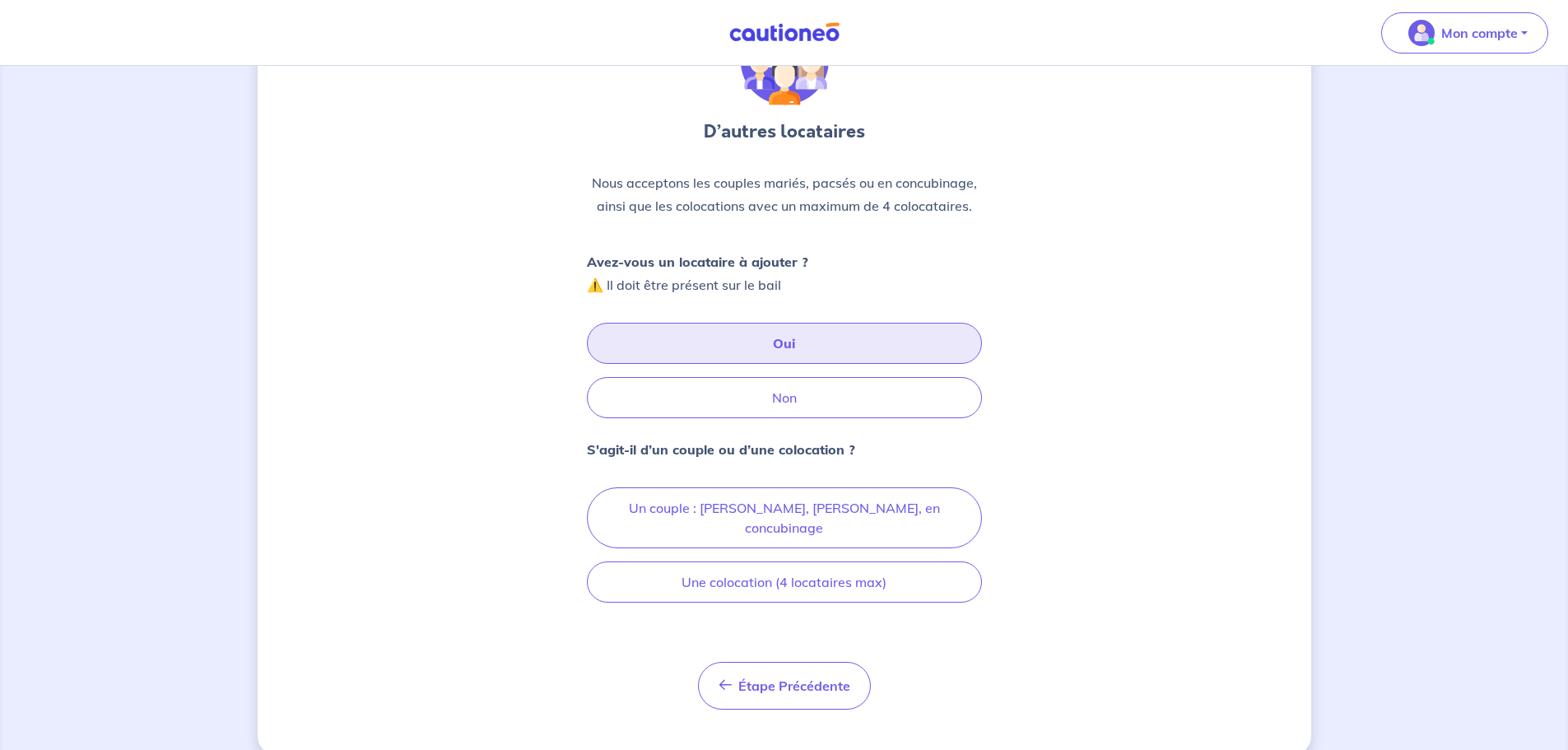
scroll to position [114, 0]
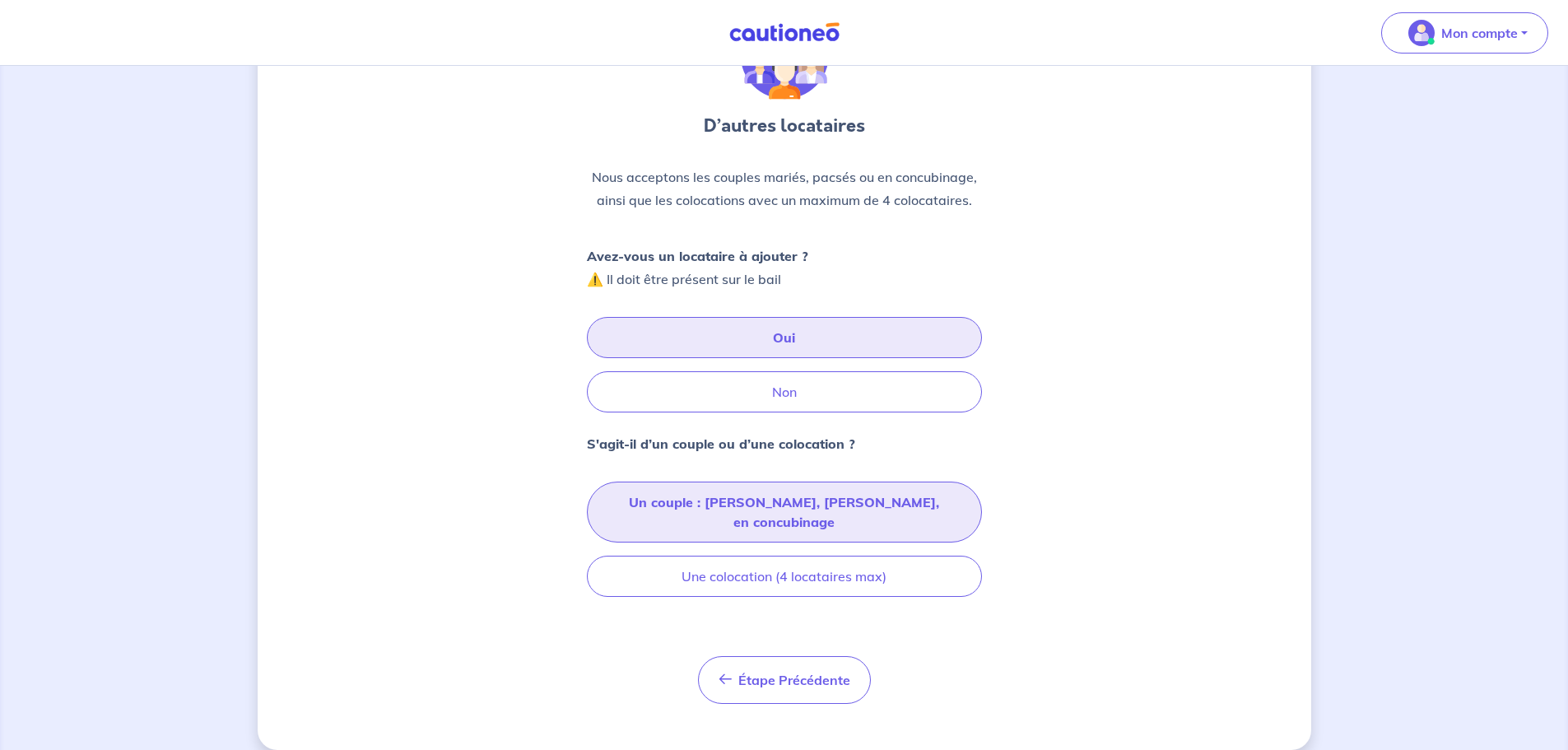
click at [668, 499] on button "Un couple : marié, pacsé, en concubinage" at bounding box center [784, 512] width 395 height 61
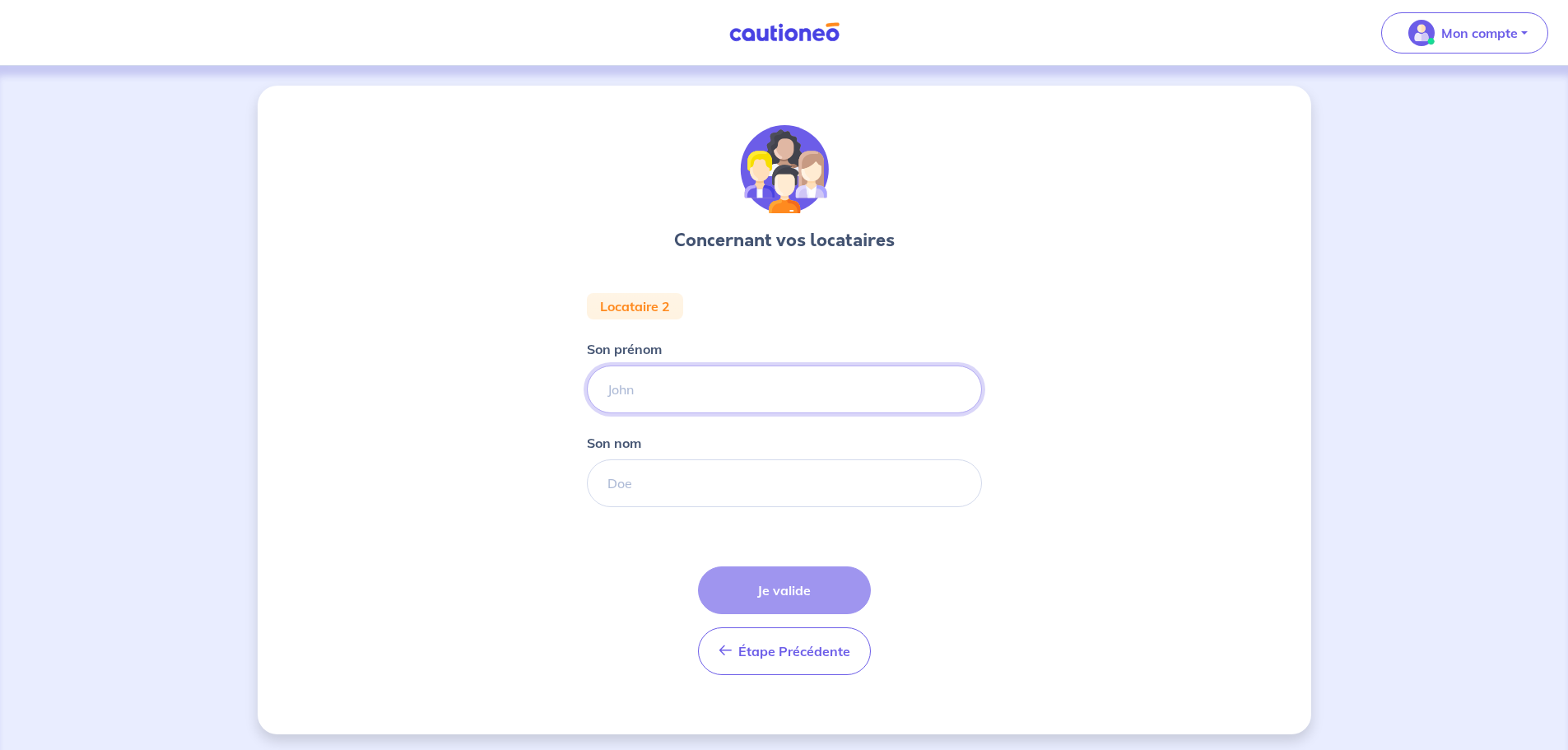
click at [663, 382] on input "Son prénom" at bounding box center [784, 389] width 395 height 48
type input "LIDIA"
click at [638, 483] on input "Son nom" at bounding box center [784, 483] width 395 height 48
type input "VASSEUR"
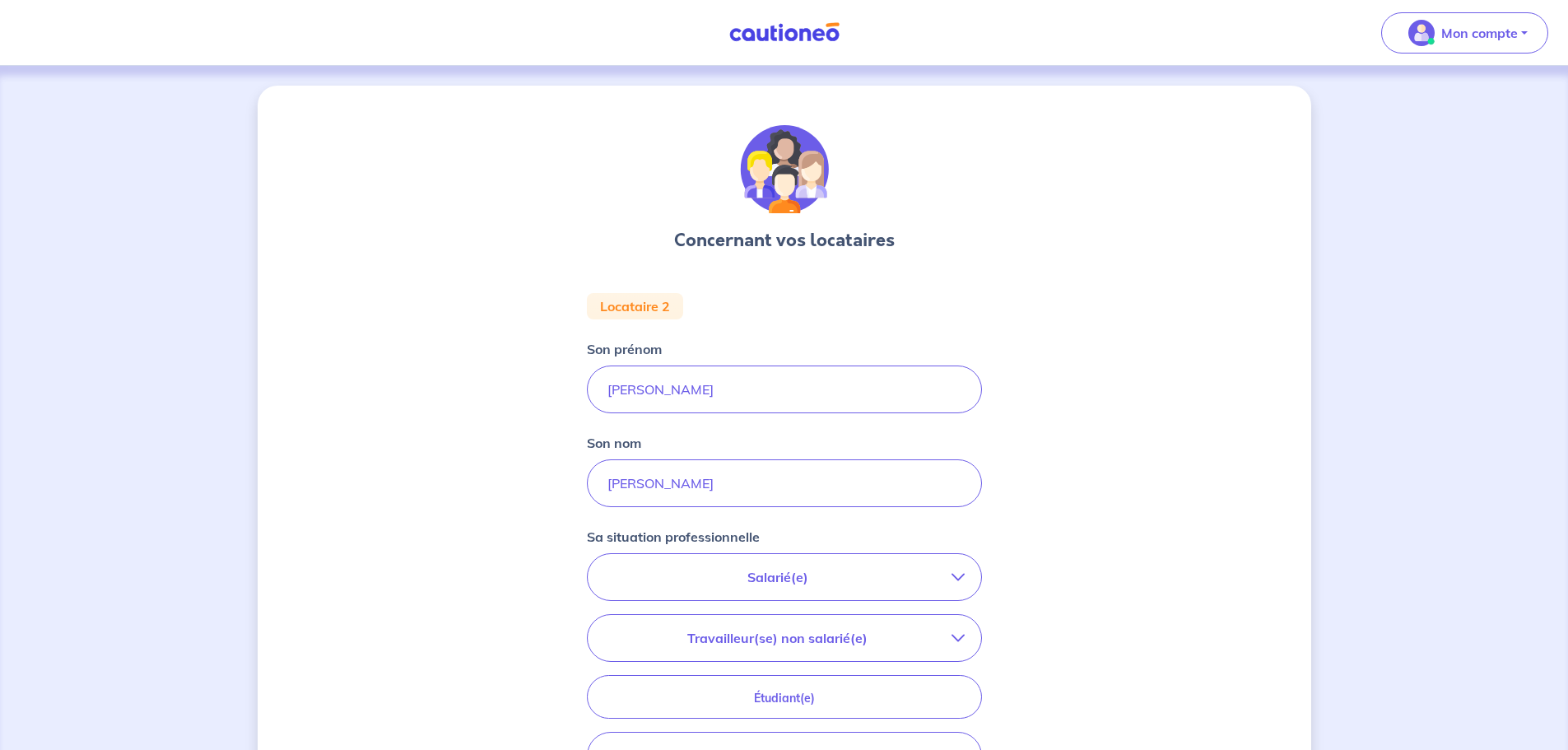
click at [759, 573] on p "Salarié(e)" at bounding box center [777, 577] width 347 height 20
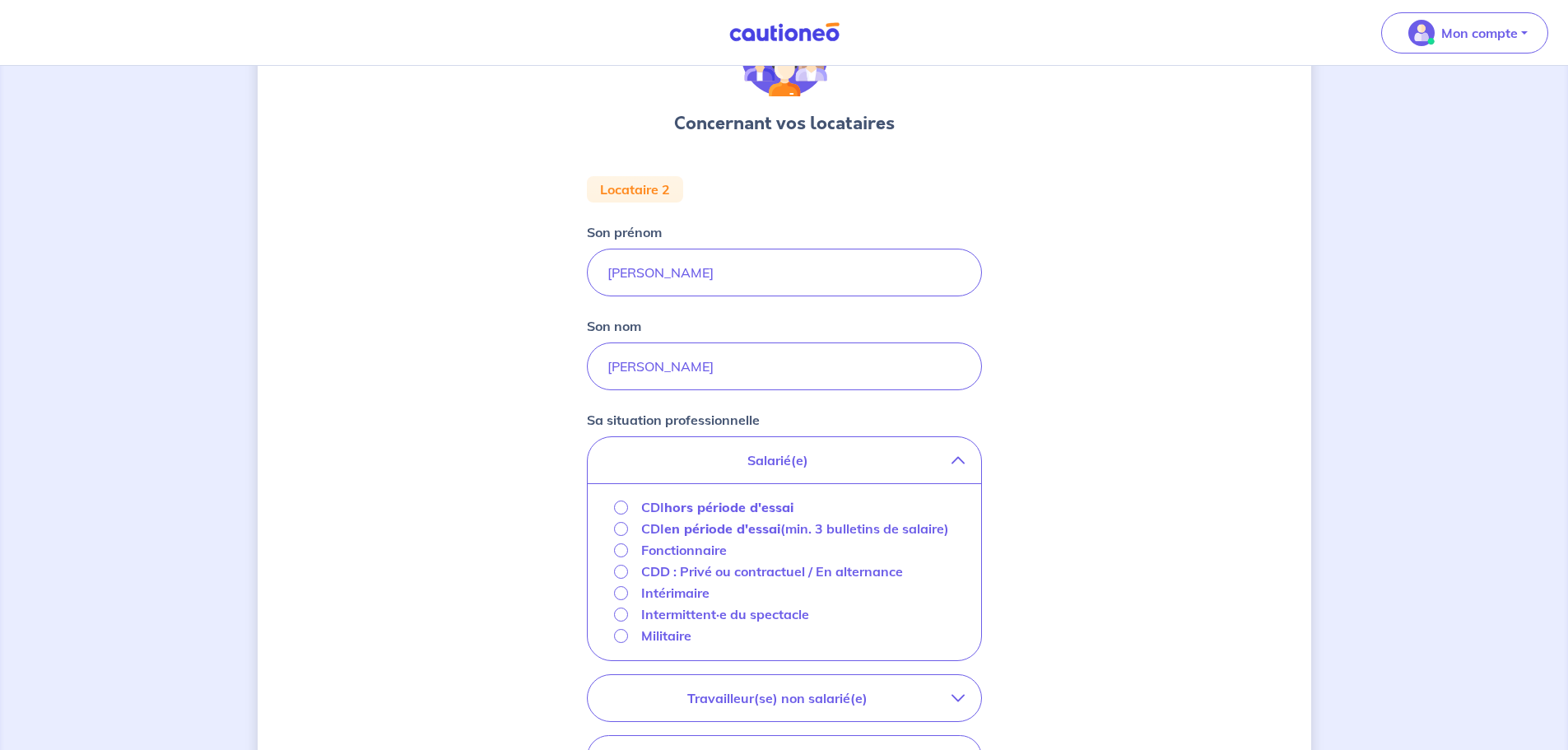
scroll to position [165, 0]
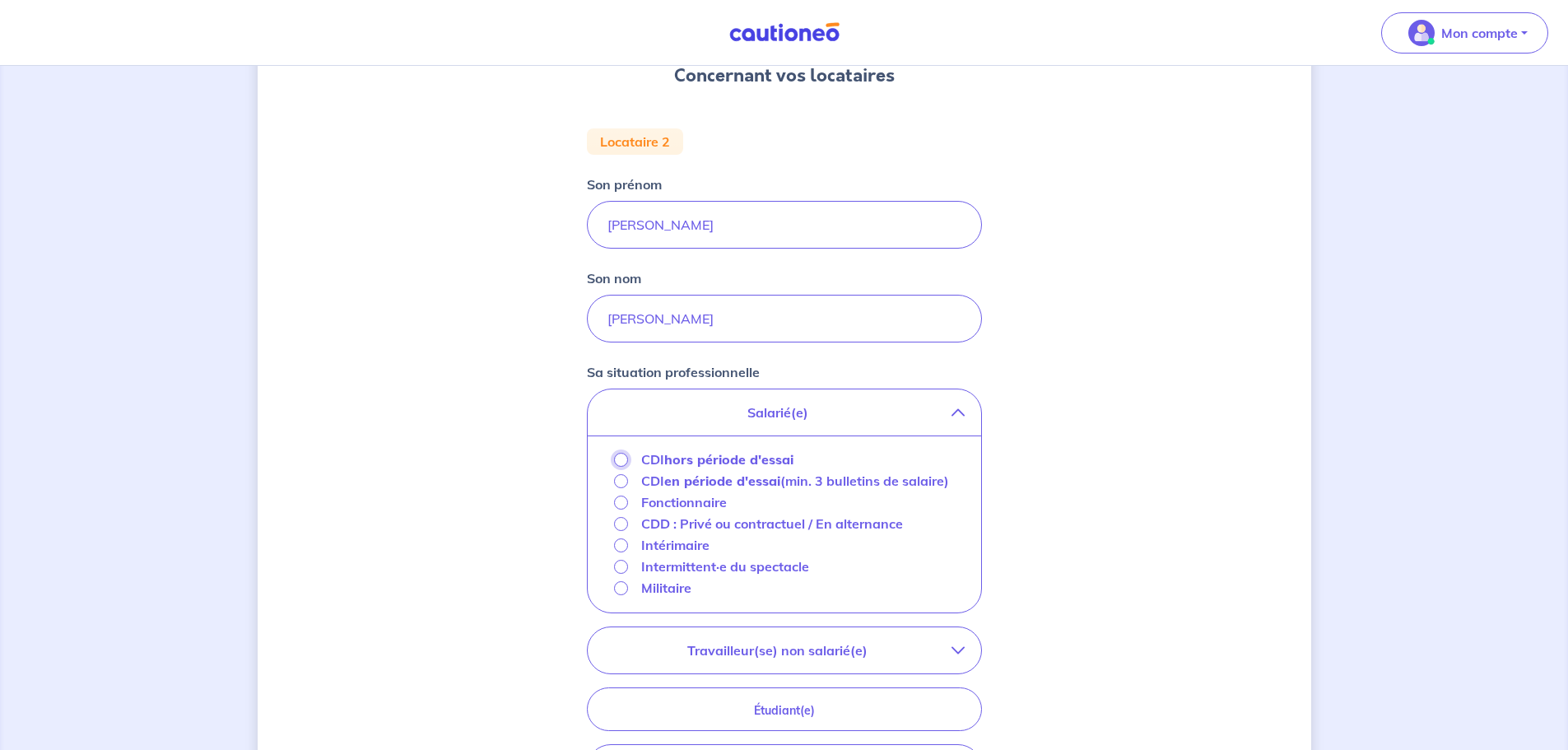
click at [620, 461] on input "CDI hors période d'essai" at bounding box center [621, 460] width 14 height 14
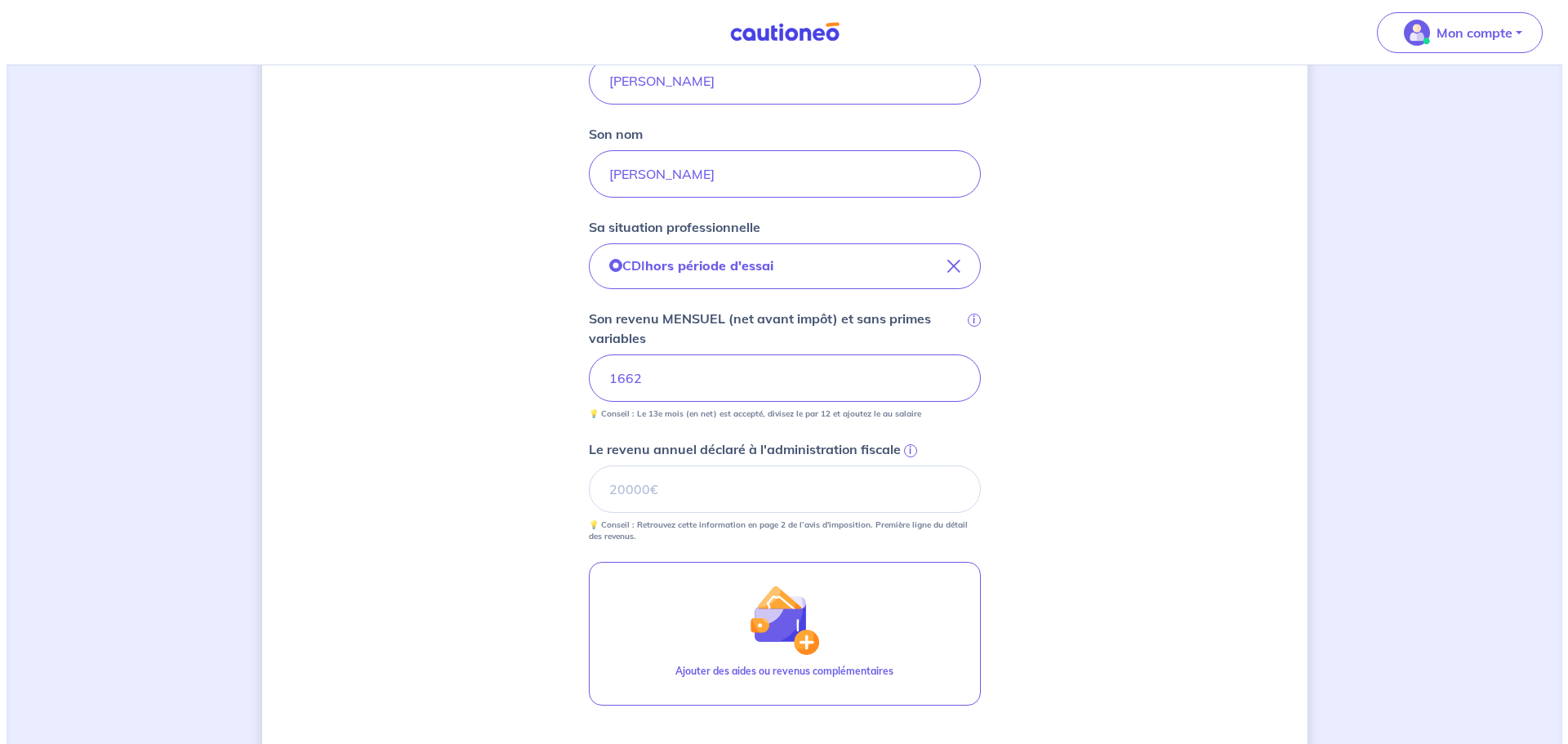
scroll to position [327, 0]
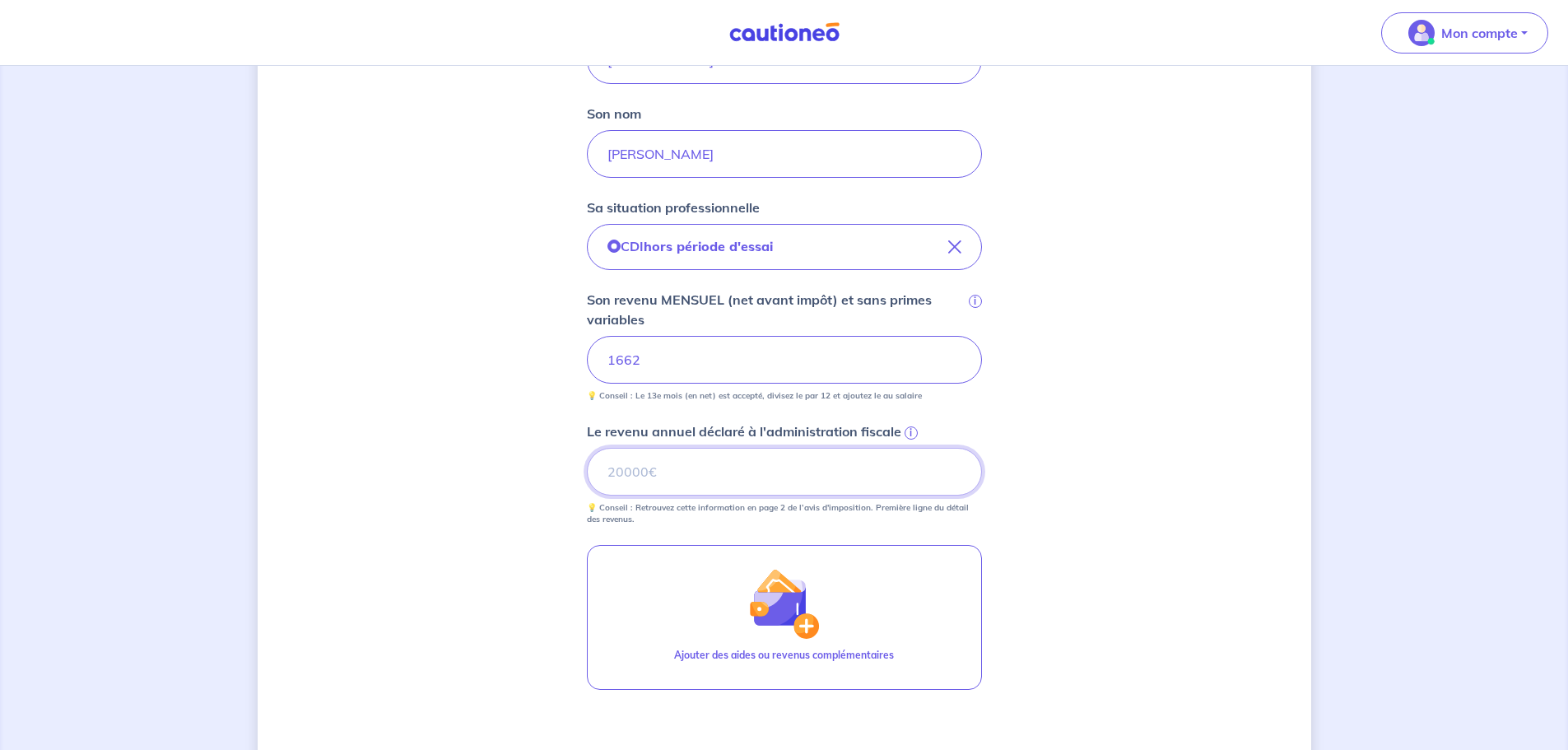
click at [642, 471] on input "Le revenu annuel déclaré à l'administration fiscale i" at bounding box center [784, 471] width 395 height 48
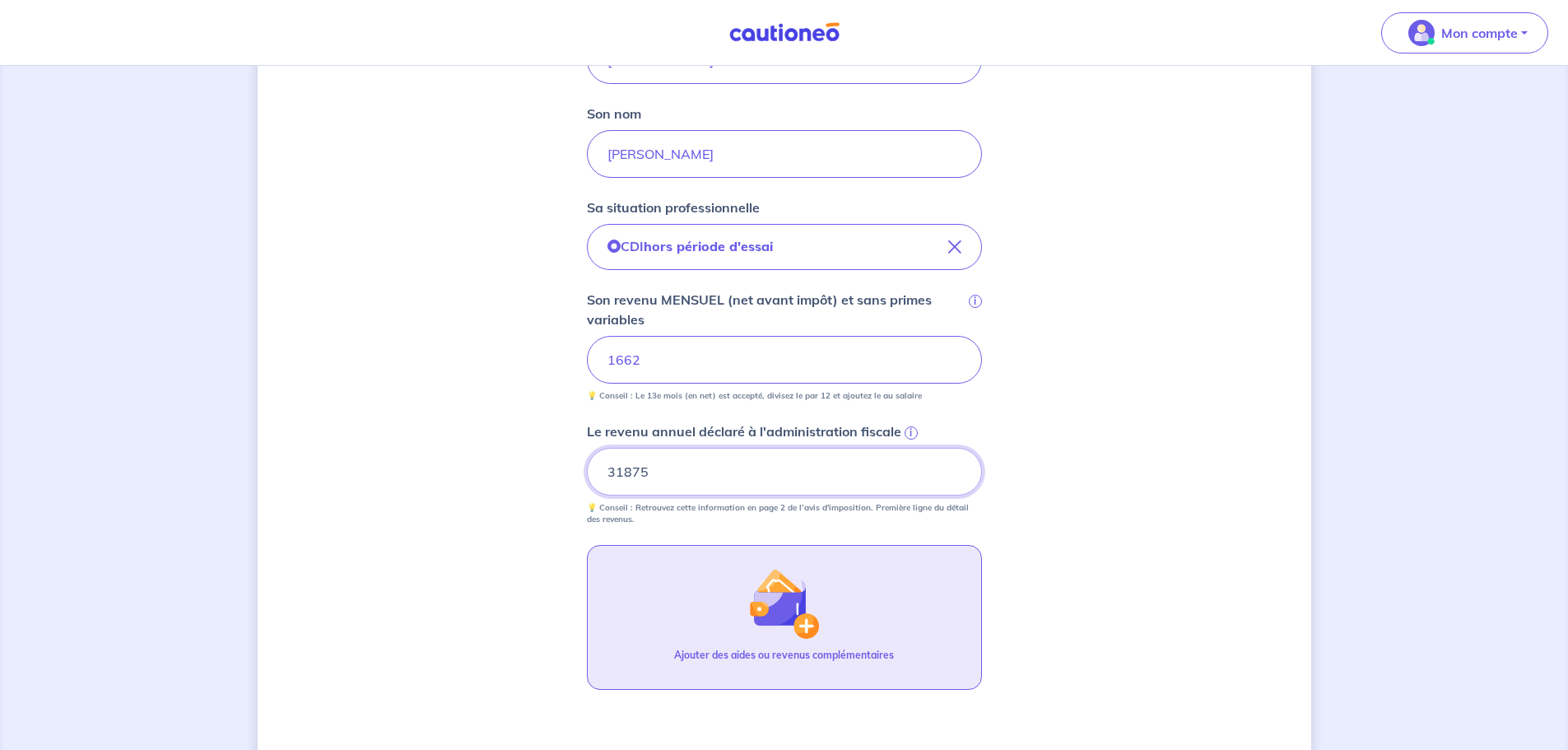
type input "31875"
click at [697, 626] on button "Ajouter des aides ou revenus complémentaires" at bounding box center [784, 618] width 395 height 145
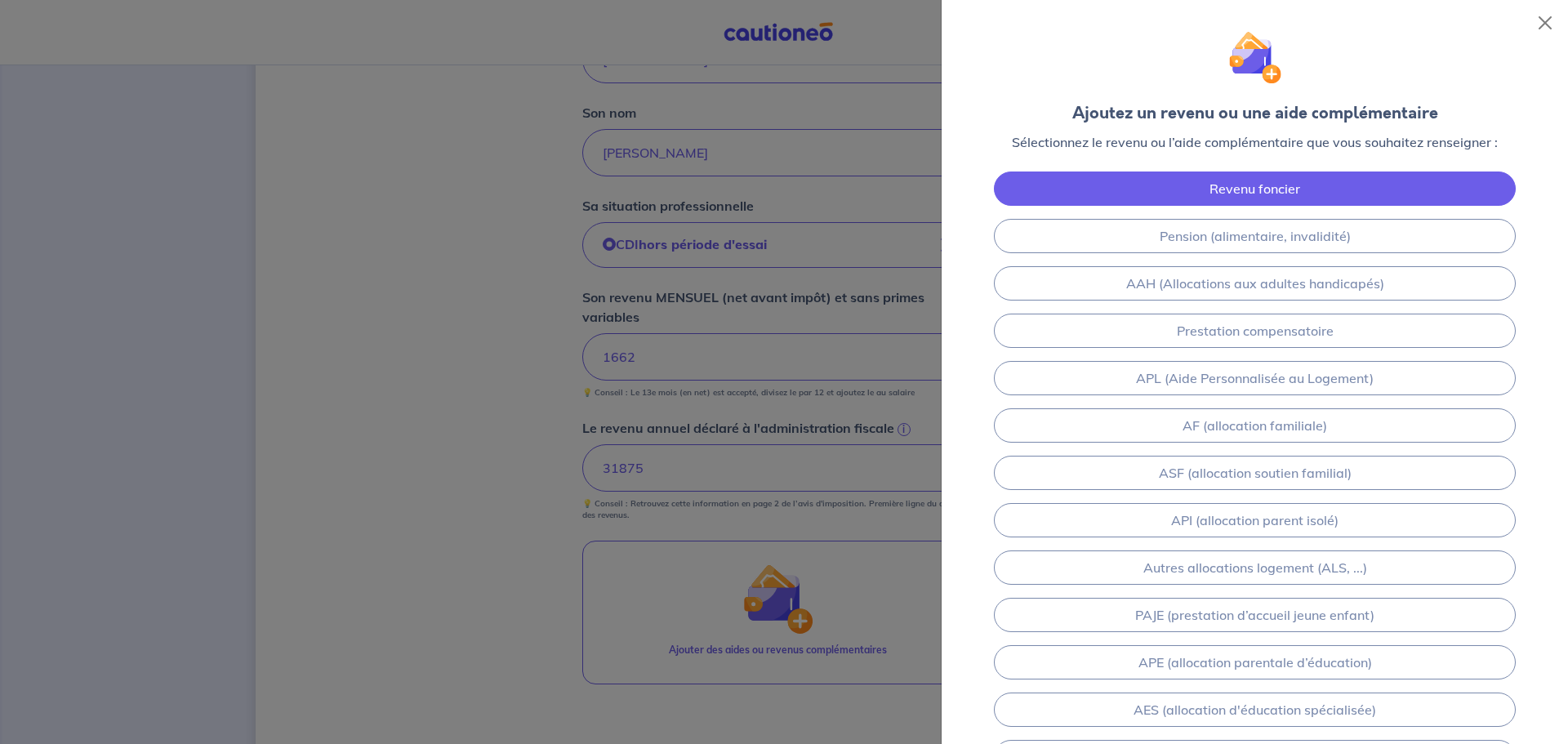
click at [1134, 194] on link "Revenu foncier" at bounding box center [1255, 189] width 522 height 35
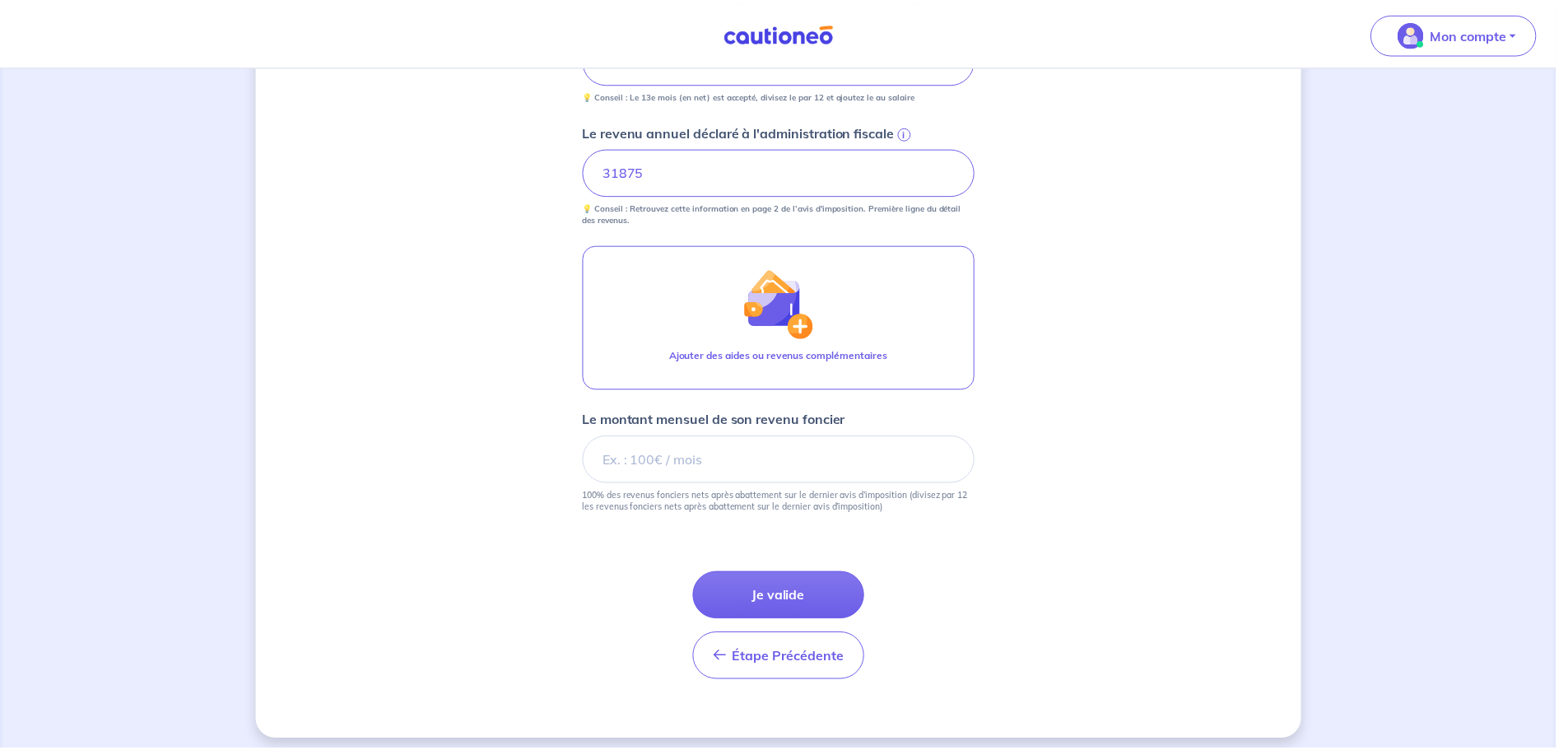
scroll to position [640, 0]
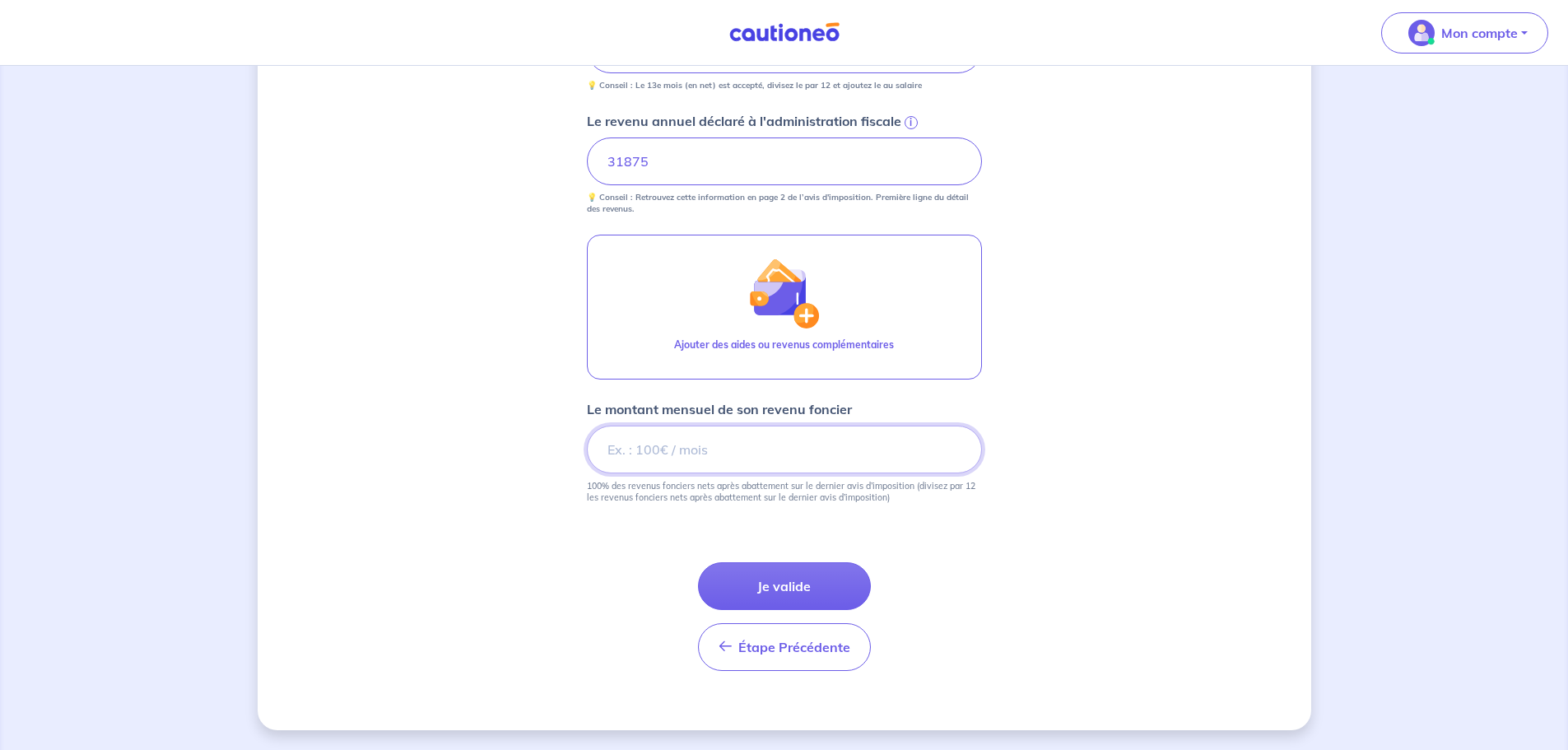
click at [619, 467] on input "Le montant mensuel de son revenu foncier" at bounding box center [784, 449] width 395 height 48
type input "2390"
click at [763, 591] on button "Je valide" at bounding box center [784, 586] width 173 height 48
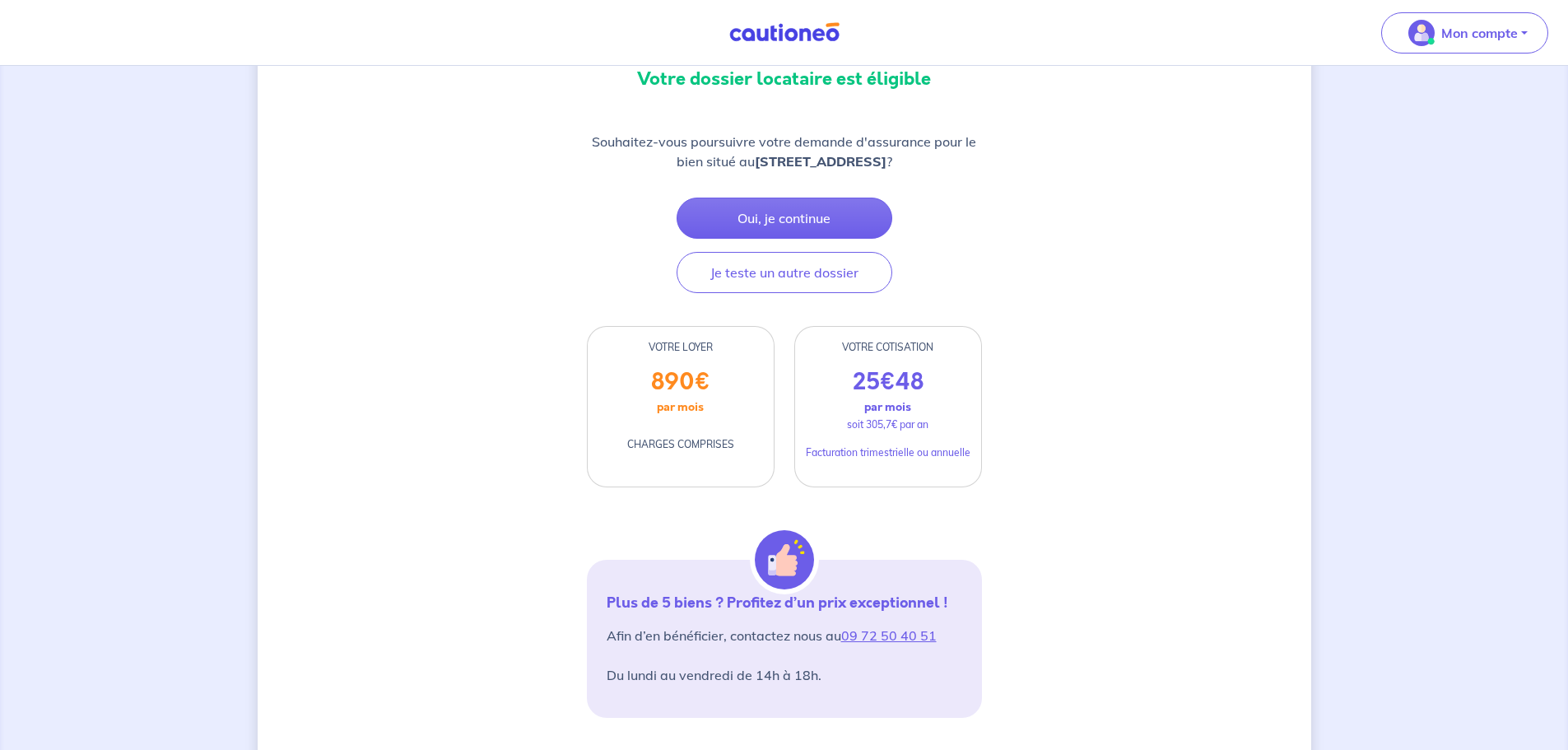
scroll to position [165, 0]
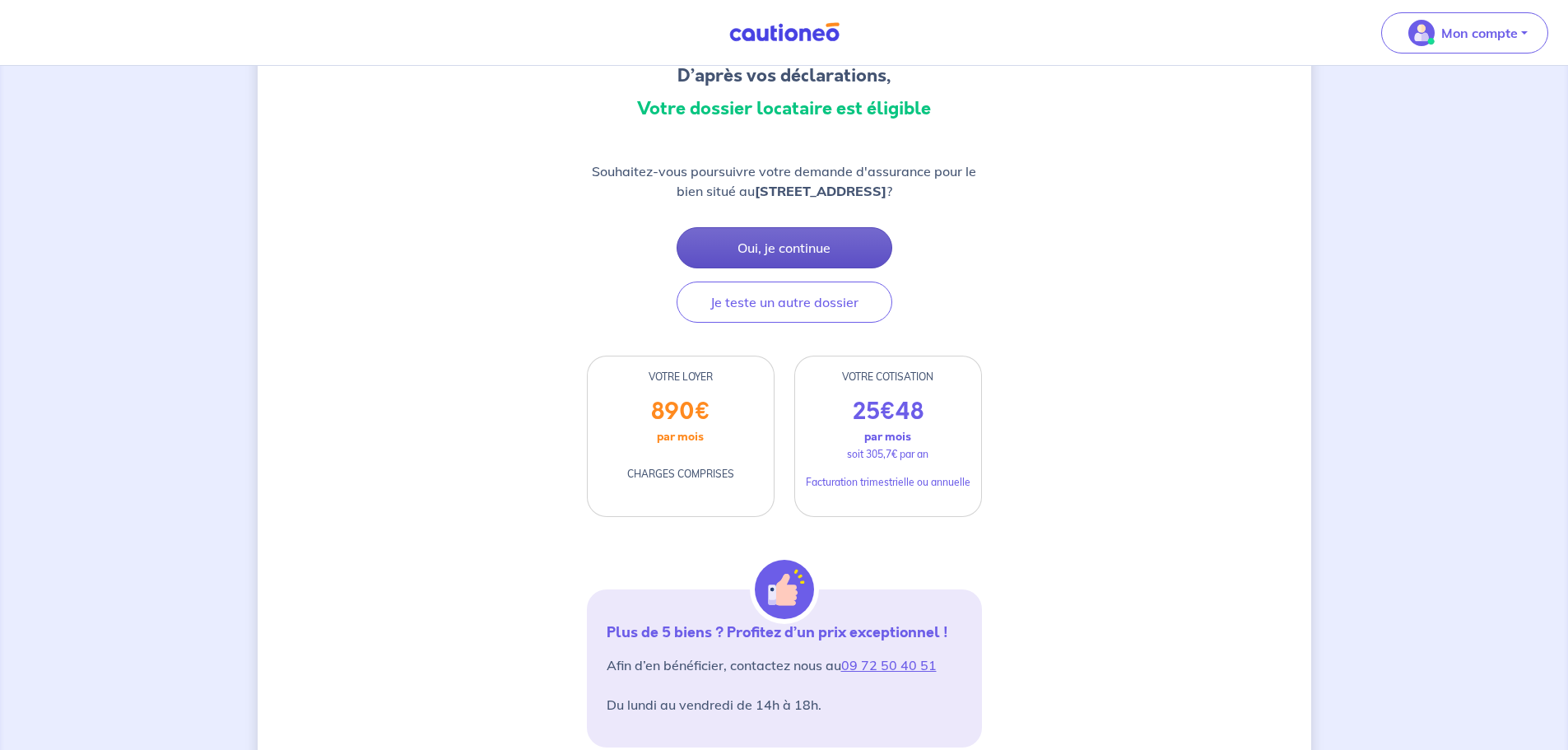
click at [730, 247] on button "Oui, je continue" at bounding box center [784, 247] width 216 height 41
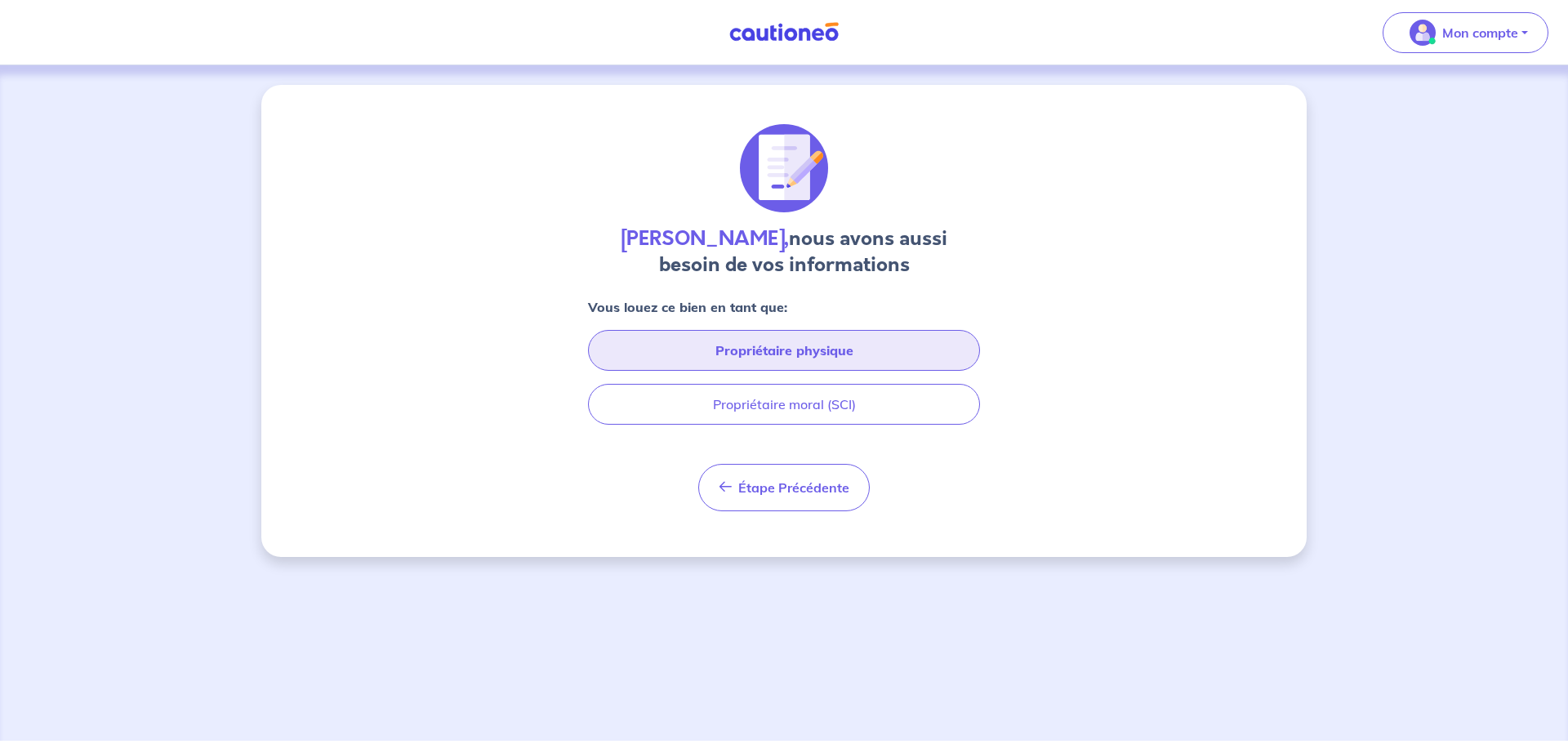
click at [668, 348] on button "Propriétaire physique" at bounding box center [784, 350] width 392 height 41
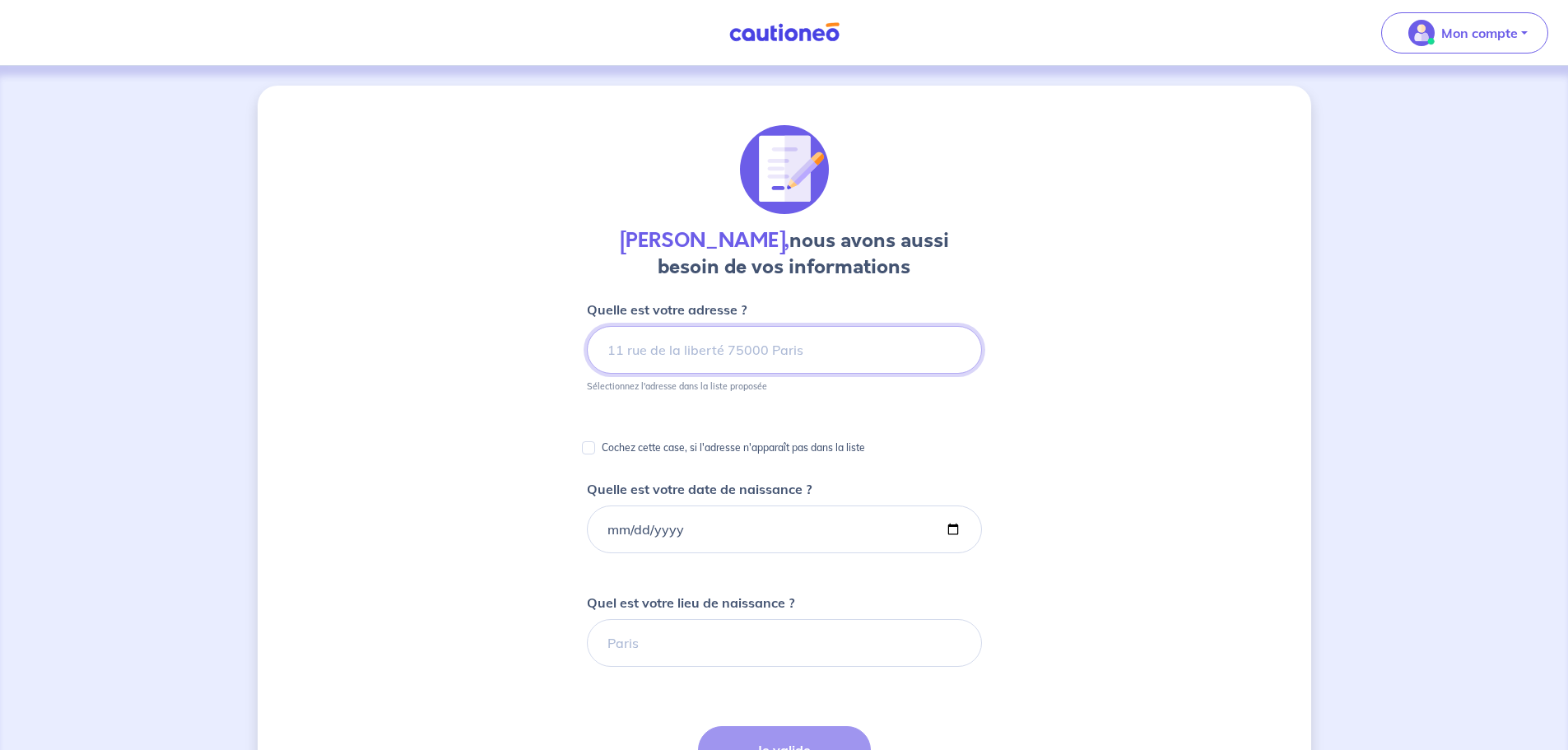
click at [637, 349] on input at bounding box center [784, 349] width 395 height 48
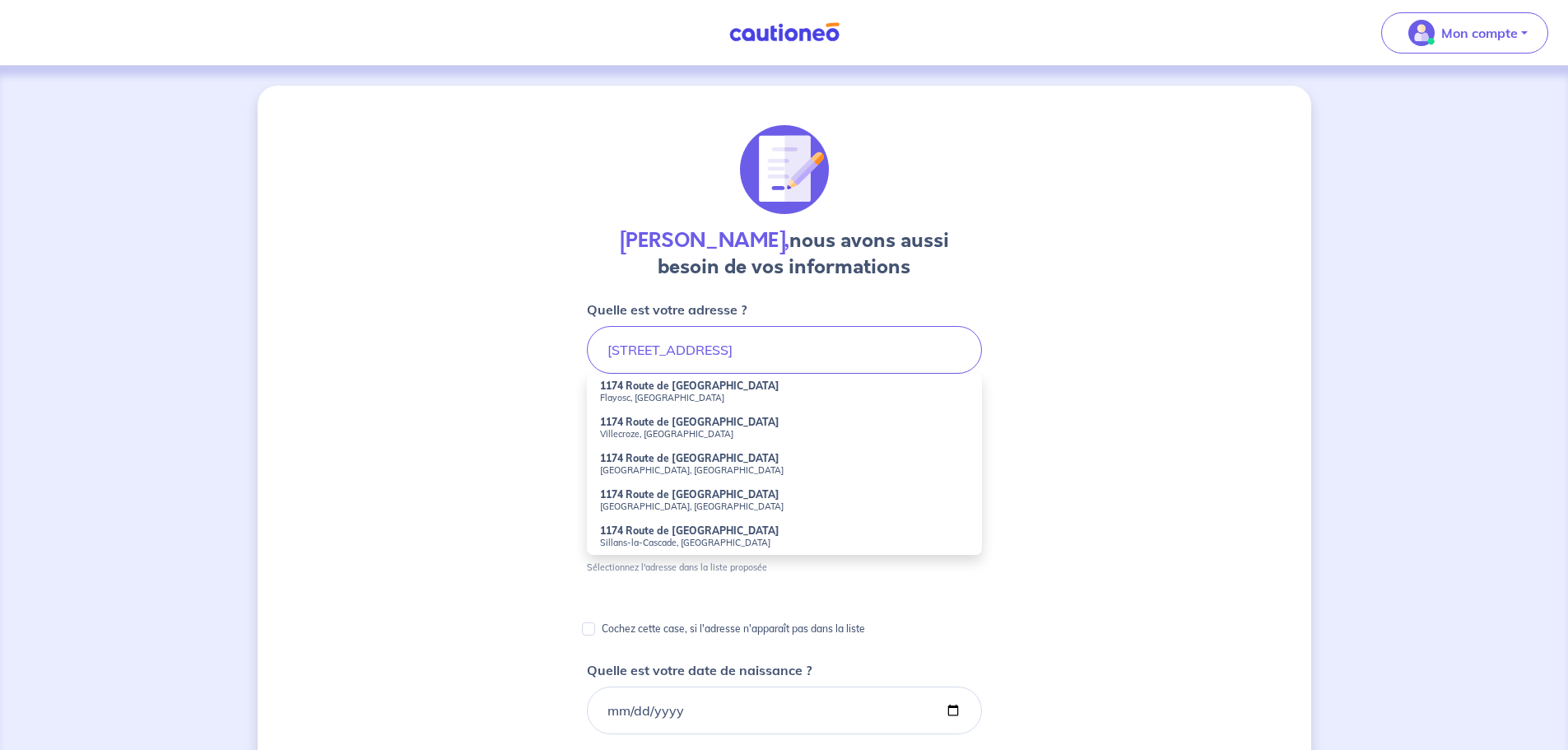
click at [642, 461] on strong "1174 Route de Salernes" at bounding box center [690, 458] width 179 height 12
type input "1174 Route de Salernes, Lorgues, France"
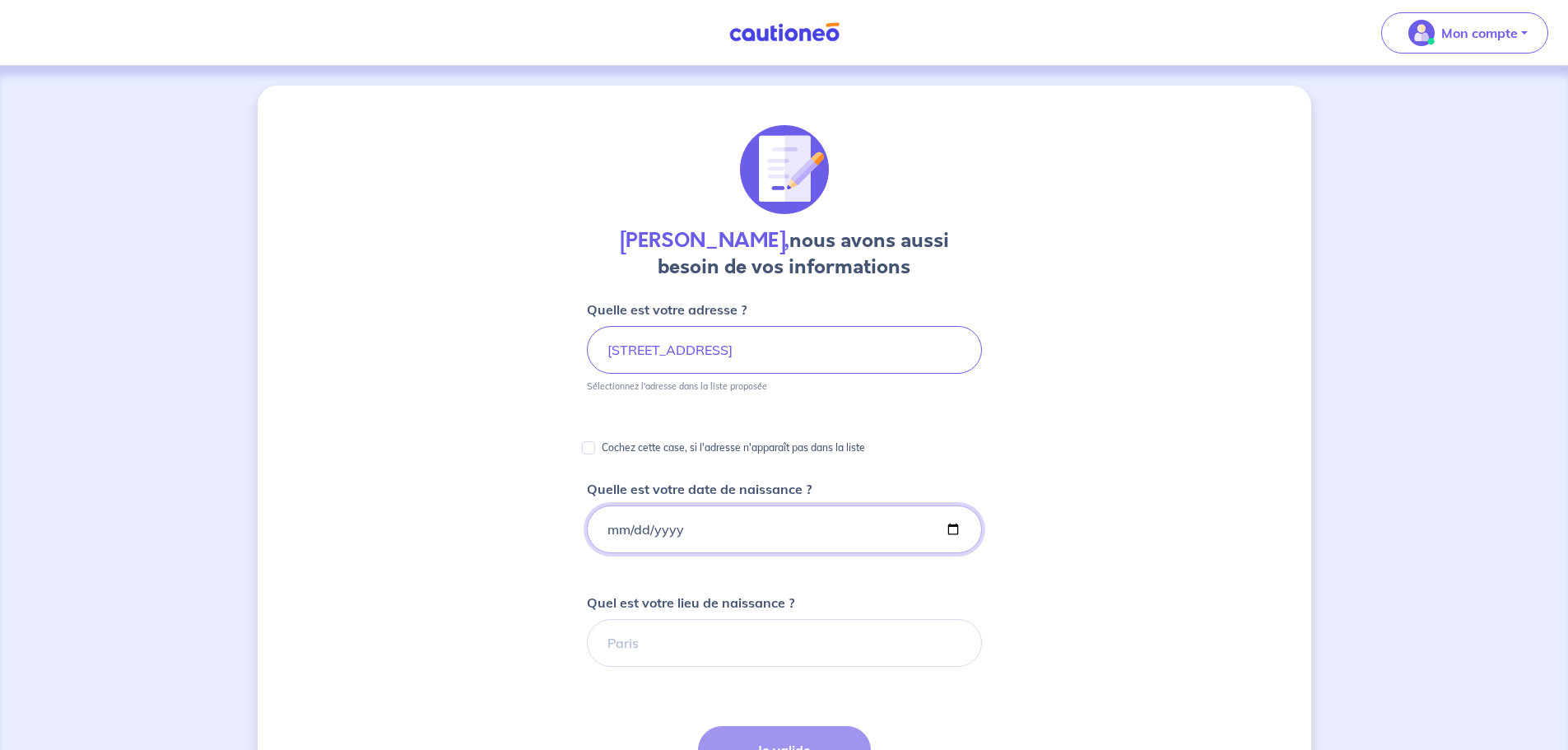
click at [600, 530] on input "Quelle est votre date de naissance ?" at bounding box center [784, 529] width 395 height 48
type input "0199-06-17"
type input "1979-06-17"
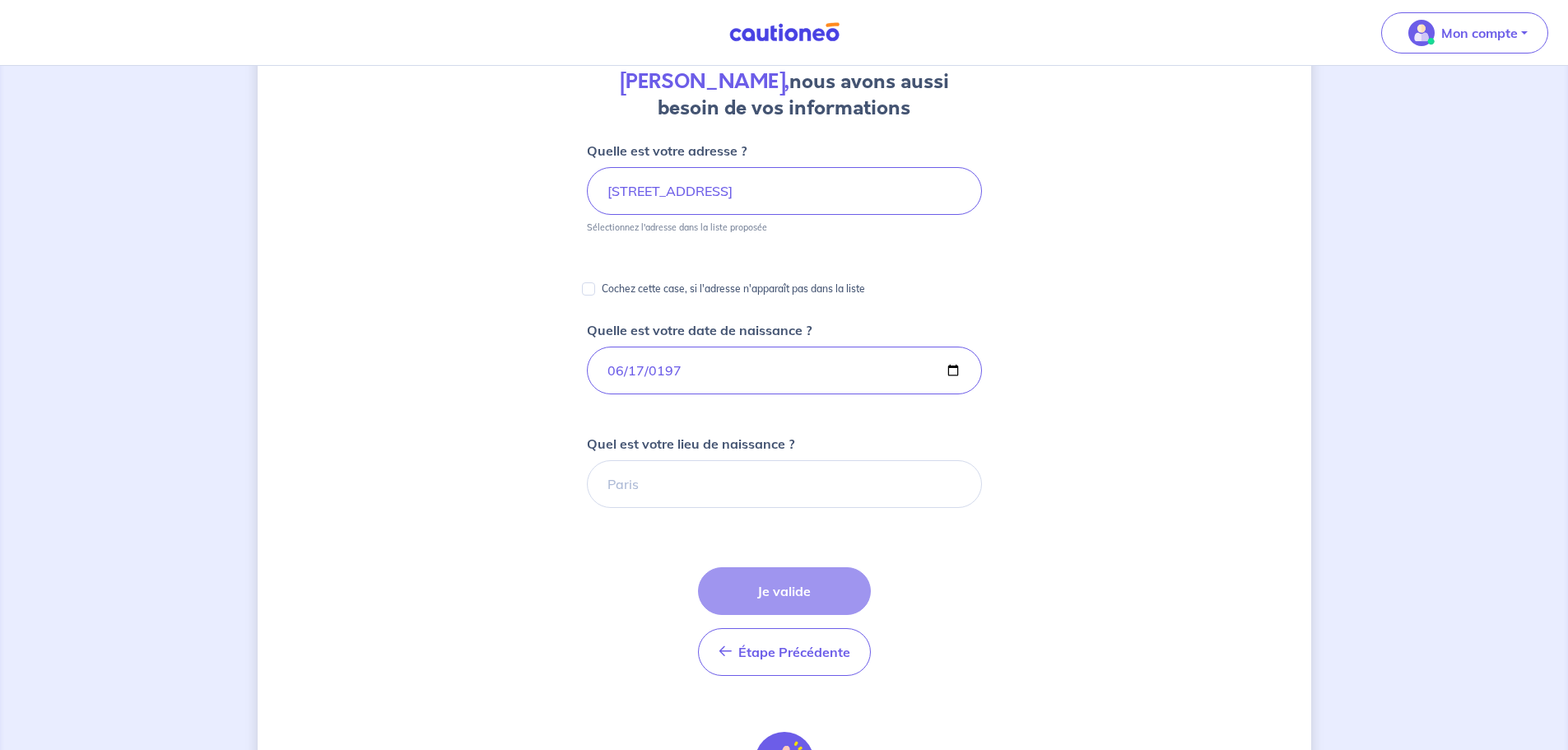
scroll to position [165, 0]
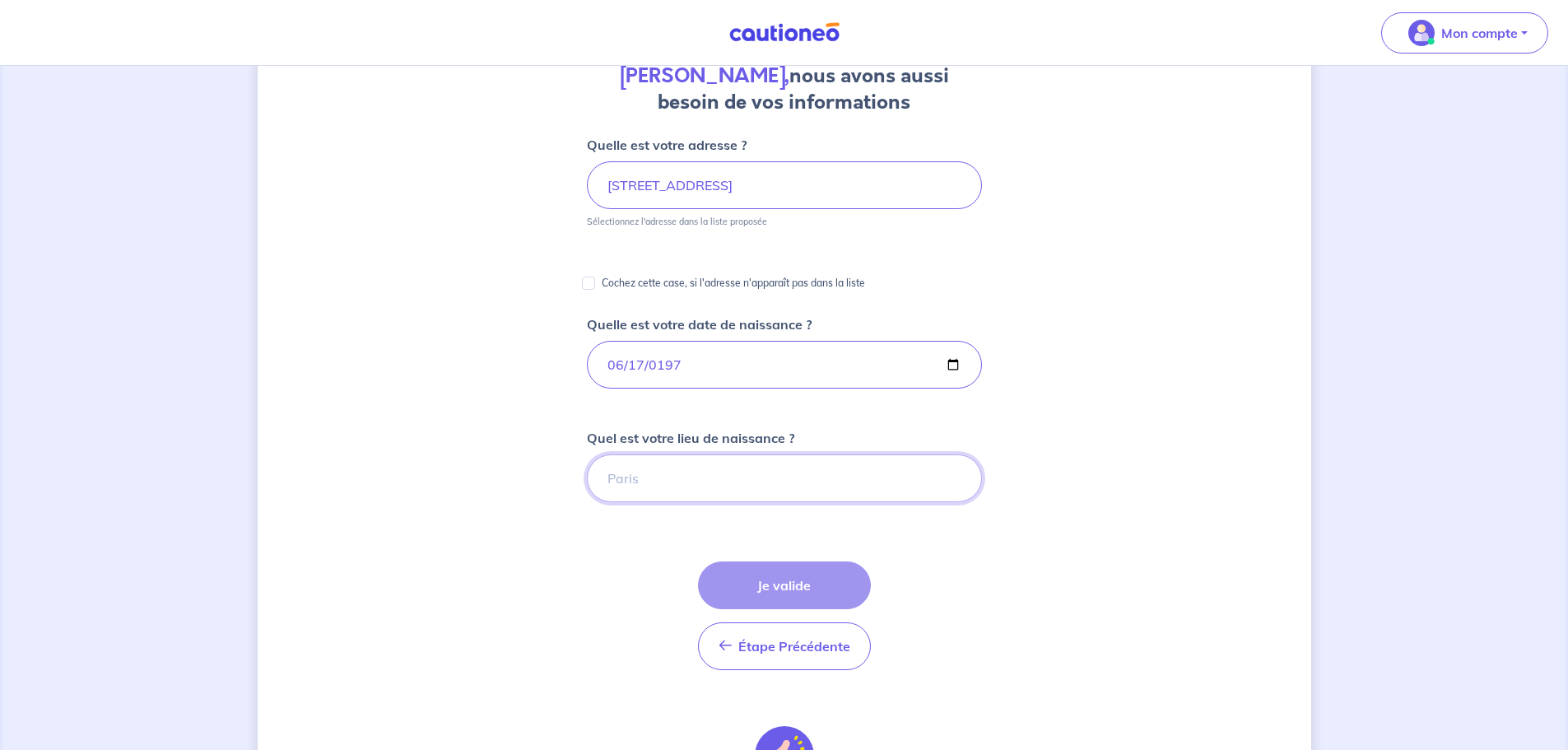
click at [618, 483] on input "Quel est votre lieu de naissance ?" at bounding box center [784, 478] width 395 height 48
type input "BAGNOLET"
click at [773, 580] on button "Je valide" at bounding box center [784, 585] width 173 height 48
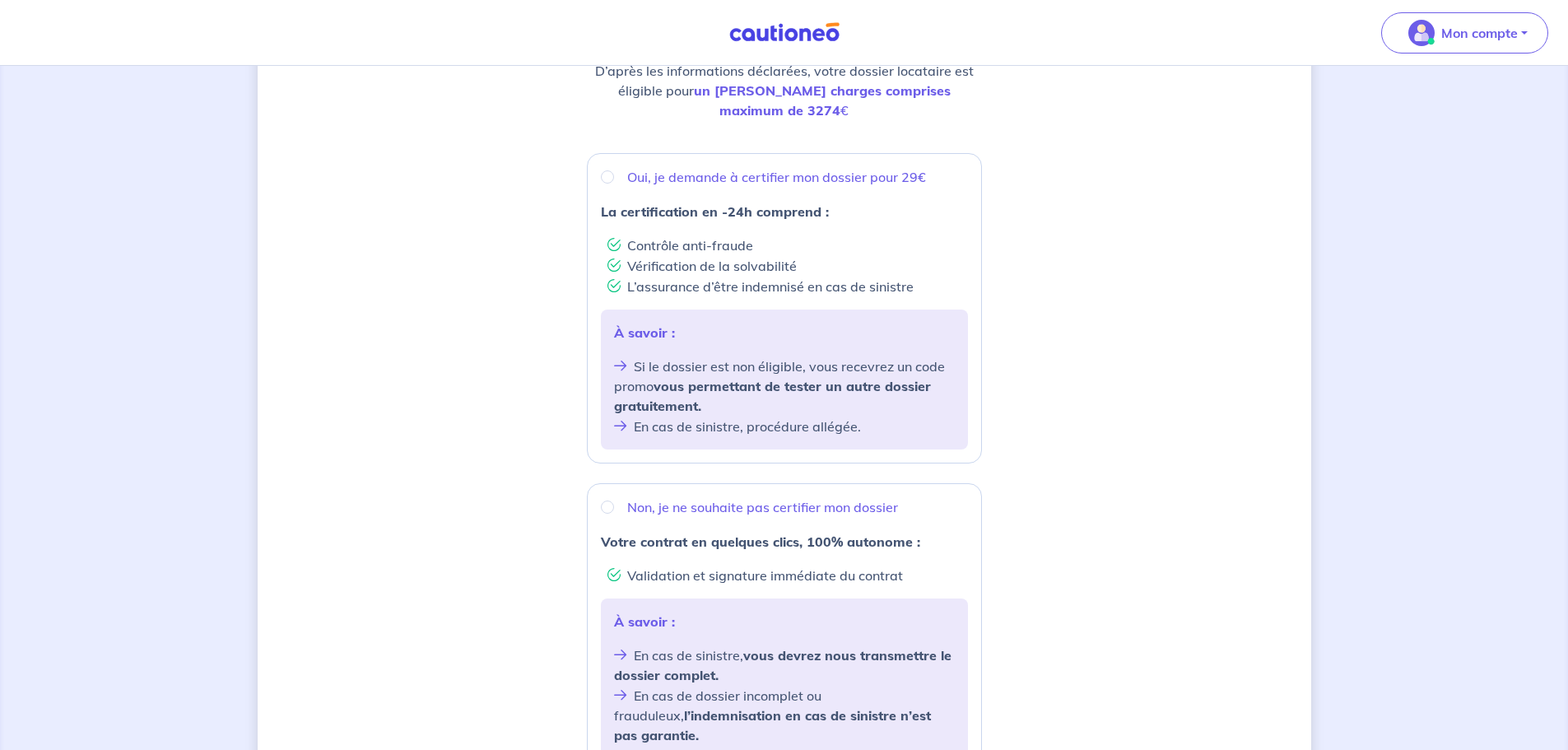
scroll to position [234, 0]
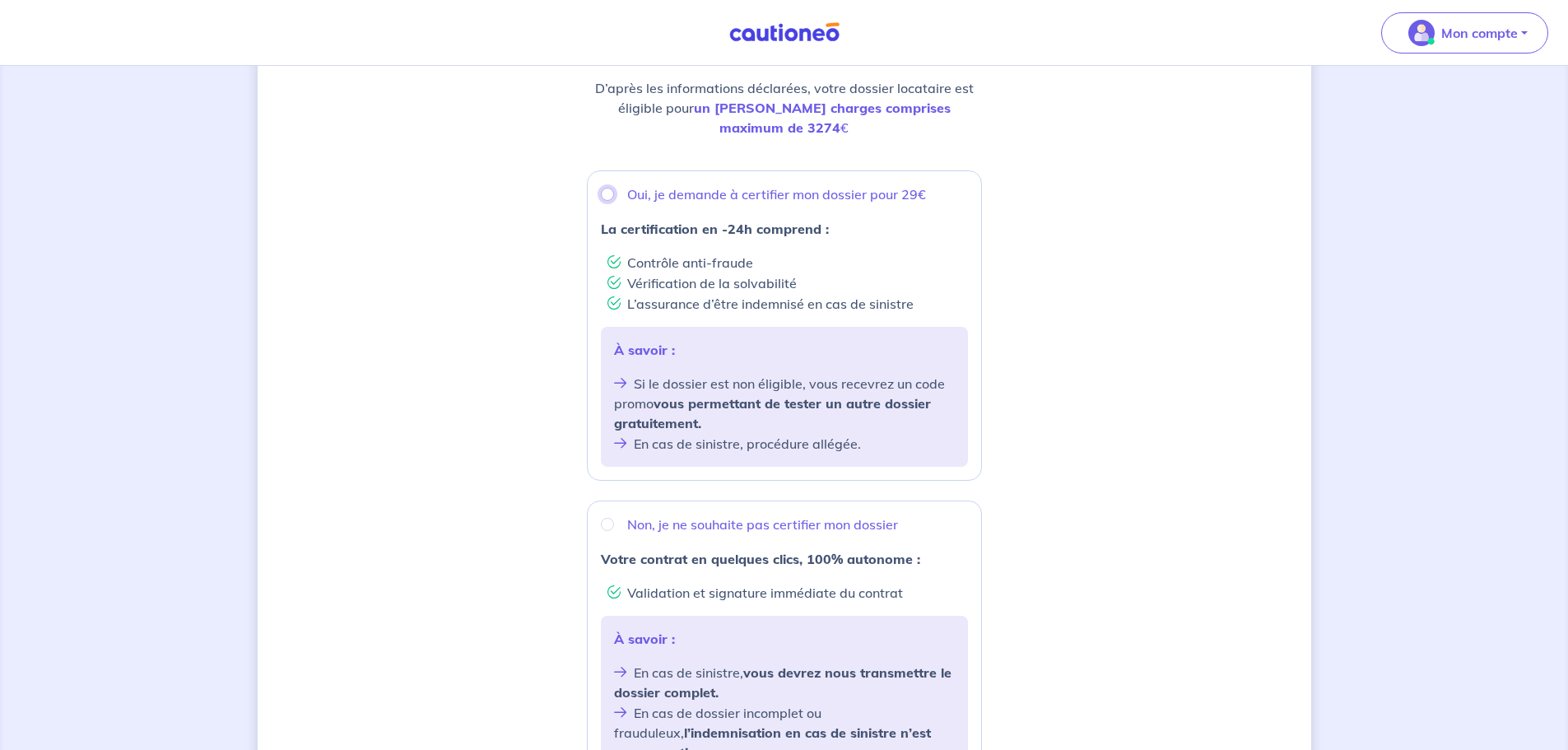
click at [604, 188] on input "Oui, je demande à certifier mon dossier pour 29€" at bounding box center [607, 194] width 13 height 13
radio input "true"
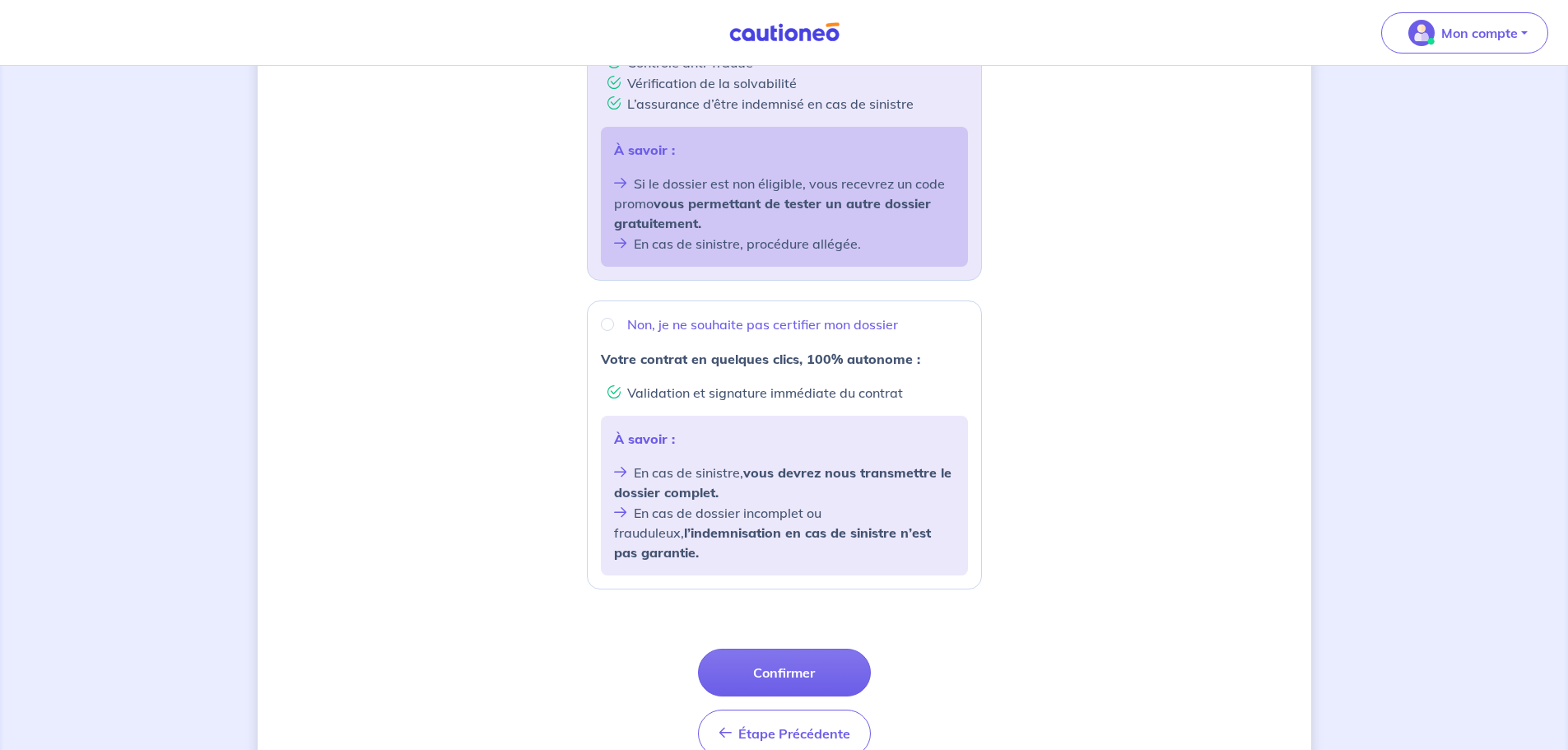
scroll to position [482, 0]
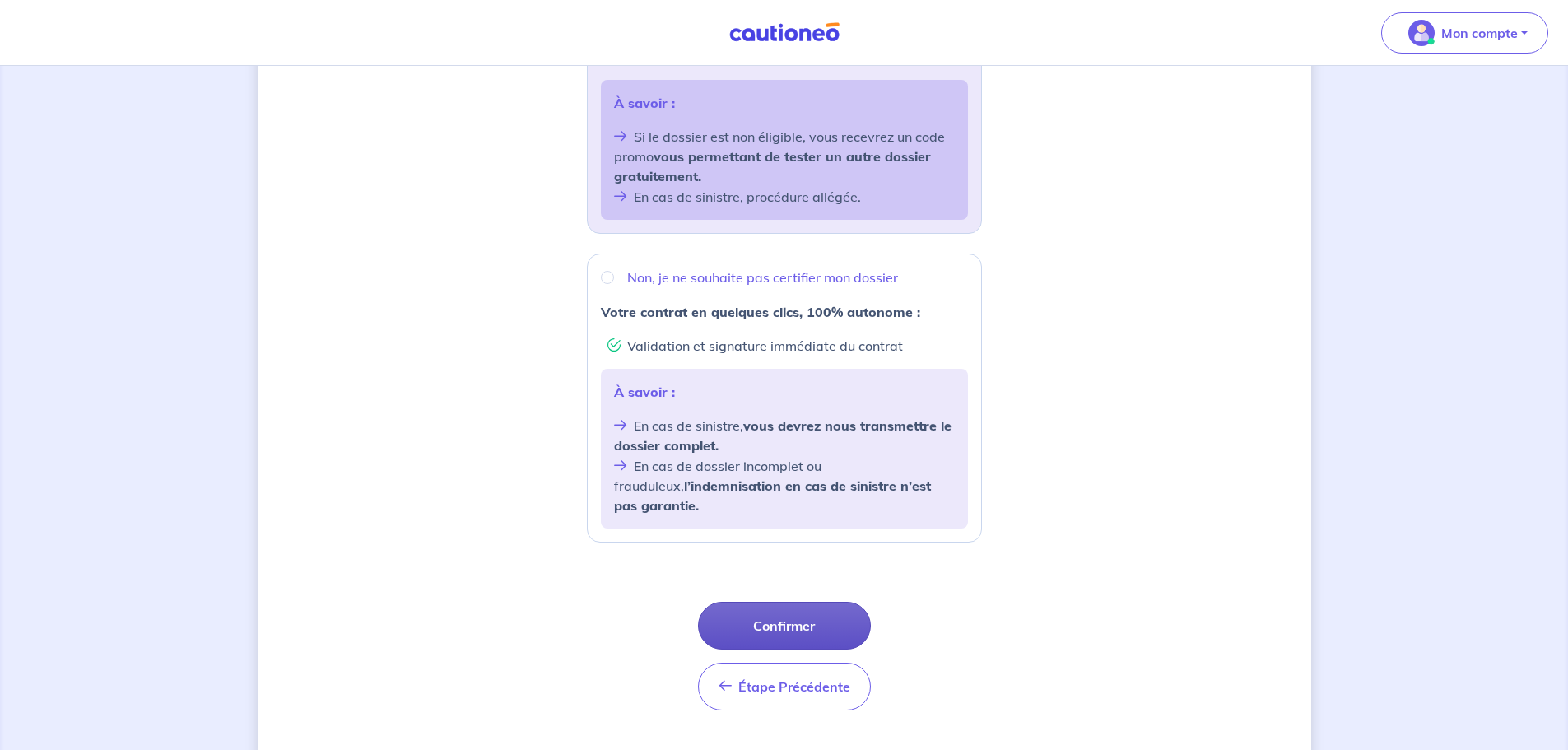
click at [760, 602] on button "Confirmer" at bounding box center [784, 625] width 173 height 48
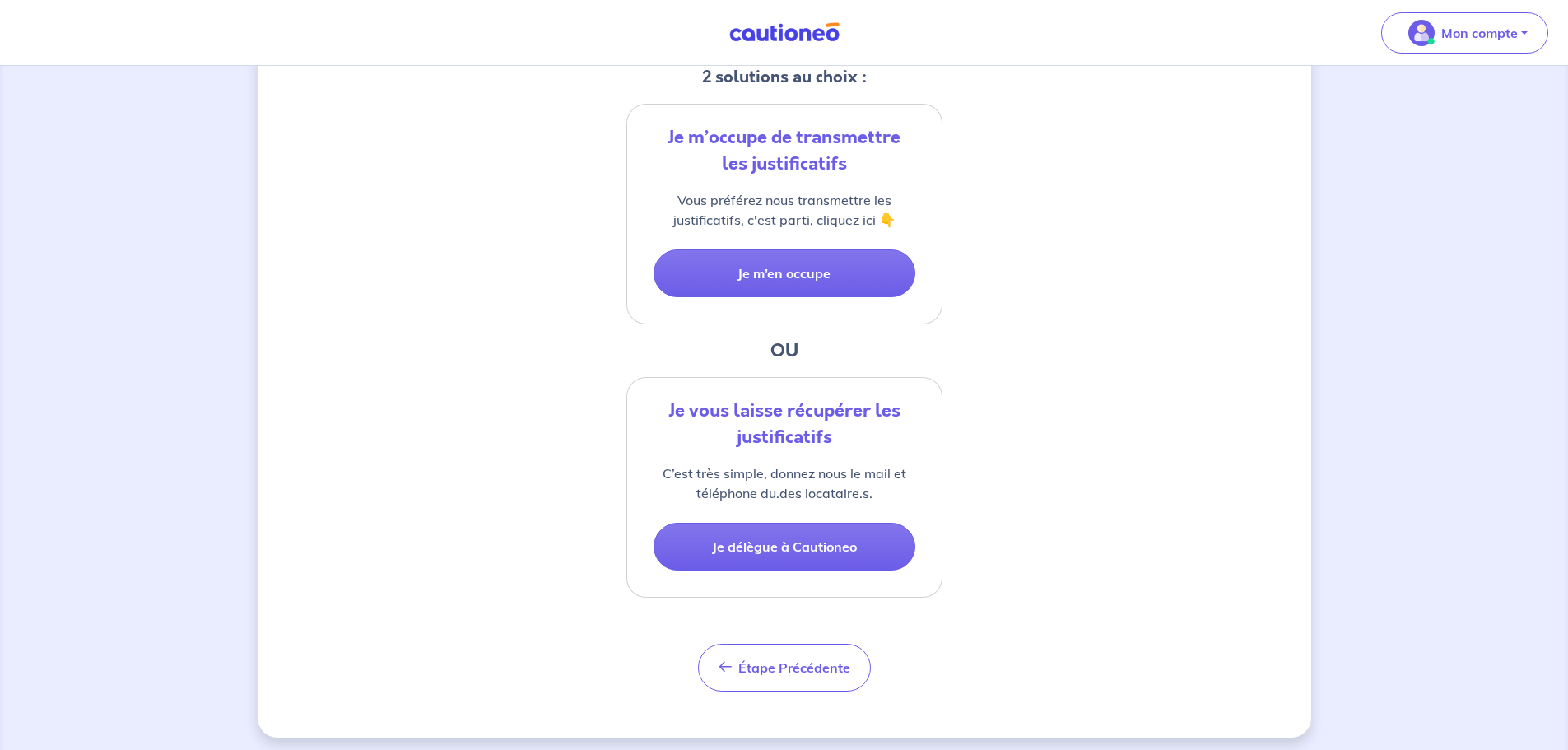
scroll to position [365, 0]
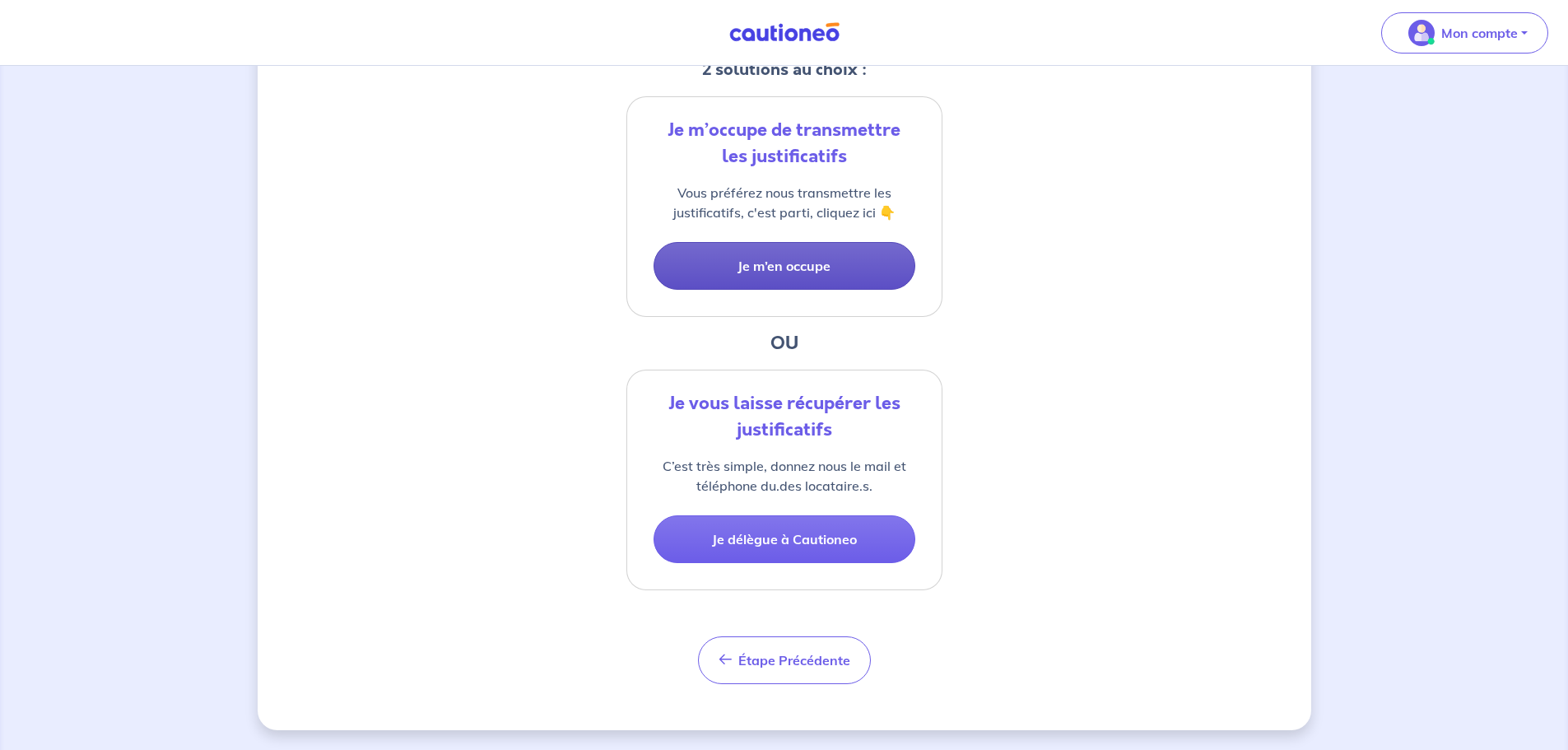
click at [778, 266] on button "Je m’en occupe" at bounding box center [784, 266] width 262 height 48
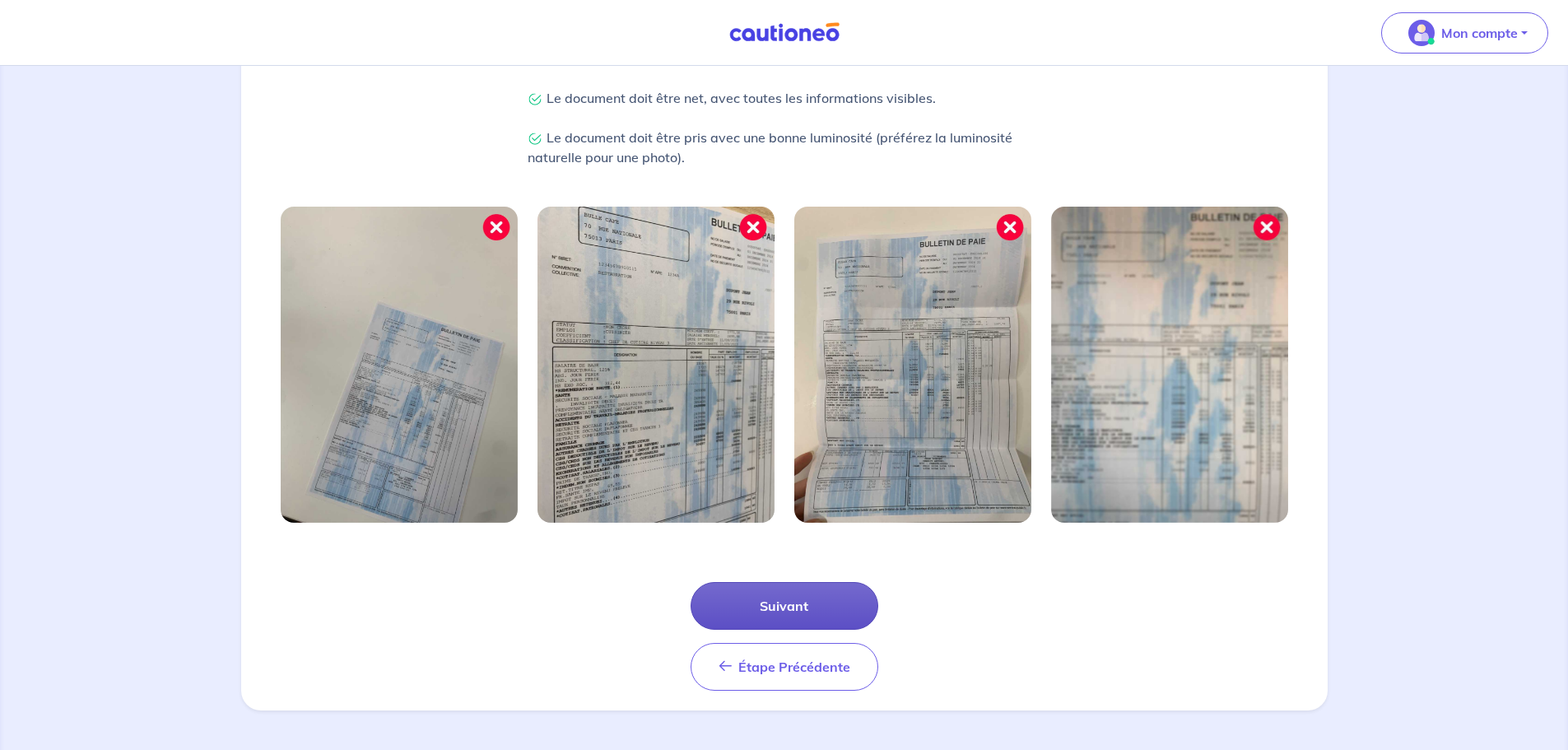
click at [777, 602] on button "Suivant" at bounding box center [784, 605] width 188 height 48
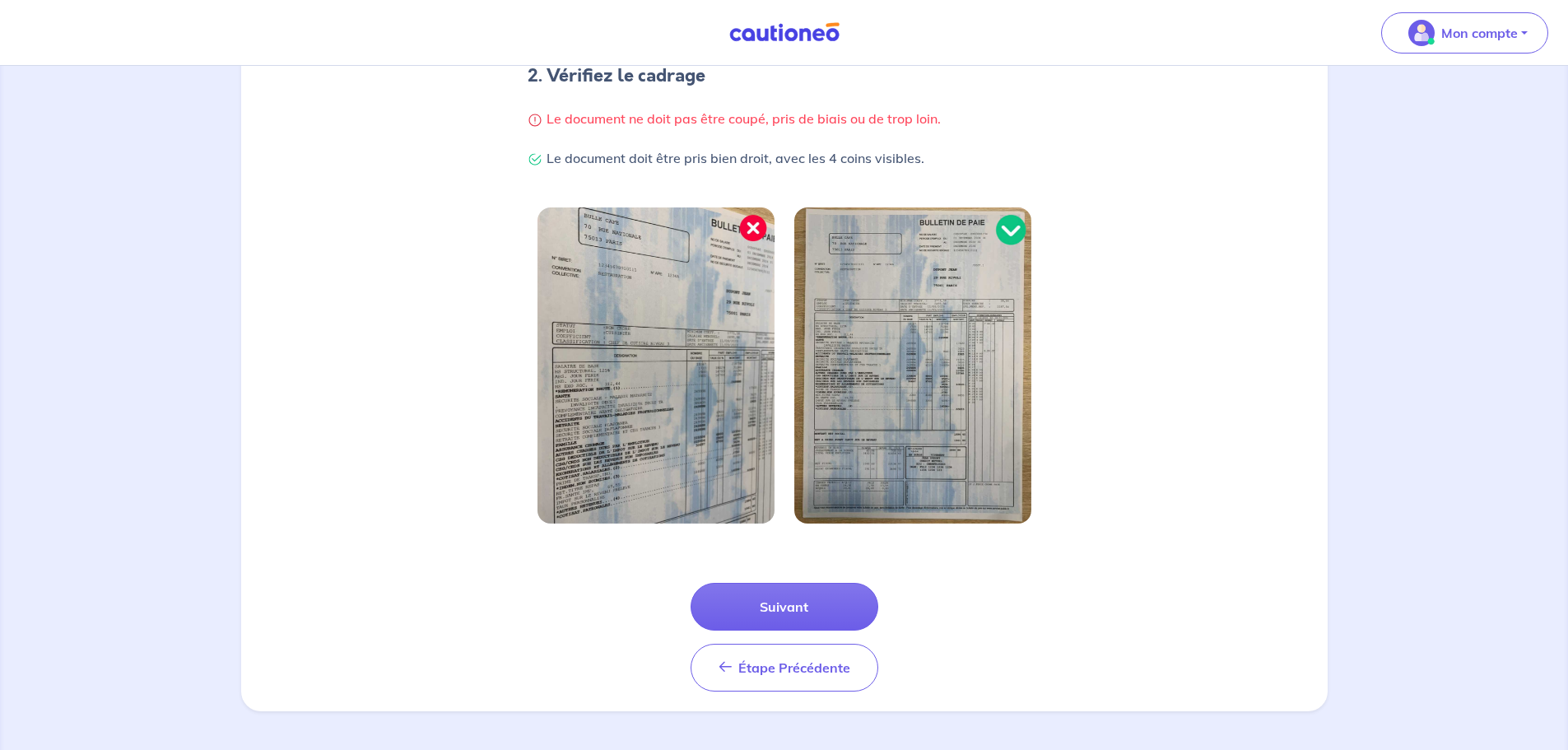
scroll to position [350, 0]
click at [776, 604] on button "Suivant" at bounding box center [784, 605] width 188 height 48
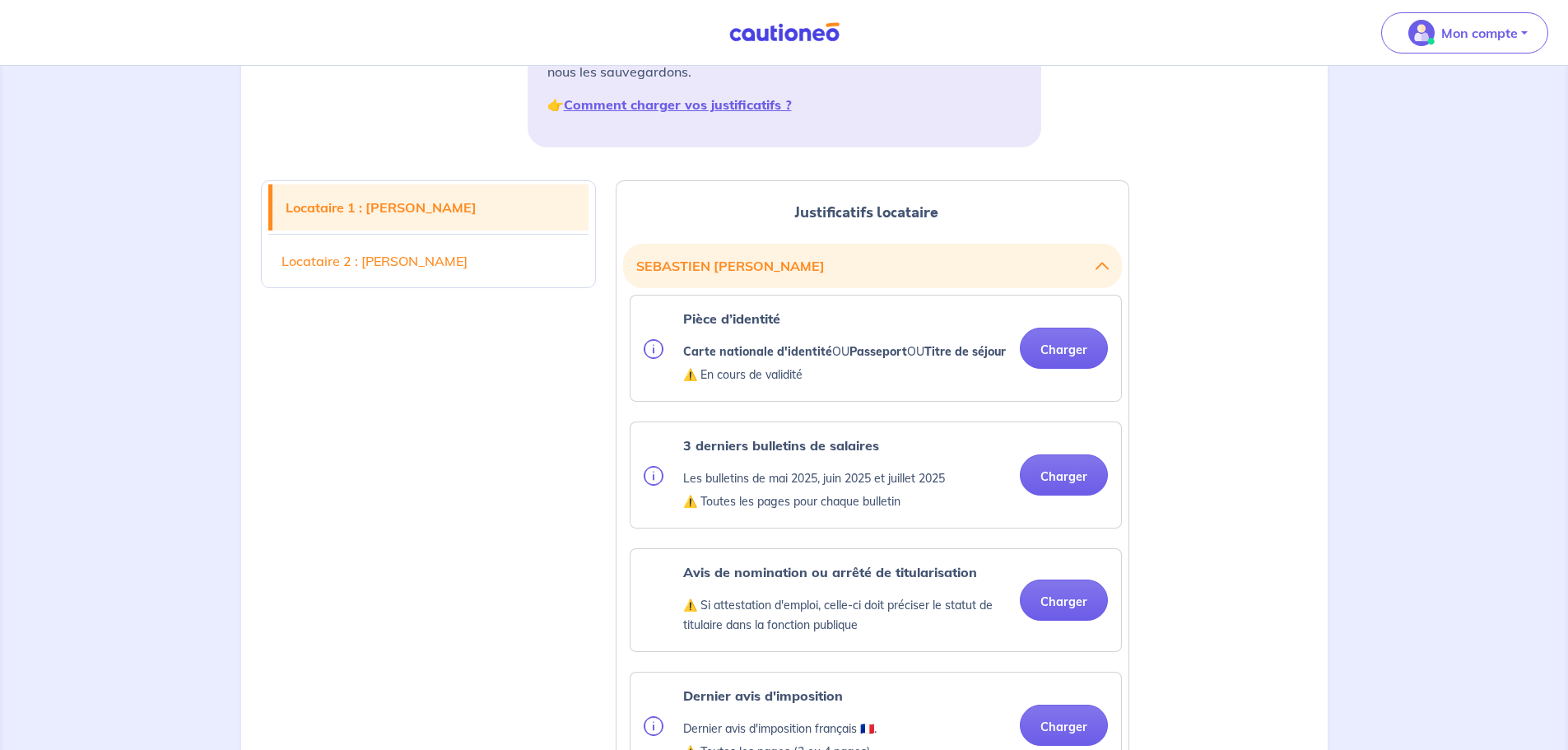
scroll to position [329, 0]
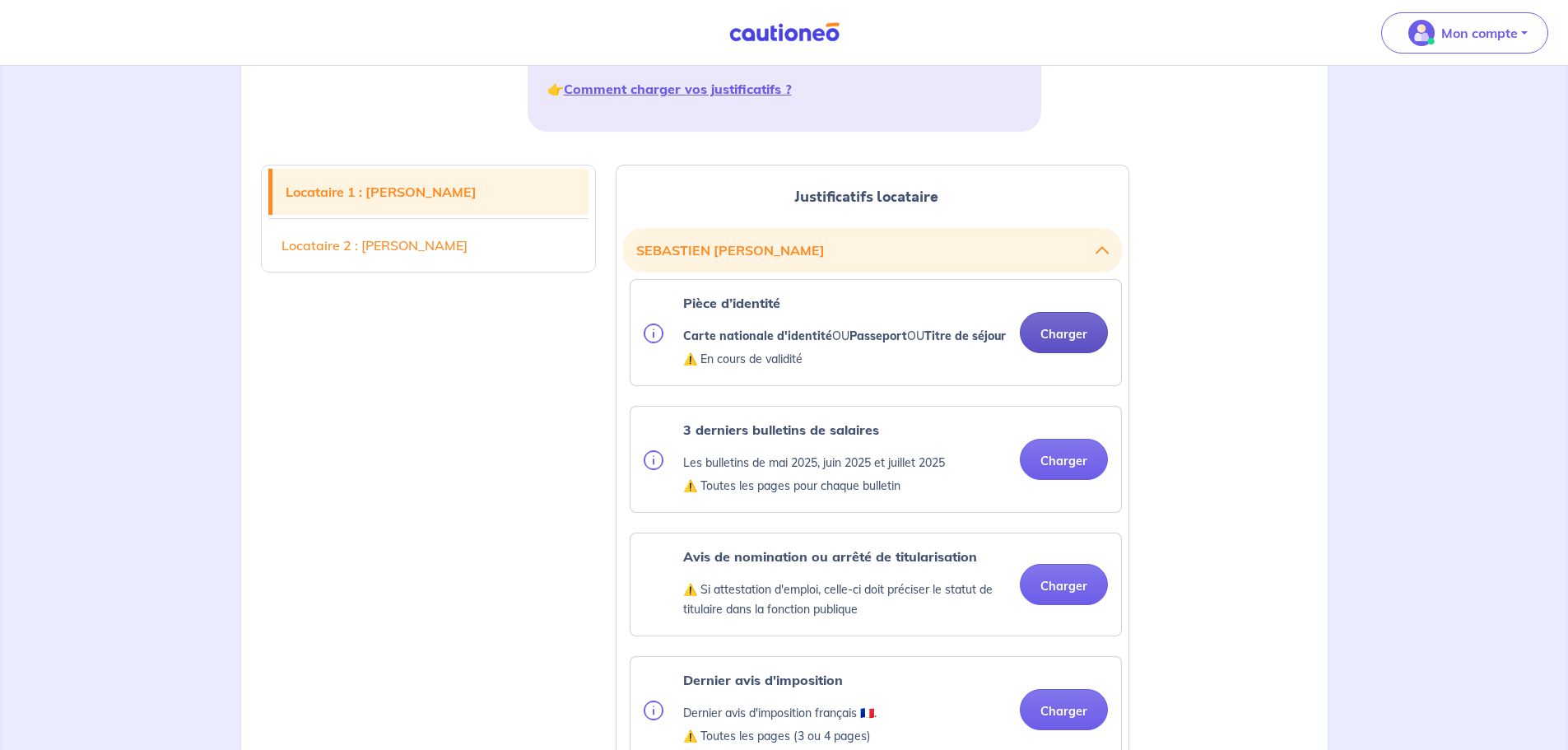
click at [1058, 353] on button "Charger" at bounding box center [1063, 332] width 88 height 41
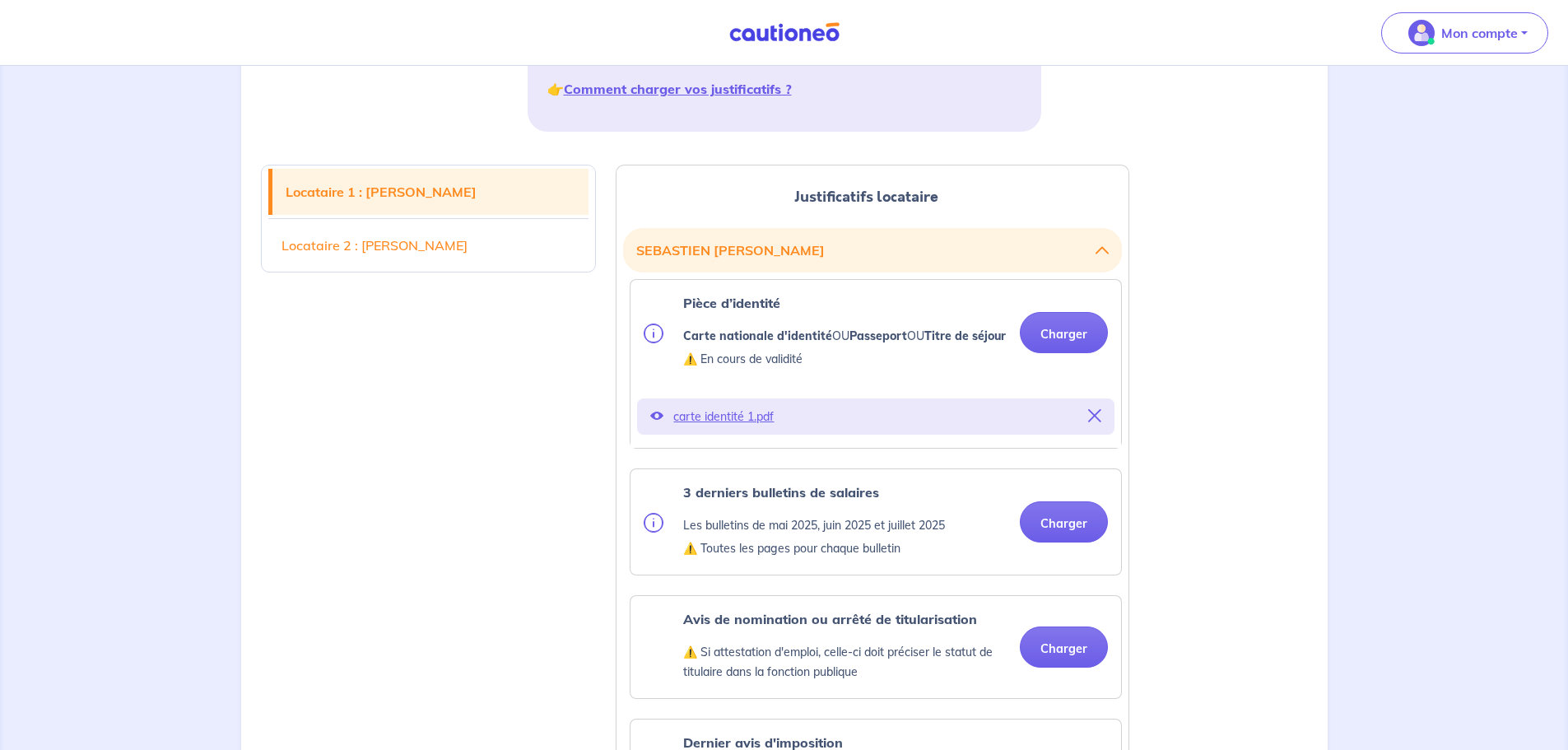
click at [655, 422] on icon at bounding box center [656, 416] width 13 height 13
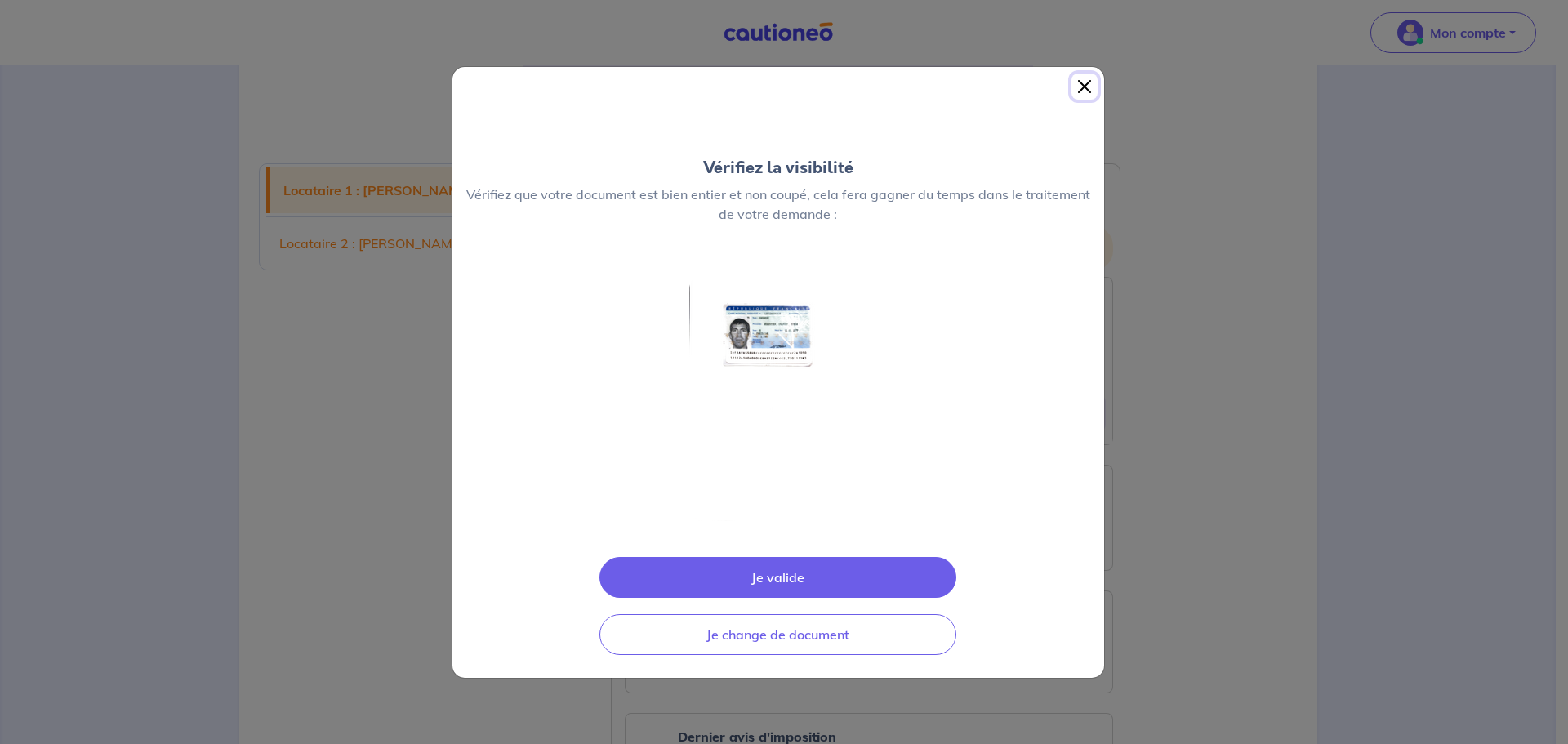
click at [1083, 87] on button "Close" at bounding box center [1084, 86] width 26 height 26
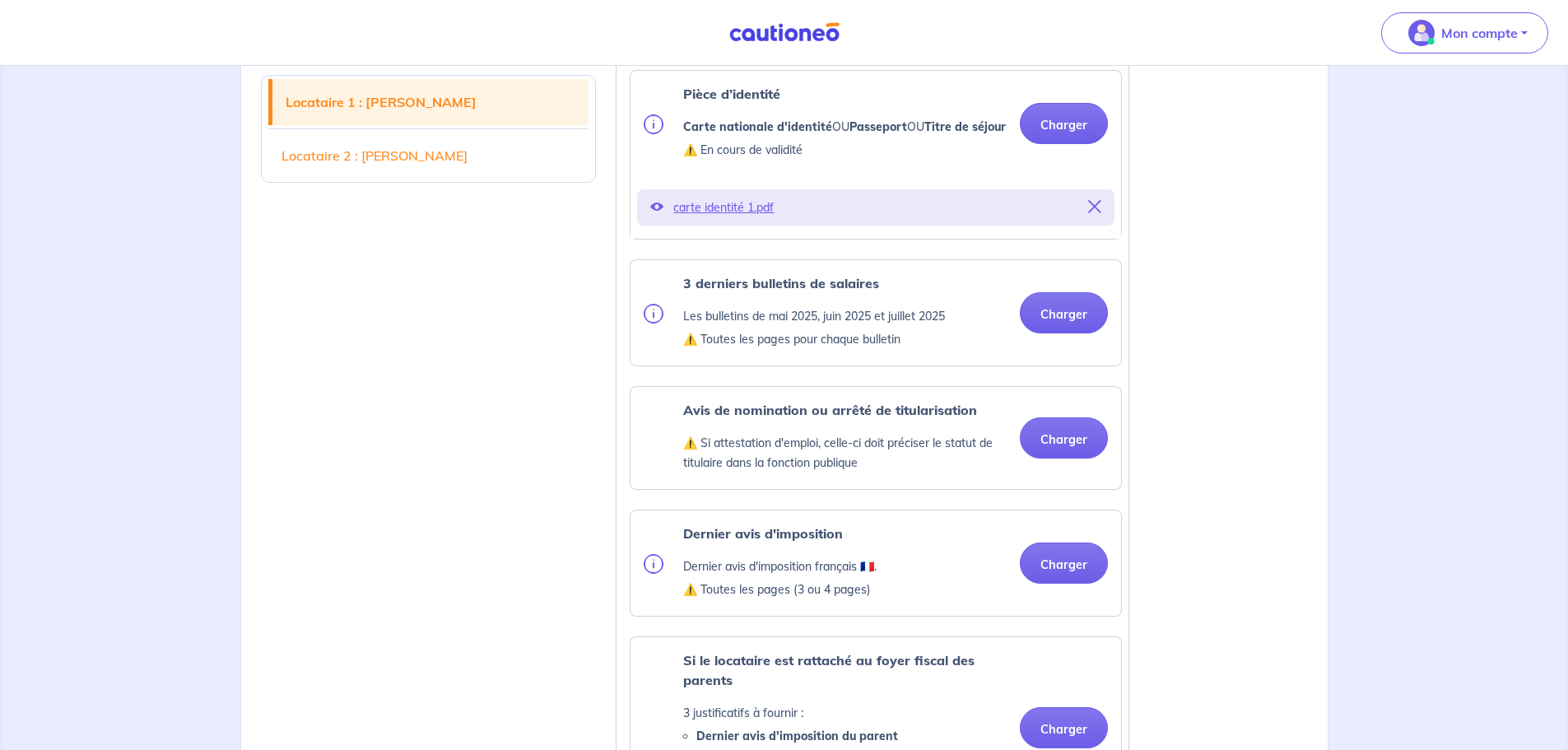
scroll to position [577, 0]
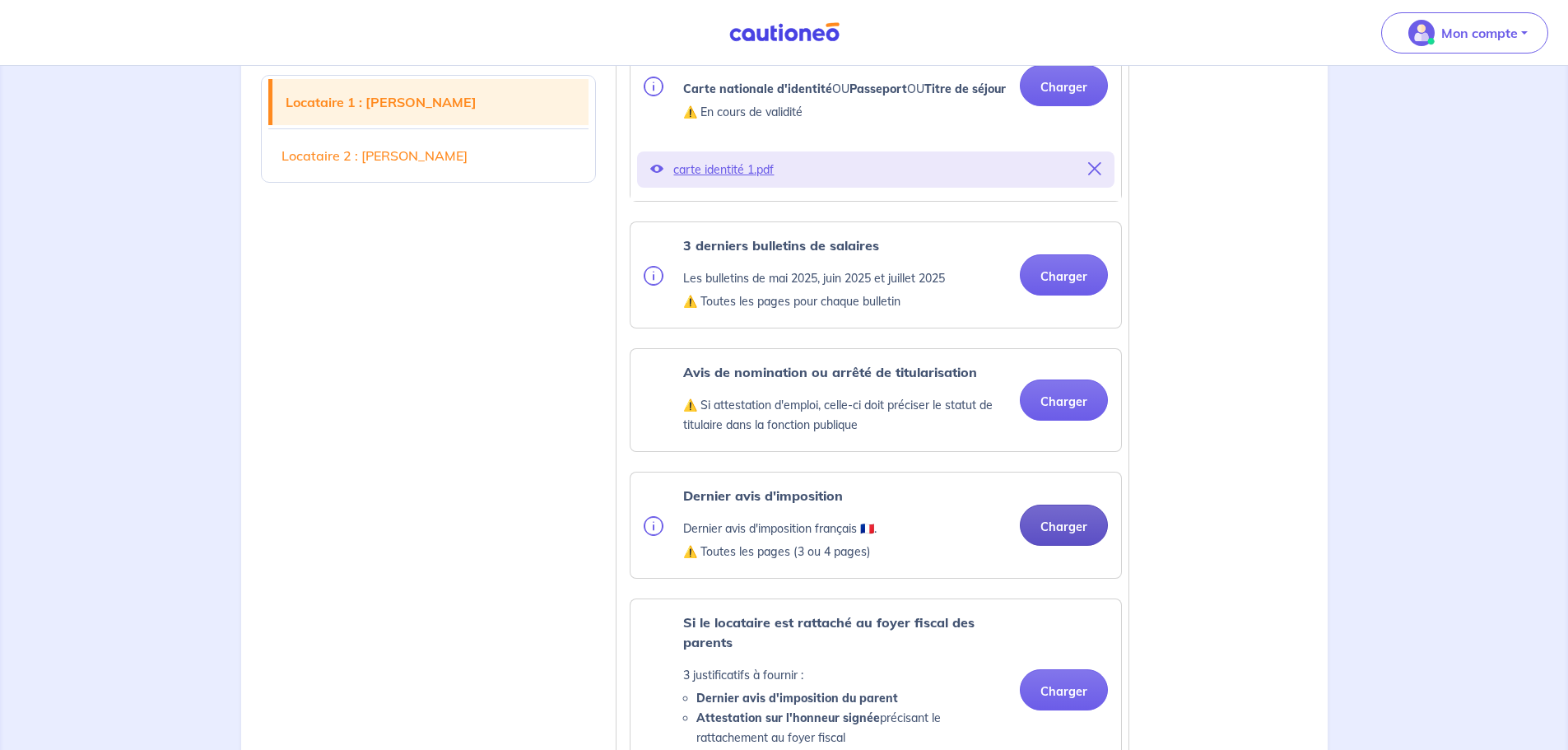
click at [1065, 537] on button "Charger" at bounding box center [1063, 525] width 88 height 41
click at [1063, 289] on button "Charger" at bounding box center [1063, 274] width 88 height 41
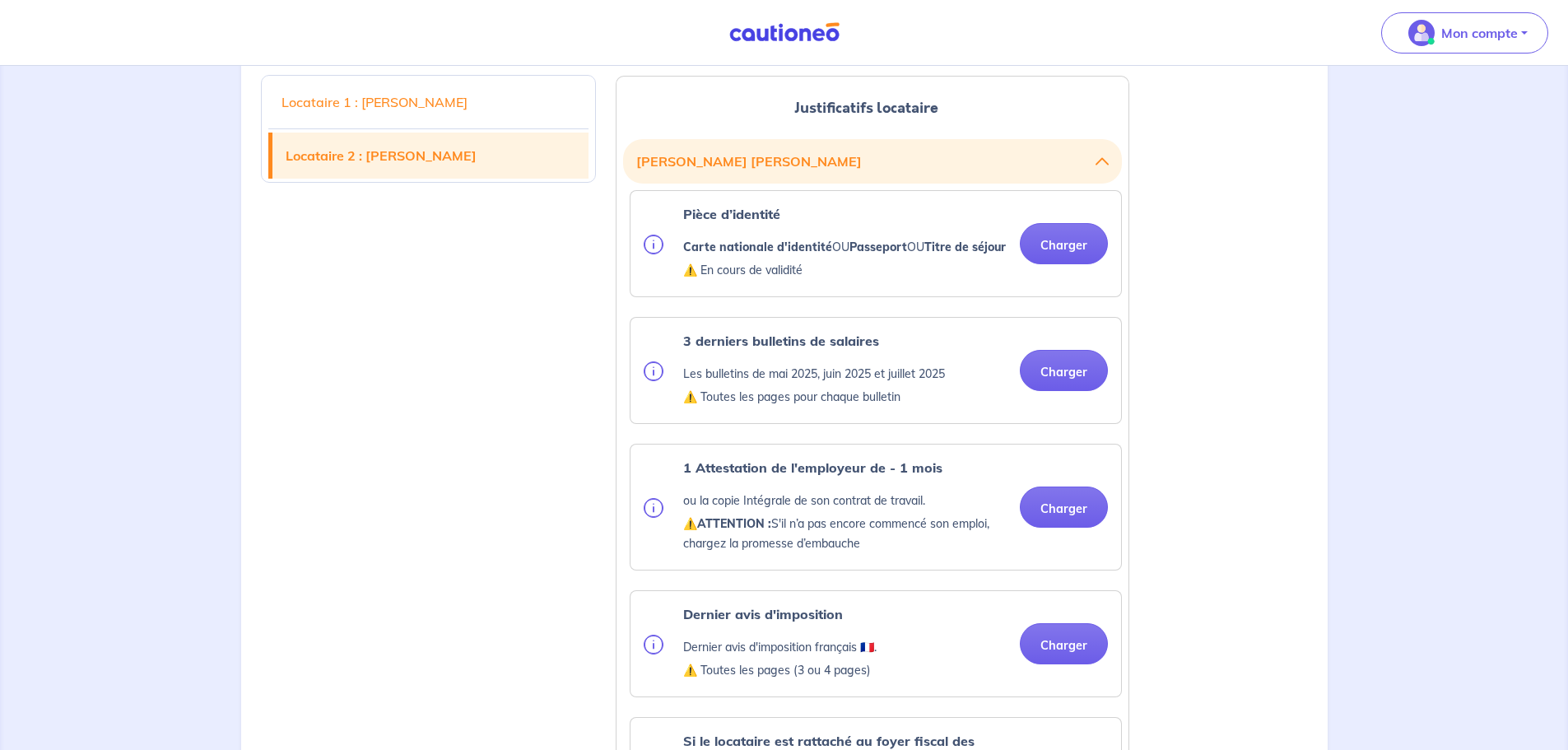
scroll to position [1812, 0]
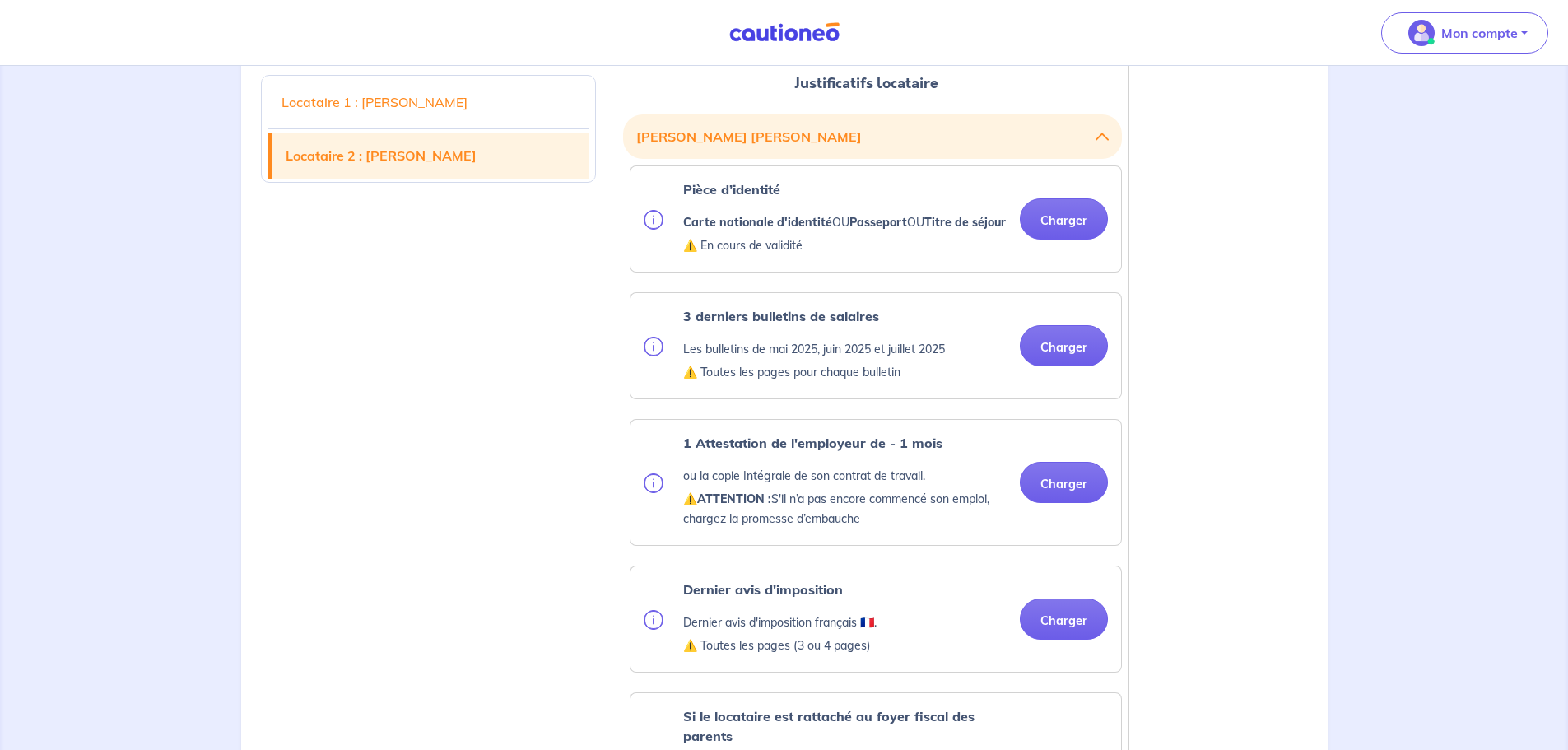
click at [1083, 259] on div "Pièce d’identité Carte nationale d'identité OU Passeport OU Titre de séjour ⚠️ …" at bounding box center [875, 219] width 464 height 79
click at [1067, 240] on button "Charger" at bounding box center [1063, 219] width 88 height 41
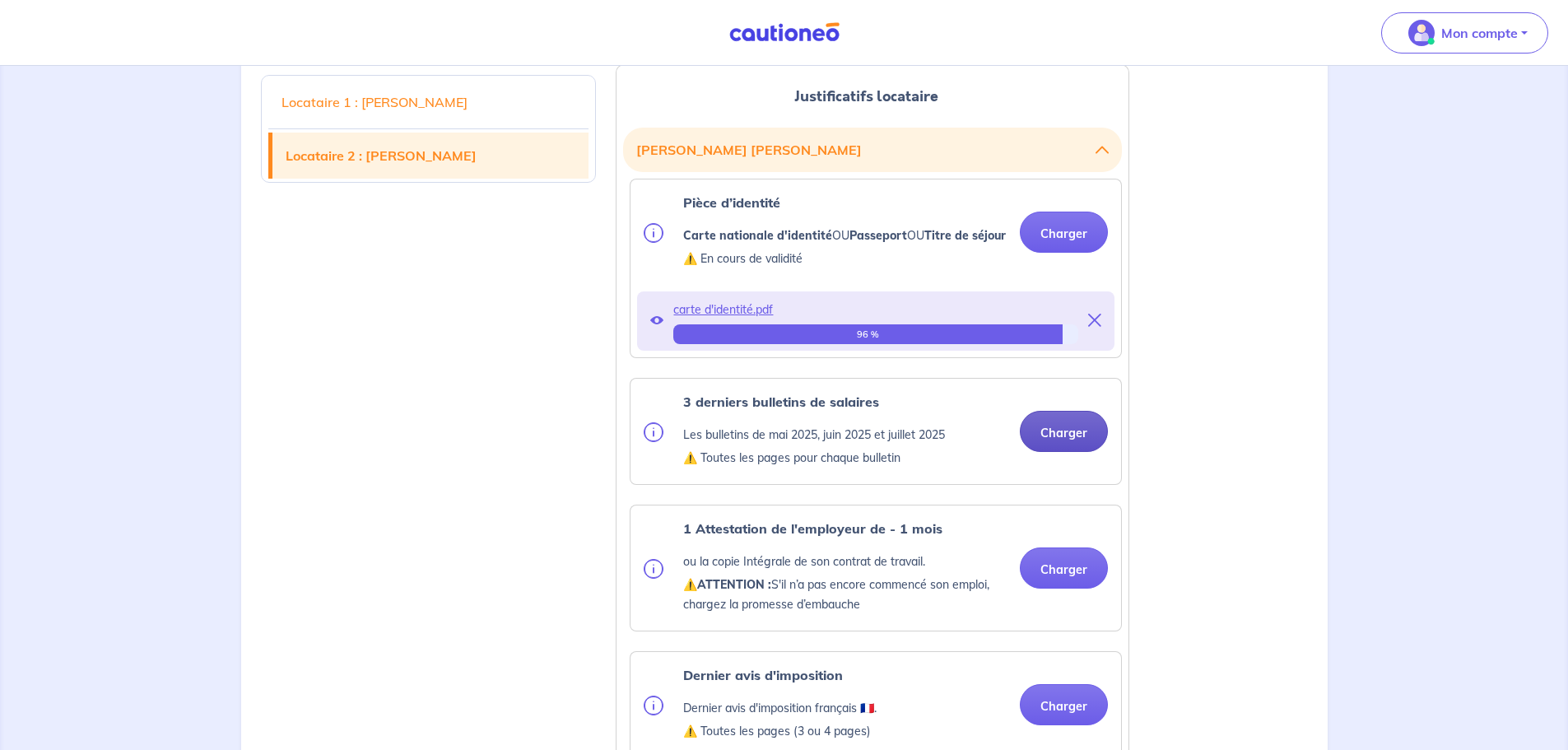
click at [1061, 471] on div "3 derniers bulletins de salaires Les bulletins de mai 2025, juin 2025 et juille…" at bounding box center [875, 431] width 464 height 79
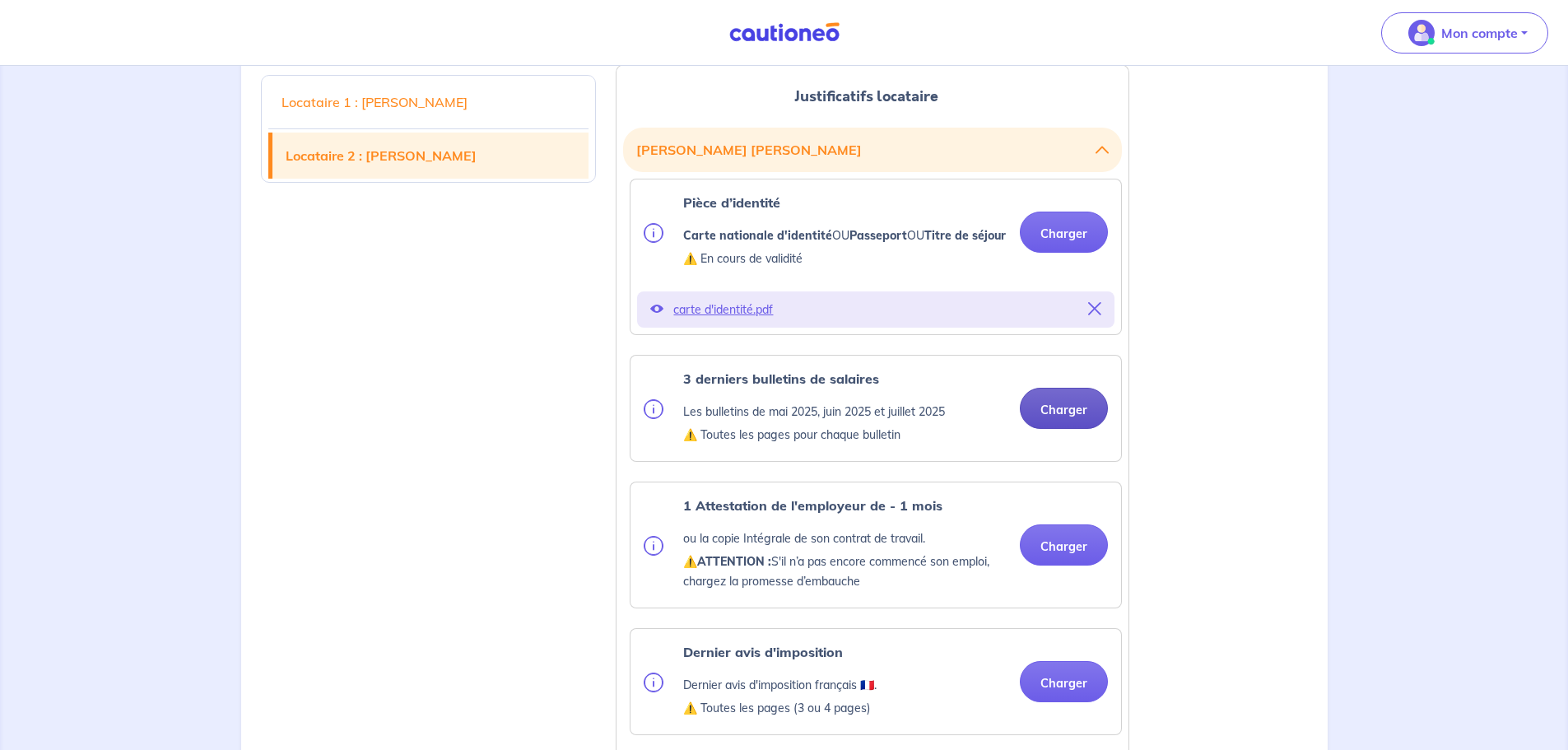
click at [1068, 429] on button "Charger" at bounding box center [1063, 408] width 88 height 41
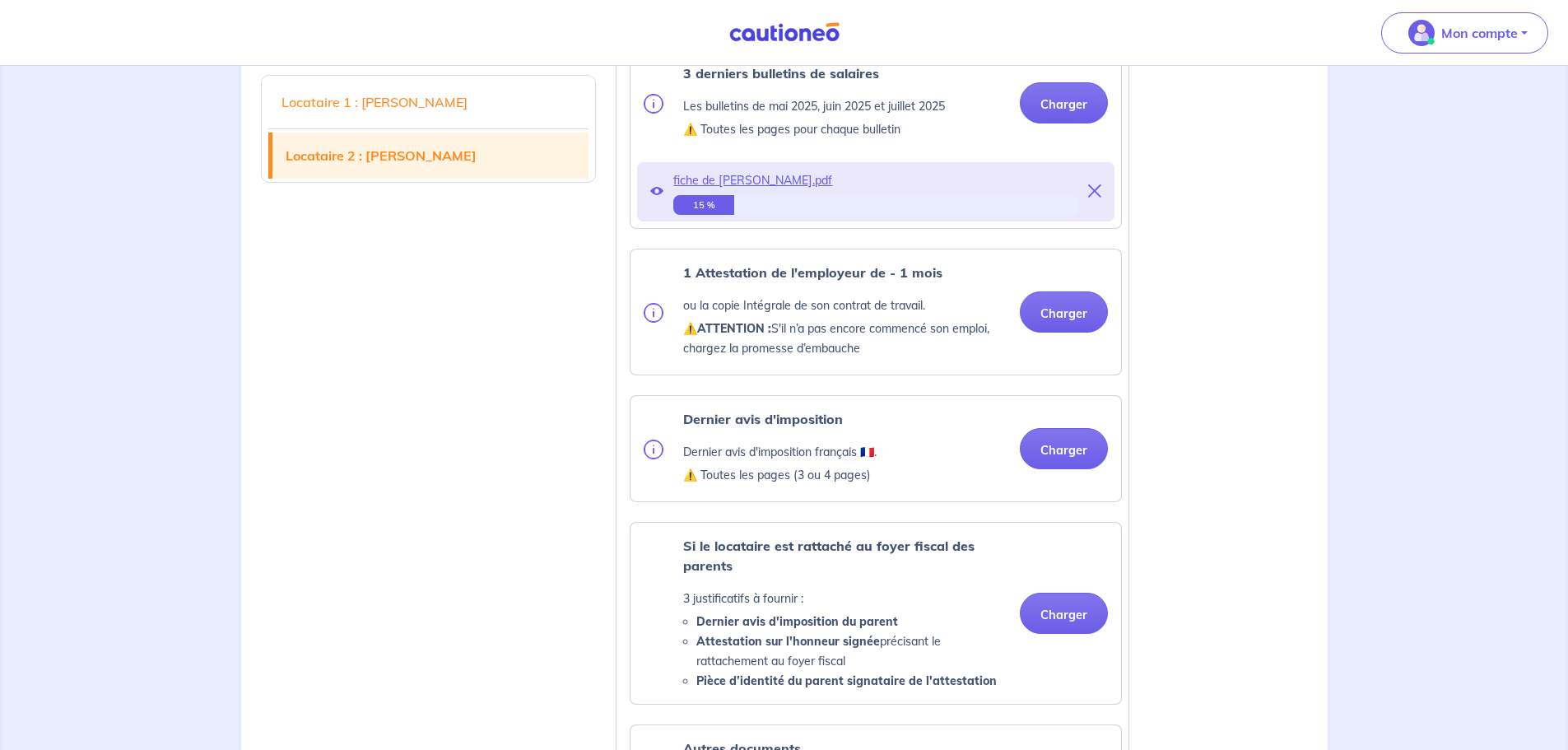
scroll to position [2141, 0]
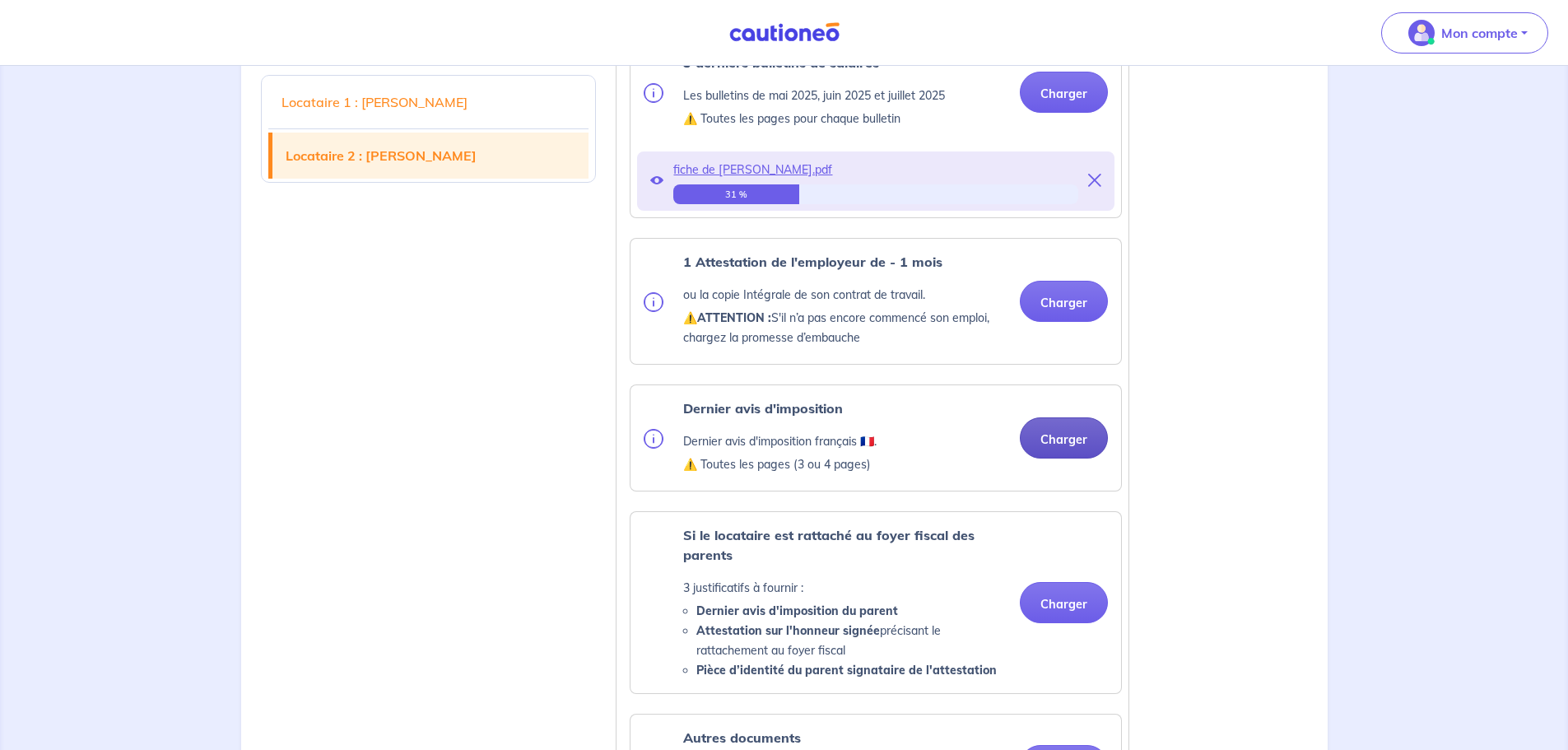
click at [1046, 459] on button "Charger" at bounding box center [1063, 437] width 88 height 41
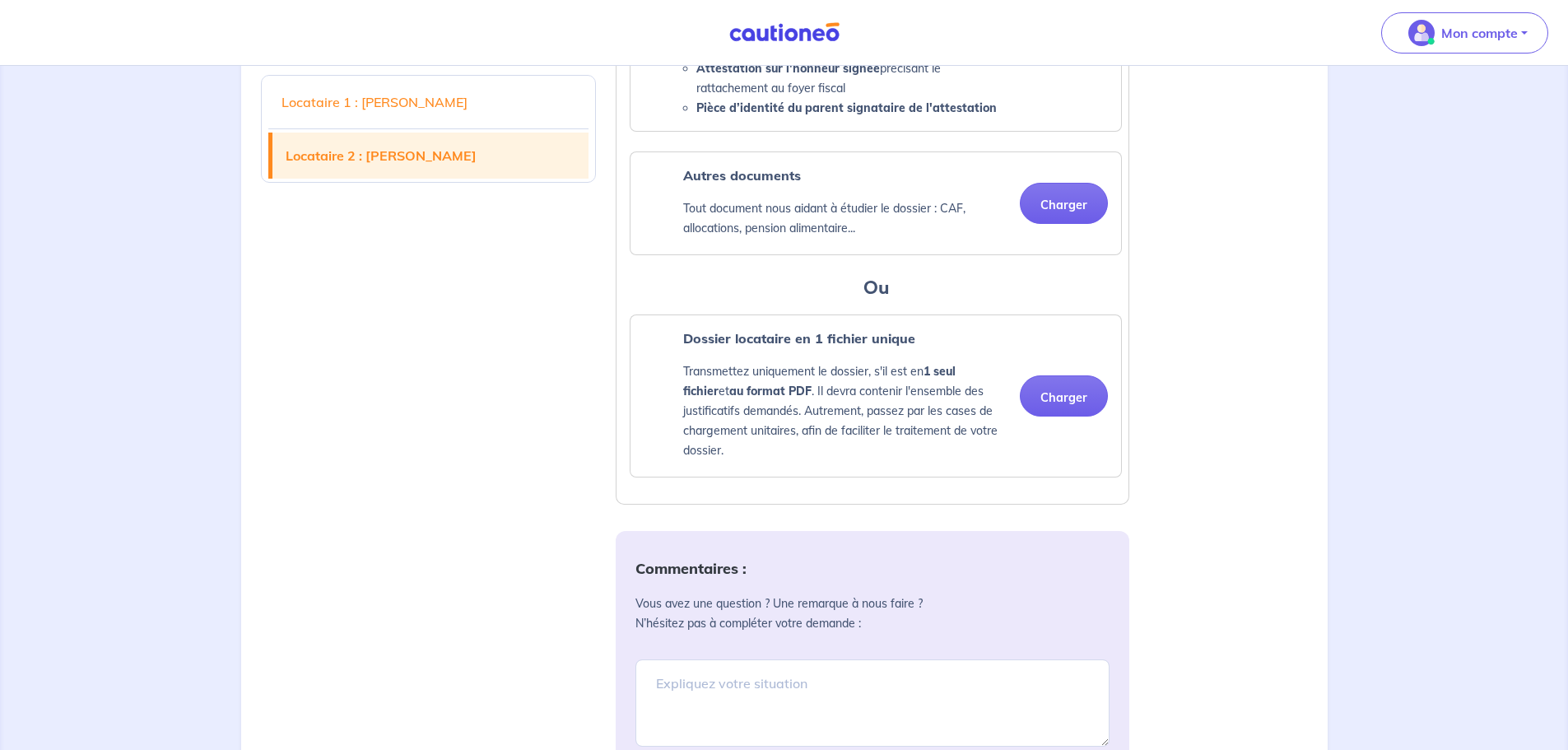
scroll to position [3130, 0]
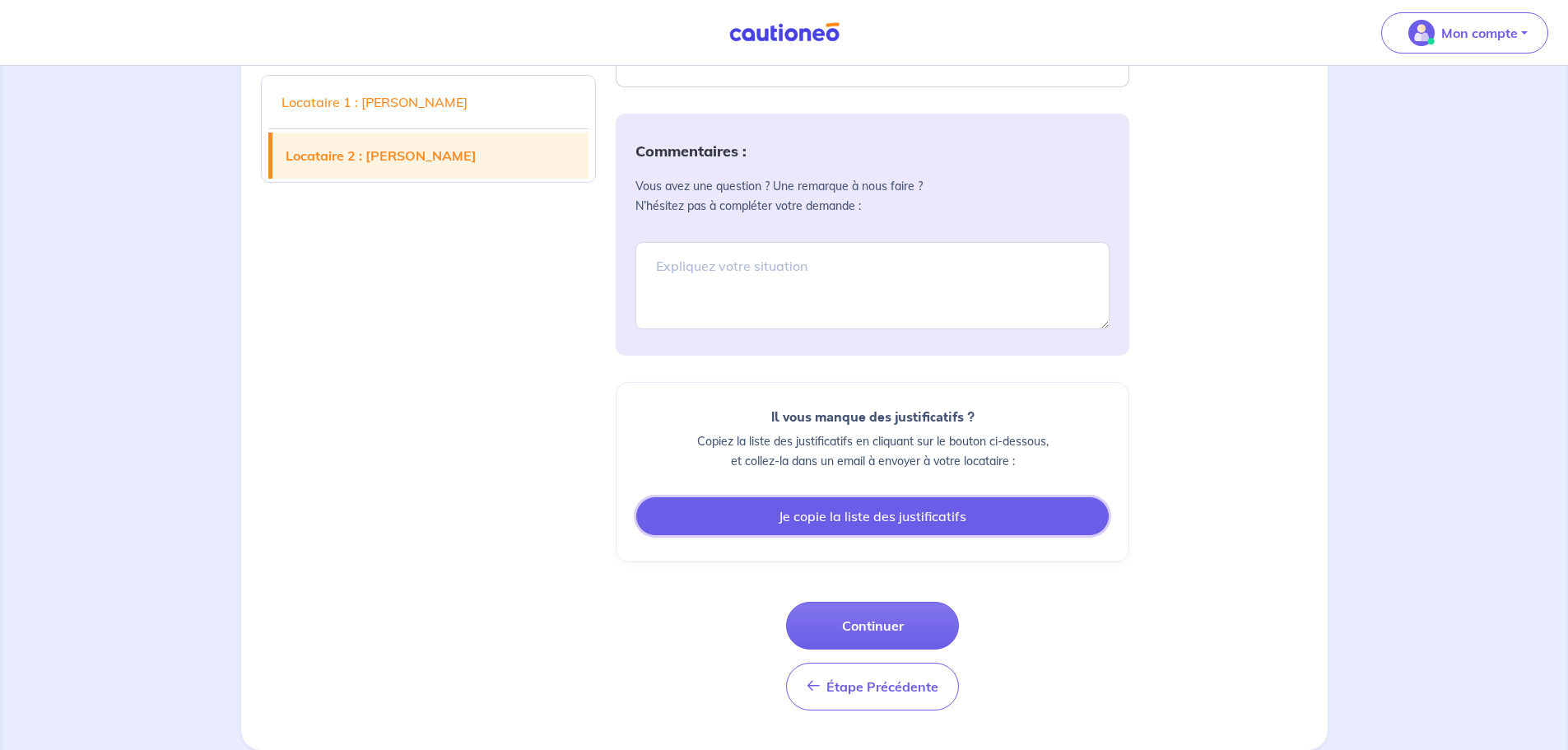
click at [791, 536] on button "Je copie la liste des justificatifs" at bounding box center [872, 516] width 473 height 37
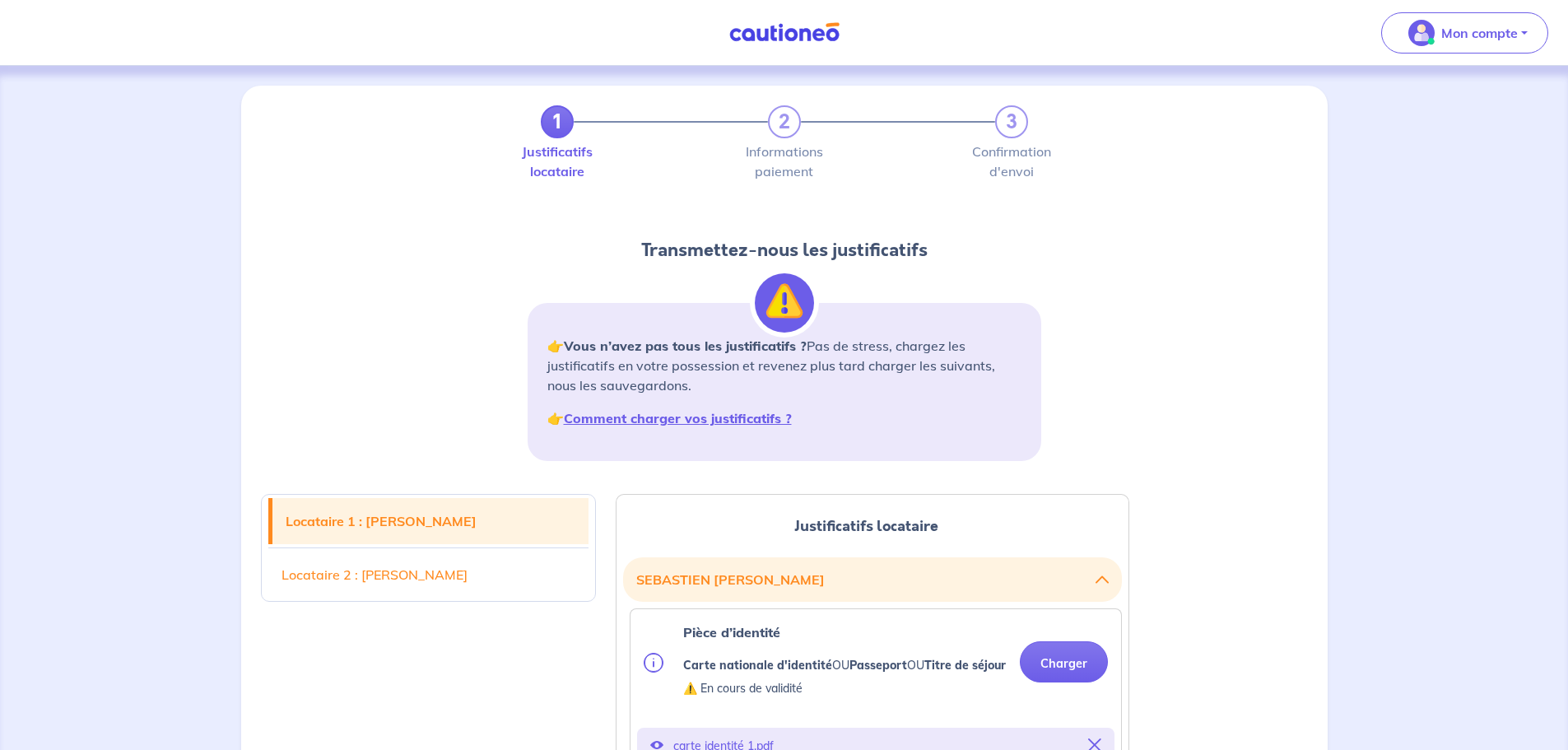
scroll to position [329, 0]
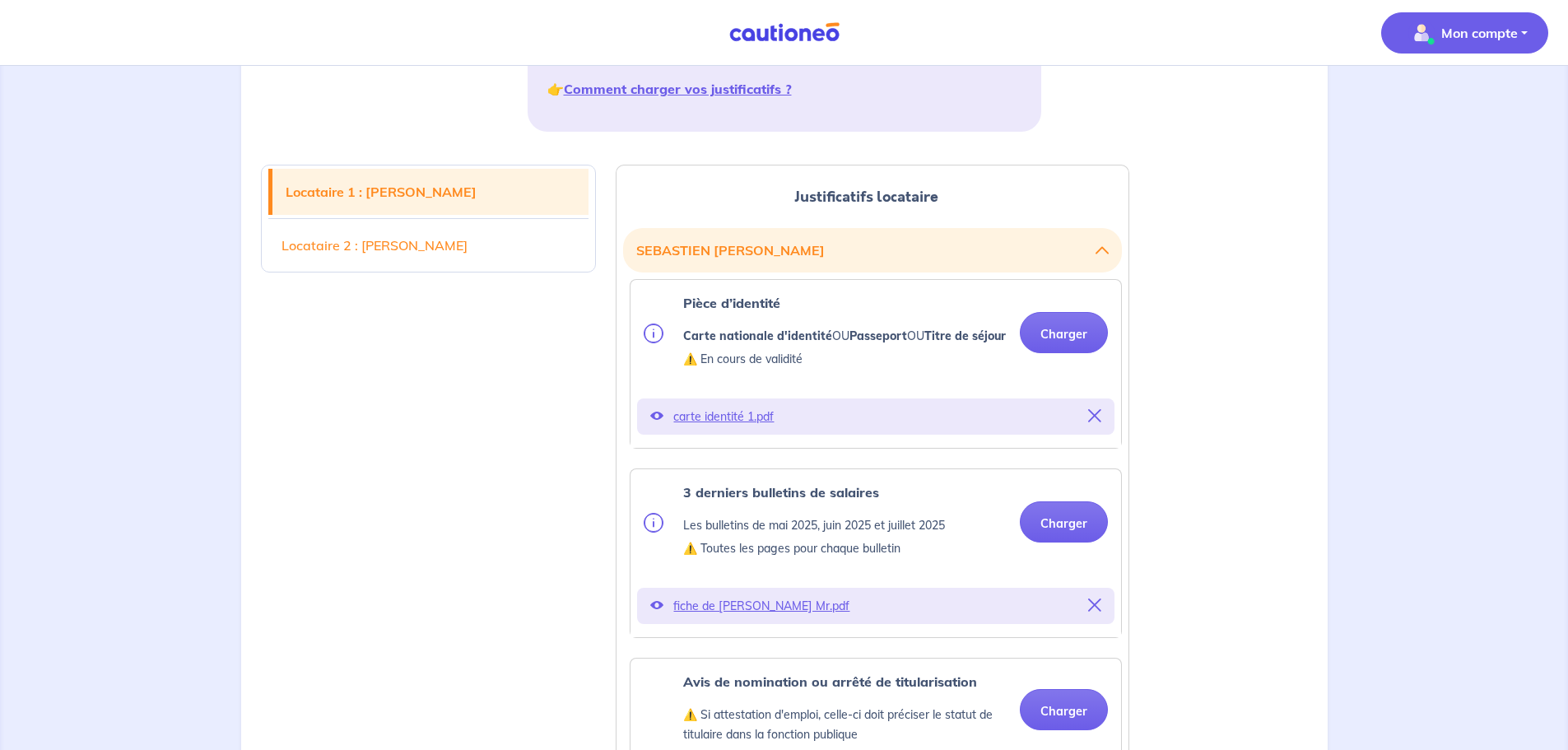
click at [1478, 33] on p "Mon compte" at bounding box center [1479, 32] width 77 height 20
click at [1430, 106] on link "Mes informations" at bounding box center [1448, 102] width 132 height 26
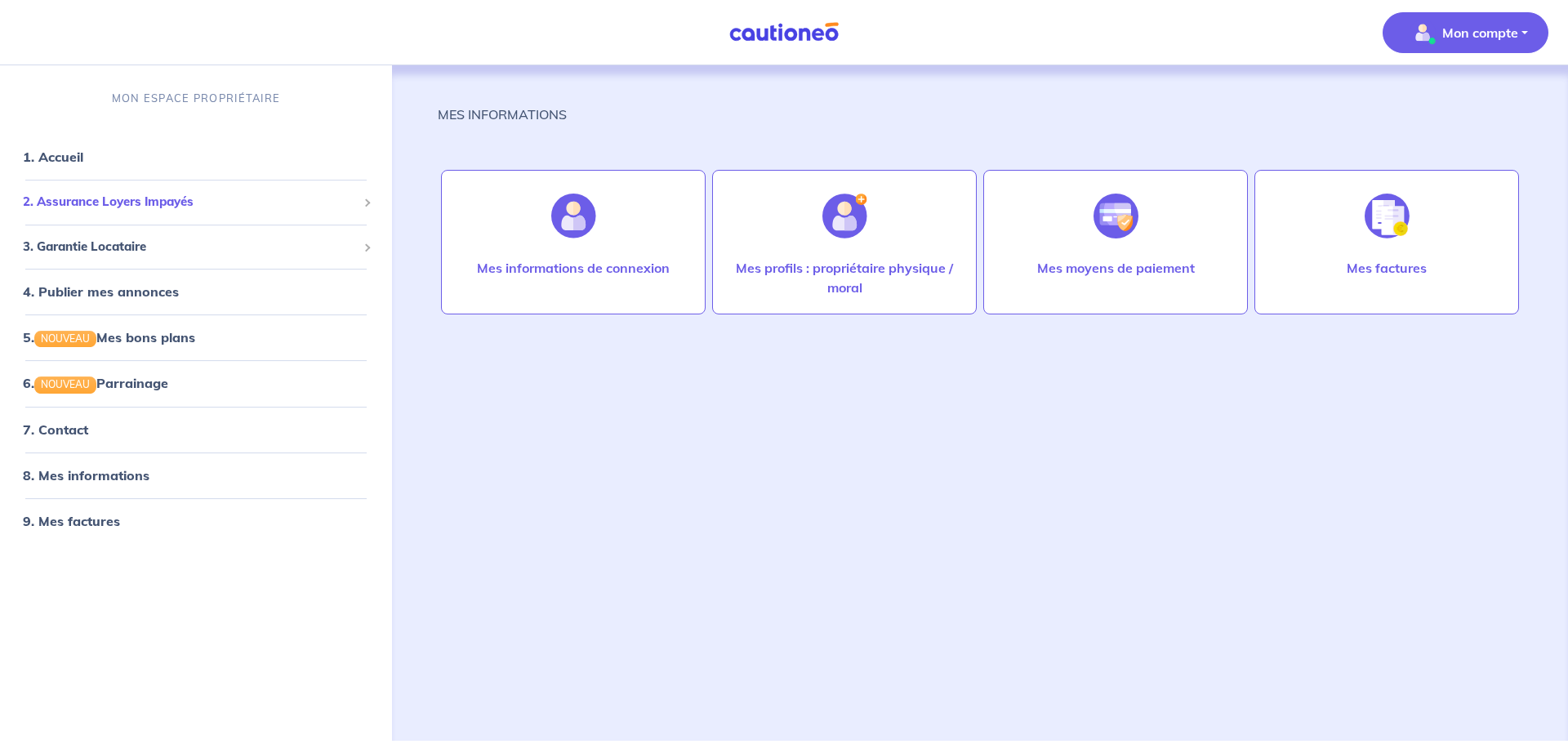
click at [140, 199] on span "2. Assurance Loyers Impayés" at bounding box center [189, 202] width 334 height 19
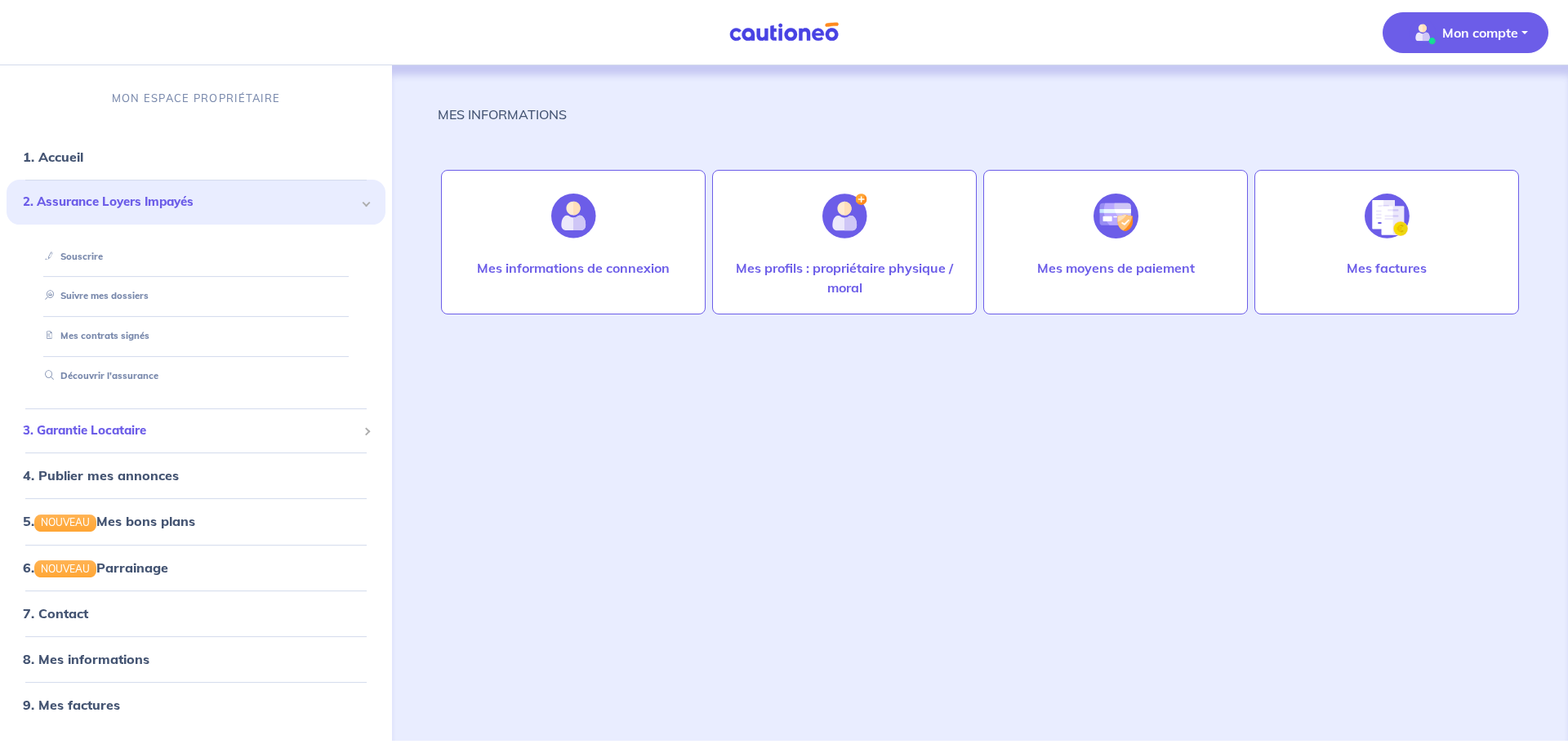
click at [95, 433] on span "3. Garantie Locataire" at bounding box center [189, 431] width 334 height 19
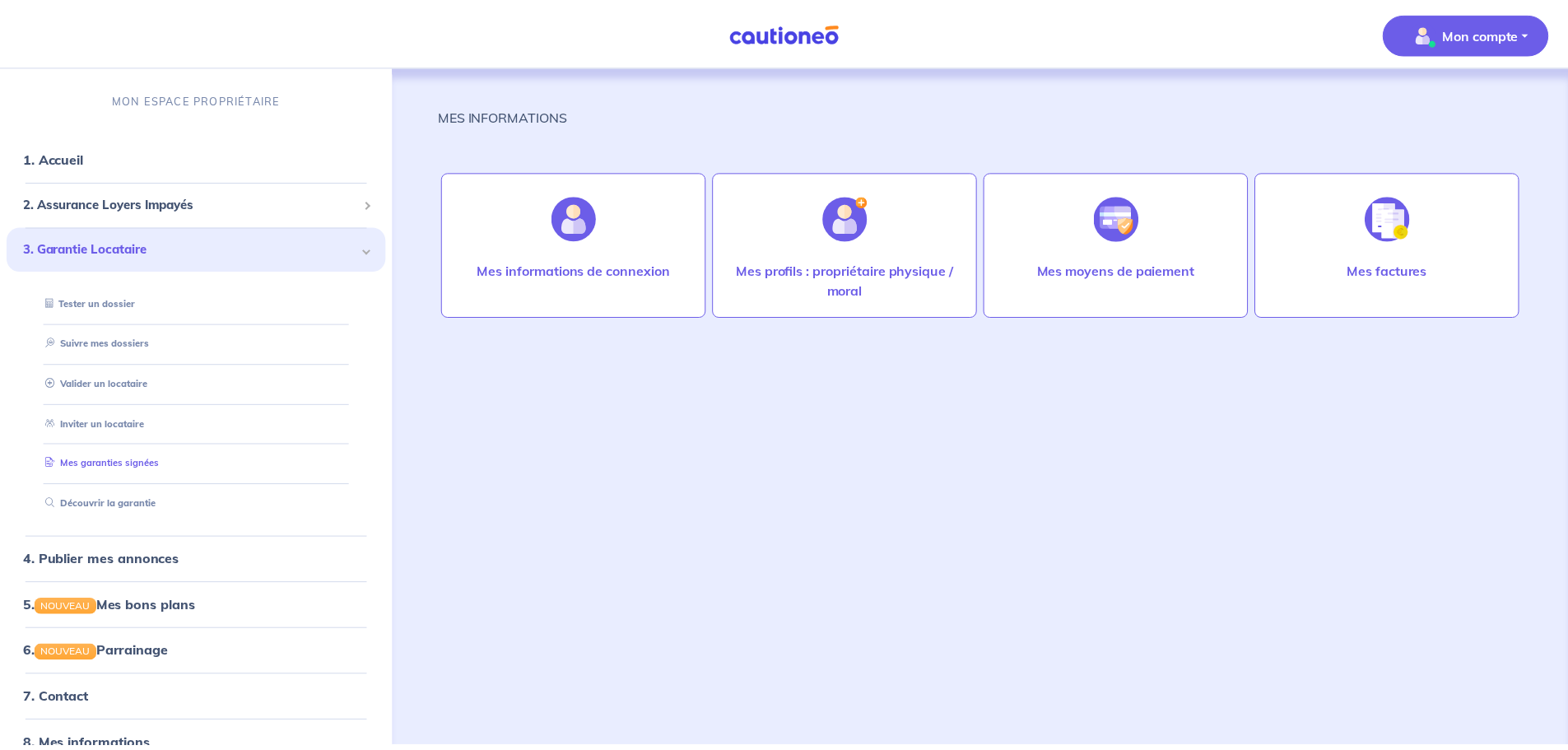
scroll to position [75, 0]
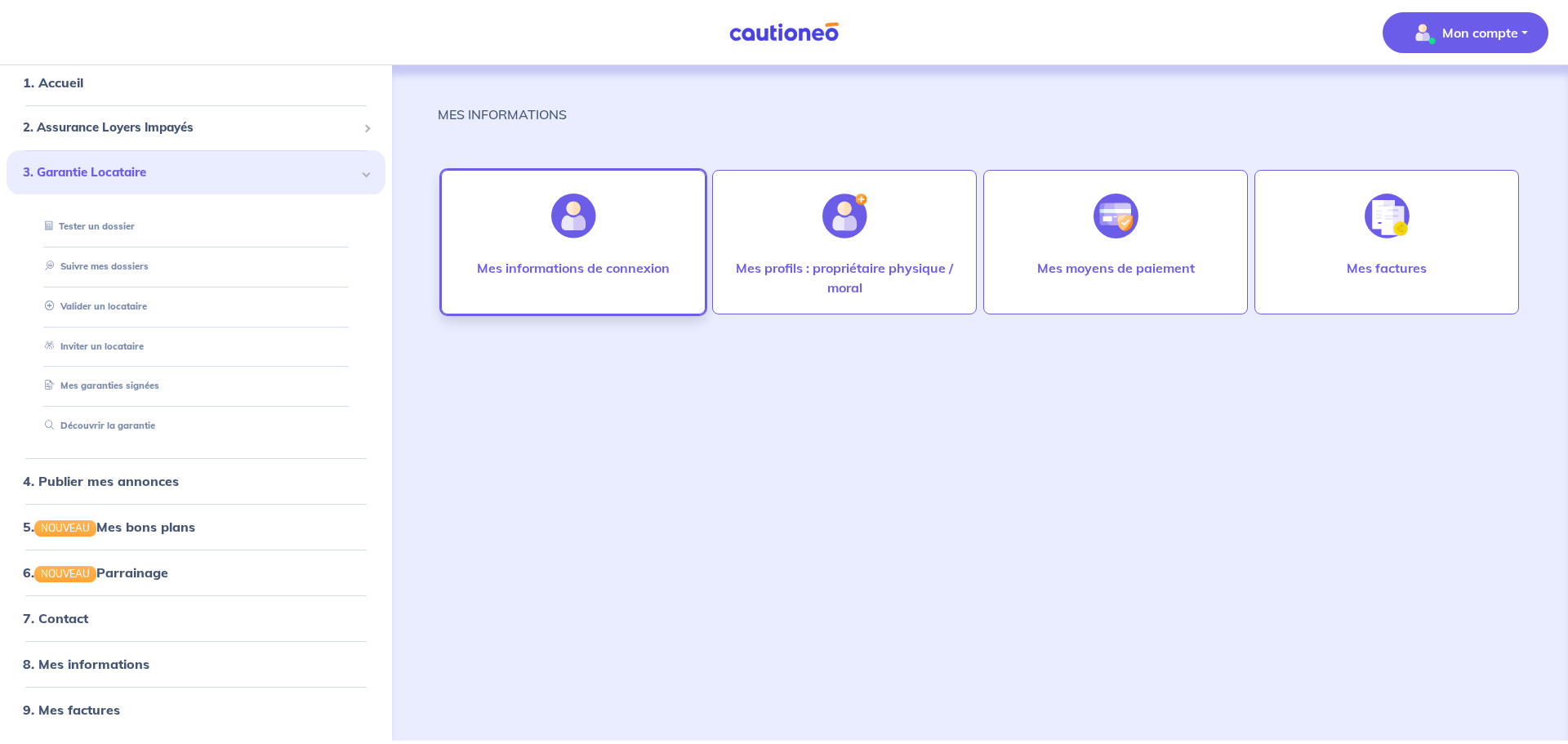
click at [542, 270] on p "Mes informations de connexion" at bounding box center [573, 268] width 193 height 20
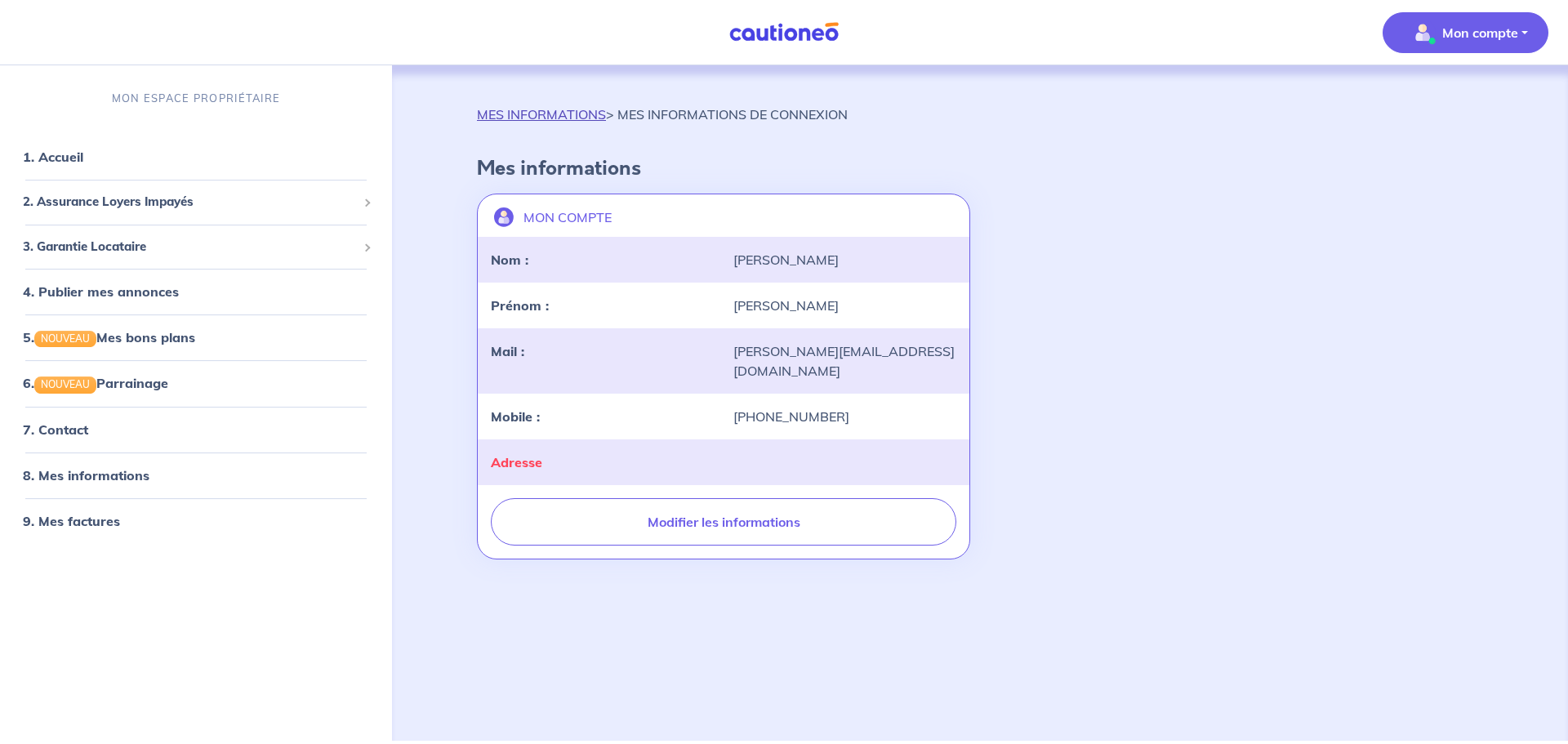
click at [536, 117] on link "MES INFORMATIONS" at bounding box center [541, 114] width 129 height 16
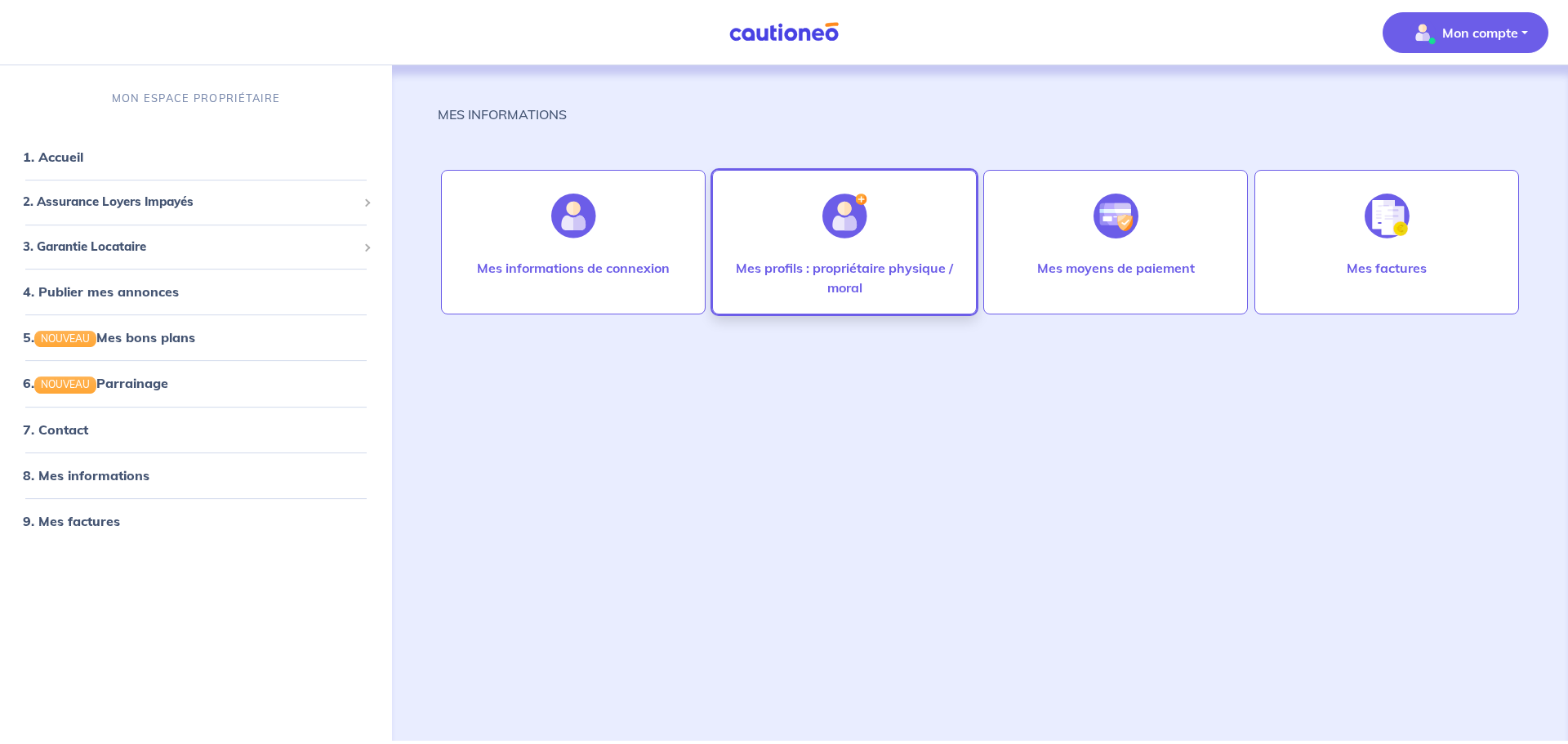
click at [848, 237] on img at bounding box center [845, 216] width 45 height 45
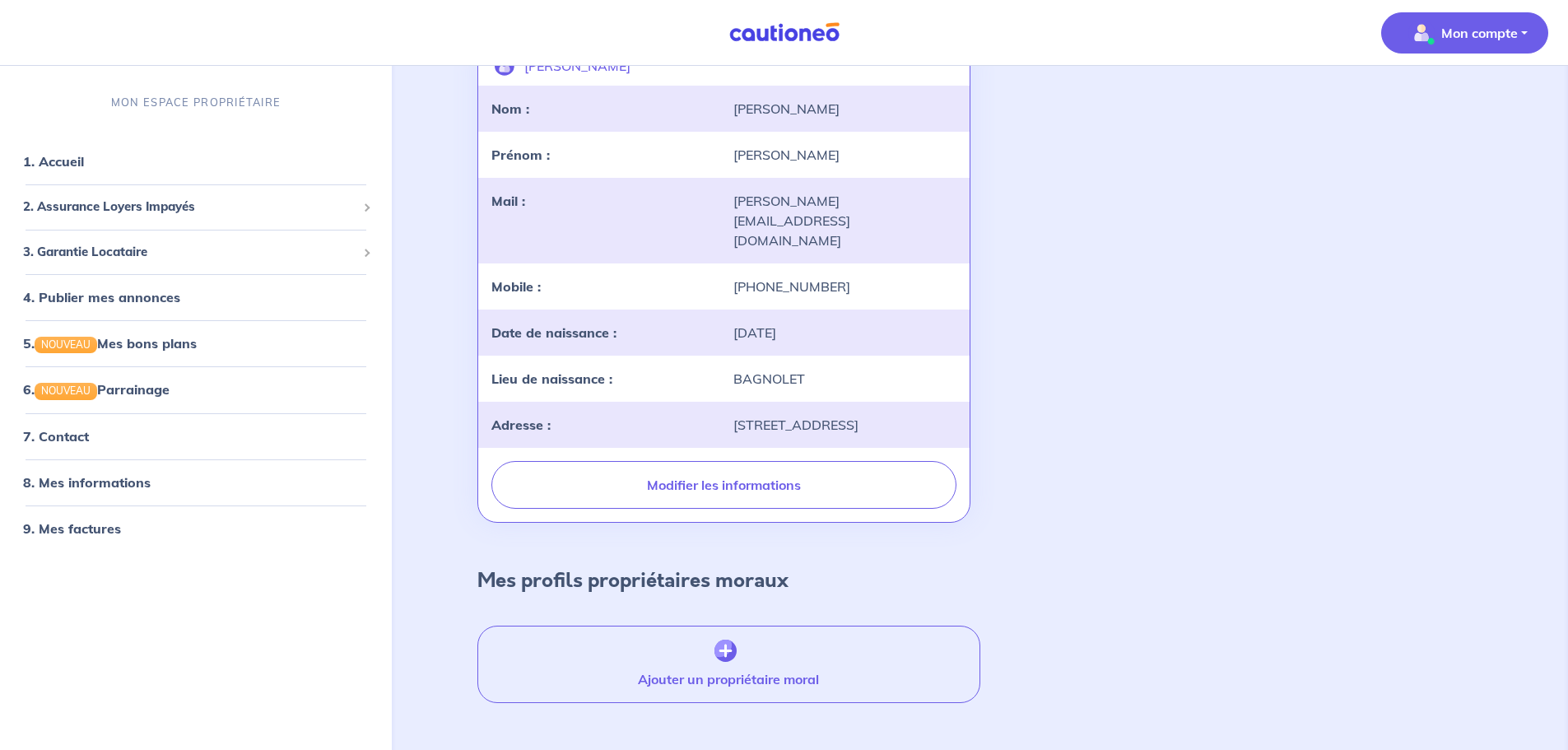
scroll to position [179, 0]
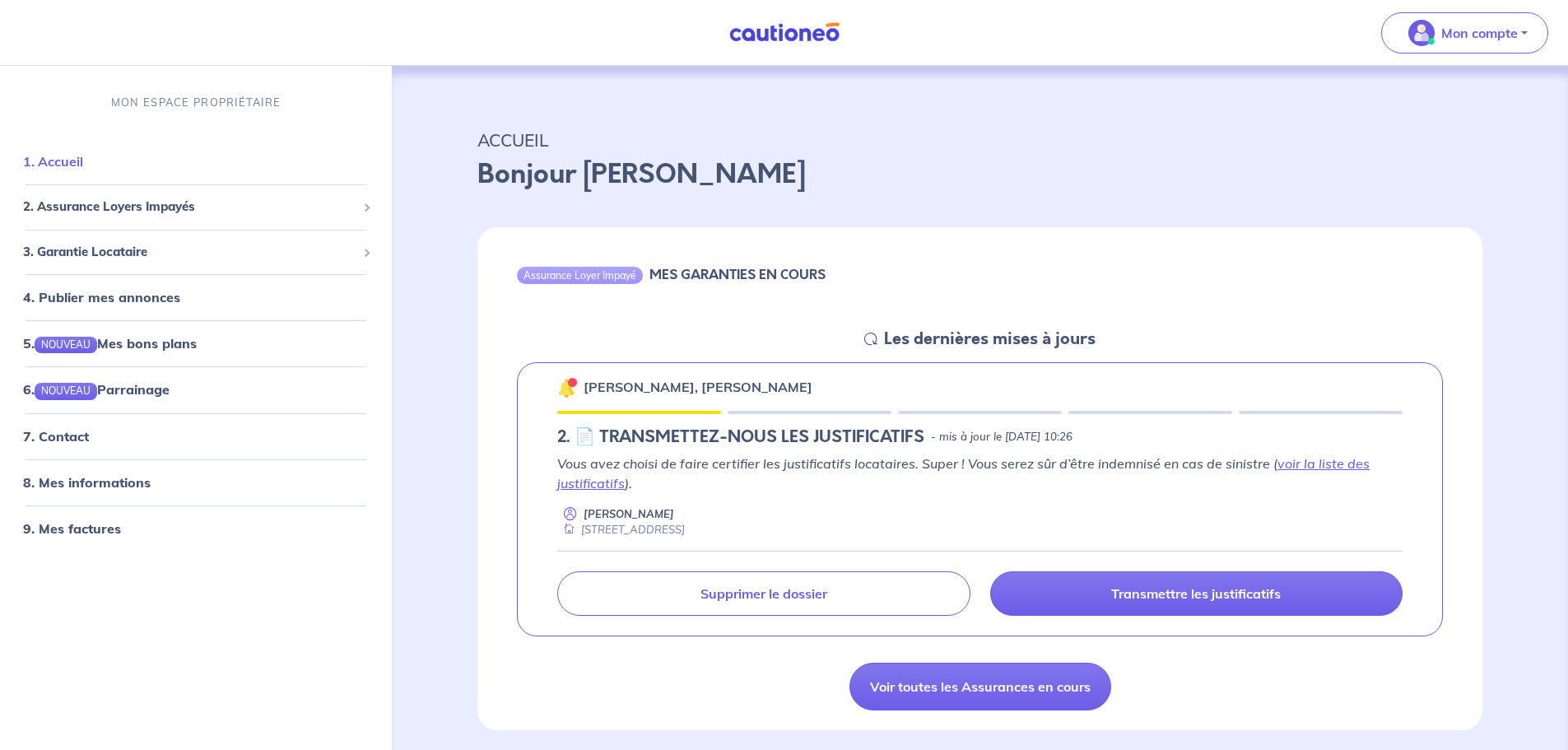
click at [68, 163] on link "1. Accueil" at bounding box center [52, 161] width 60 height 17
